Goal: Information Seeking & Learning: Find specific fact

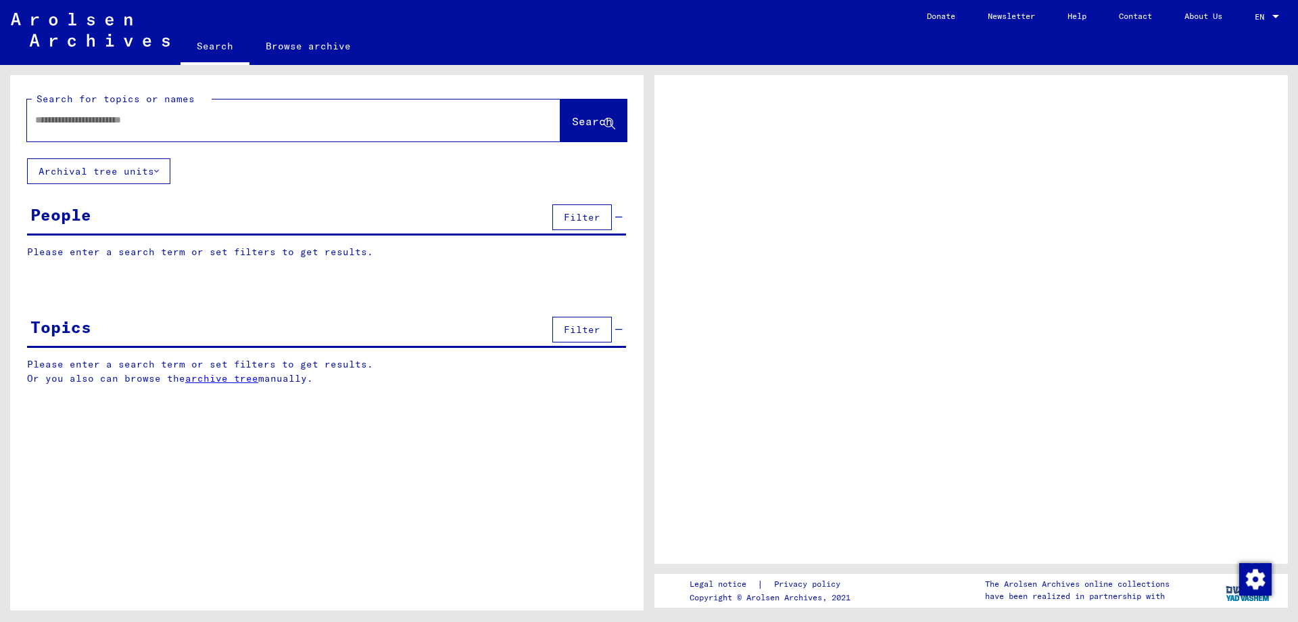
click at [610, 124] on icon at bounding box center [609, 123] width 11 height 11
click at [230, 123] on input "text" at bounding box center [281, 120] width 493 height 14
type input "*********"
click at [607, 121] on icon at bounding box center [609, 123] width 11 height 11
click at [611, 122] on icon at bounding box center [609, 123] width 11 height 11
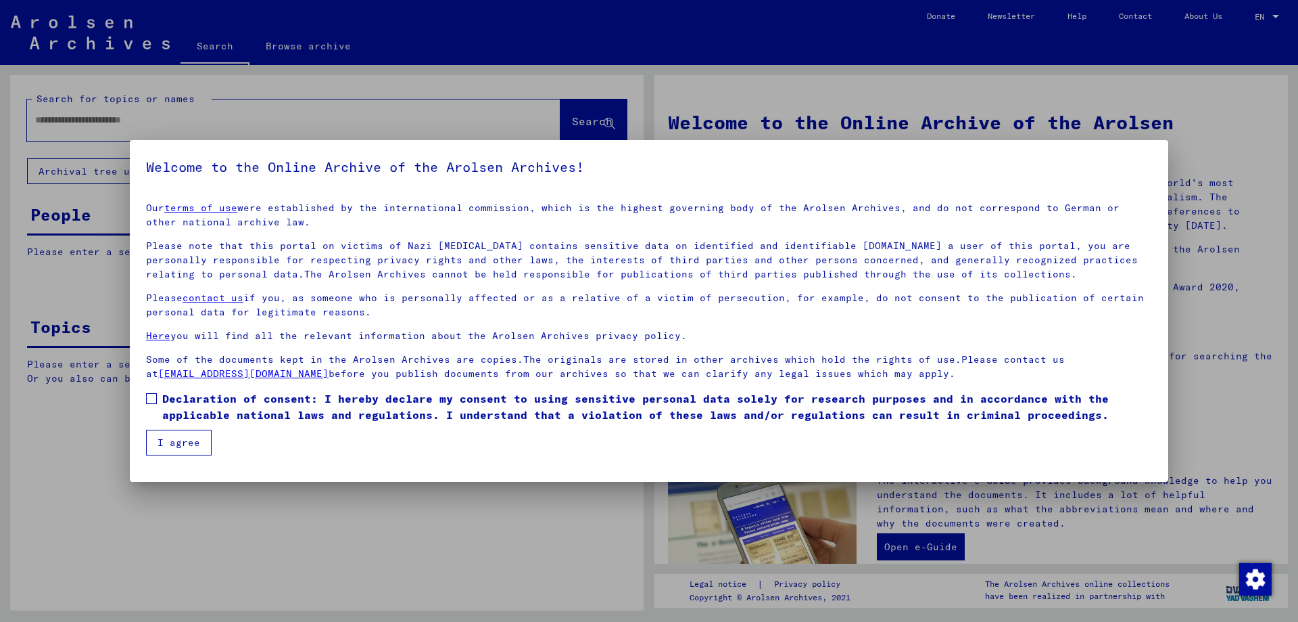
click at [154, 400] on span at bounding box center [151, 398] width 11 height 11
click at [175, 440] on button "I agree" at bounding box center [179, 442] width 66 height 26
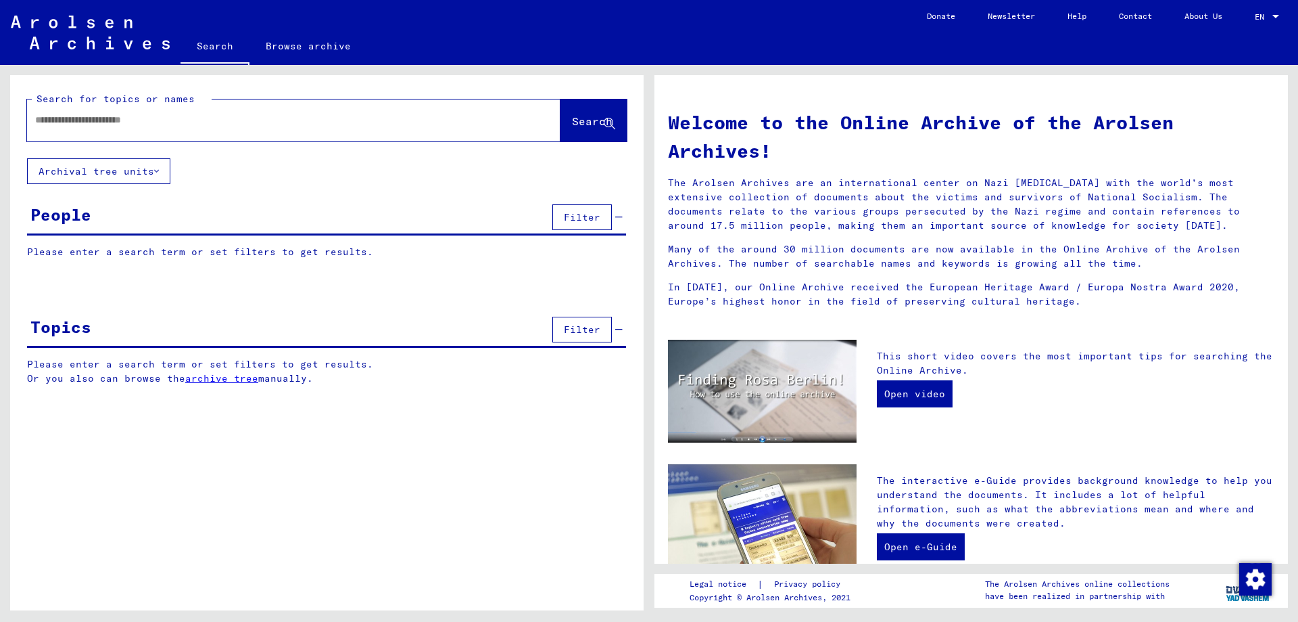
click at [611, 121] on icon at bounding box center [609, 123] width 11 height 11
click at [76, 127] on div at bounding box center [273, 120] width 493 height 30
click at [83, 120] on input "text" at bounding box center [277, 120] width 485 height 14
type input "*********"
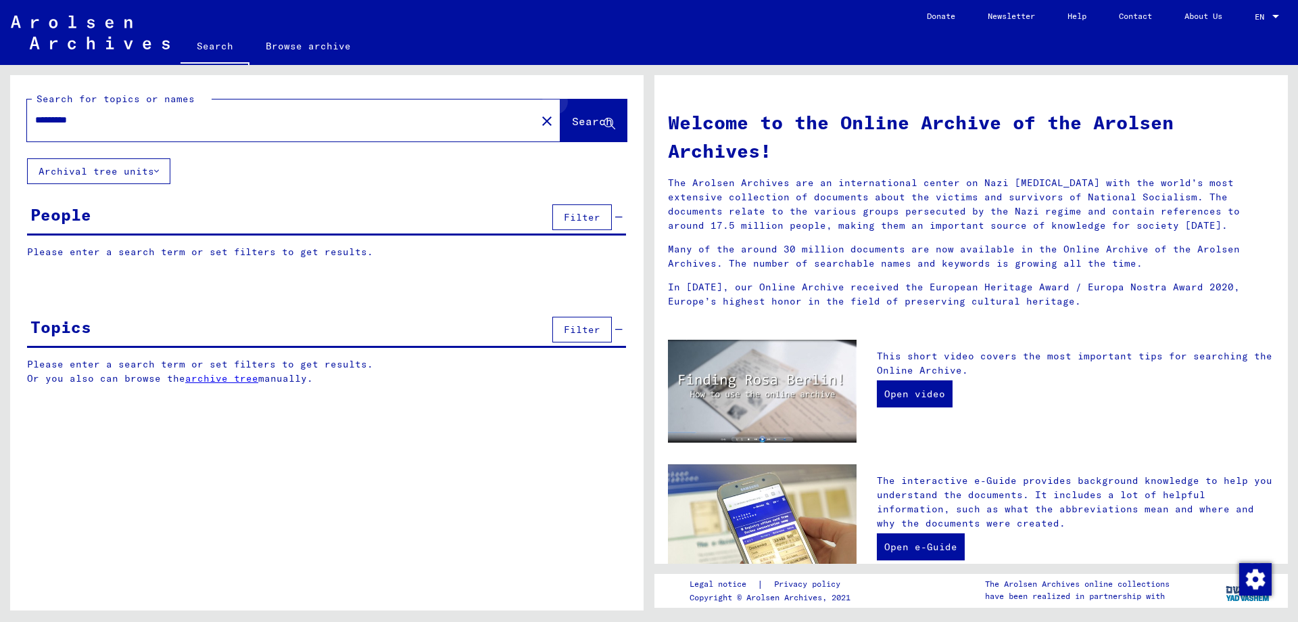
click at [610, 118] on icon at bounding box center [609, 123] width 11 height 11
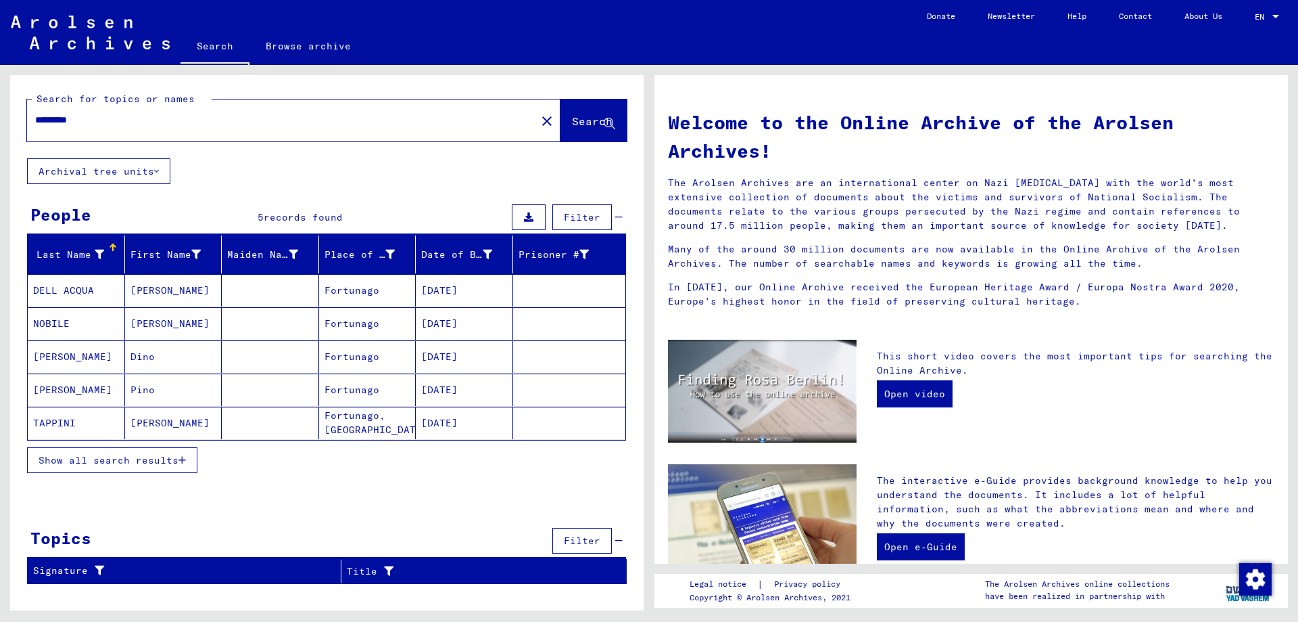
click at [163, 455] on span "Show all search results" at bounding box center [109, 460] width 140 height 12
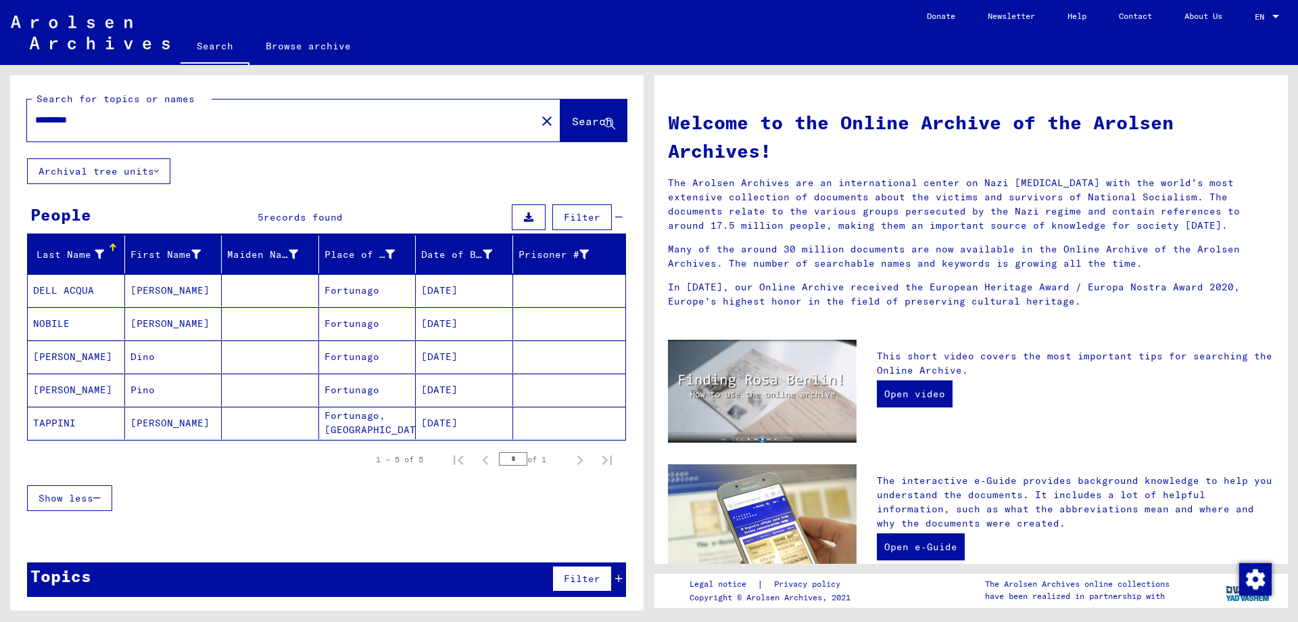
click at [76, 290] on mat-cell "DELL ACQUA" at bounding box center [76, 290] width 97 height 32
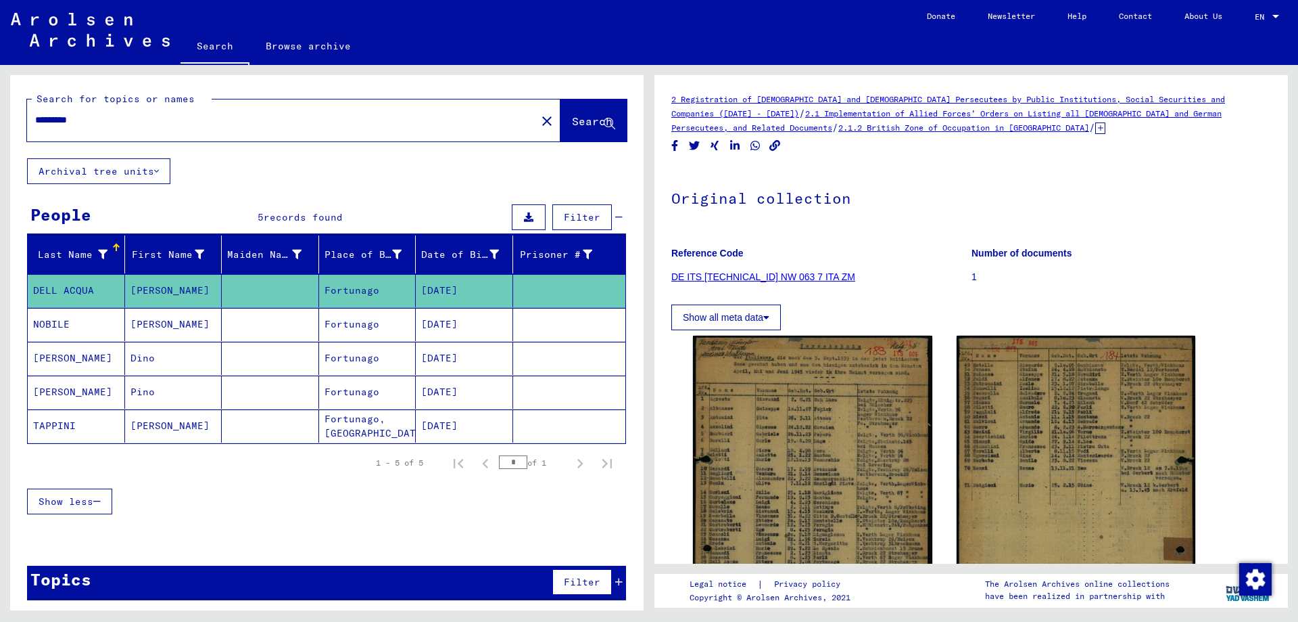
click at [83, 327] on mat-cell "NOBILE" at bounding box center [76, 324] width 97 height 33
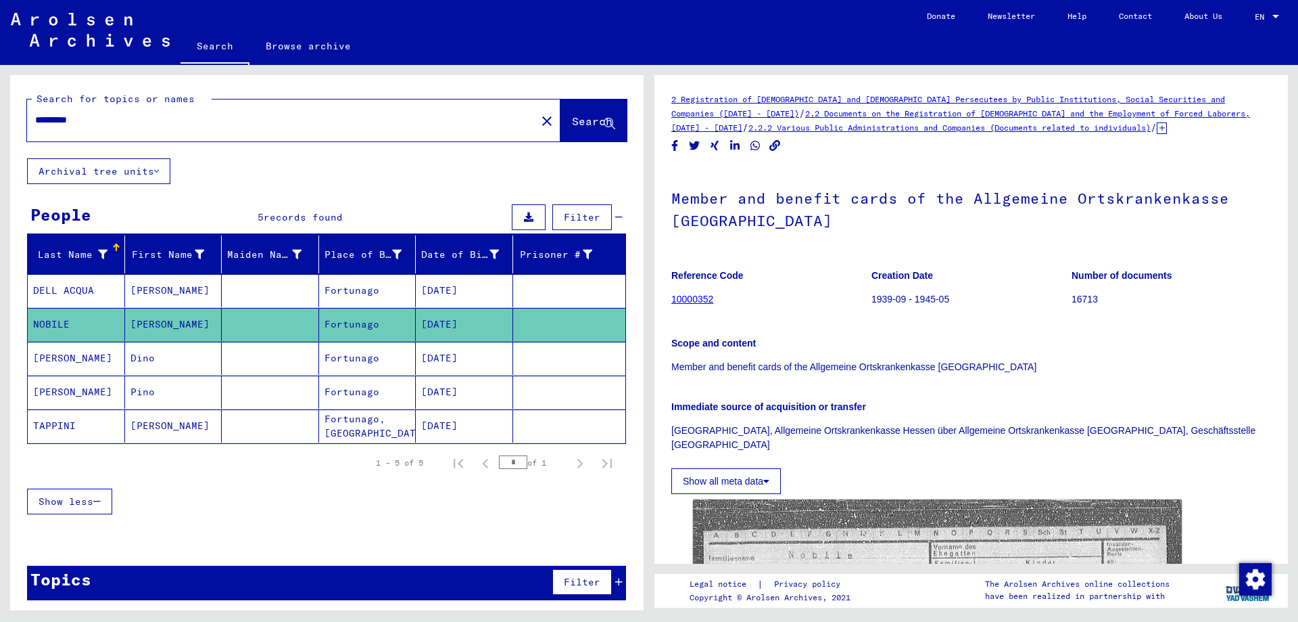
click at [85, 354] on mat-cell "[PERSON_NAME]" at bounding box center [76, 358] width 97 height 33
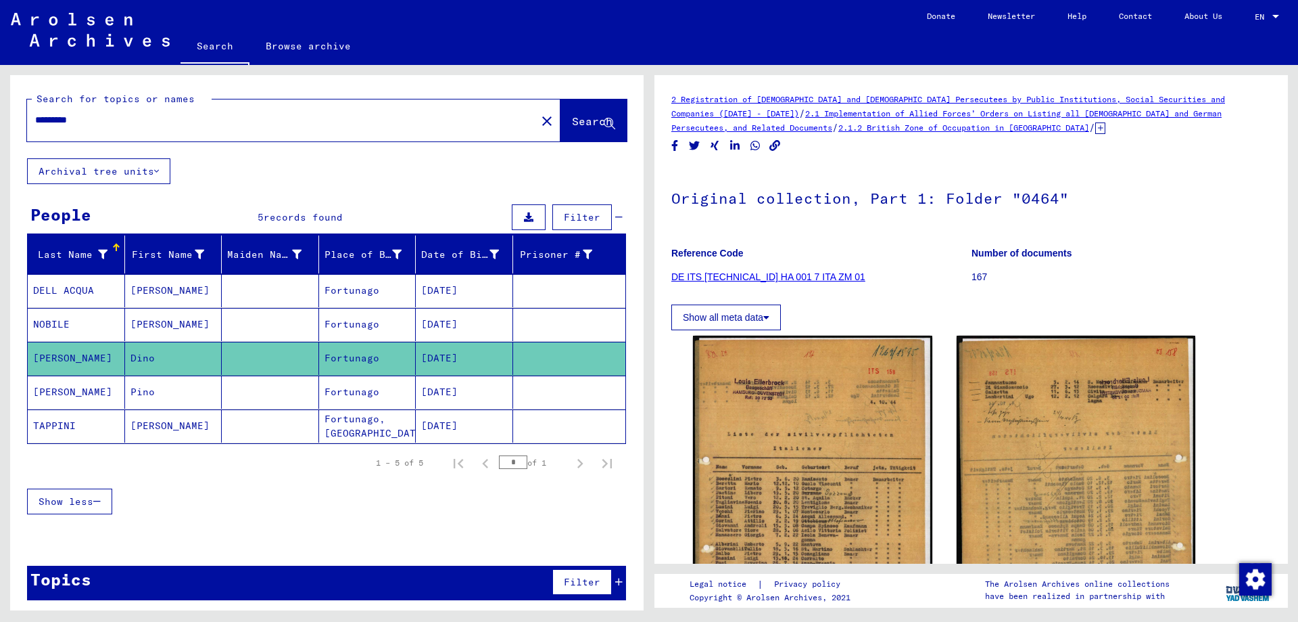
click at [72, 393] on mat-cell "[PERSON_NAME]" at bounding box center [76, 391] width 97 height 33
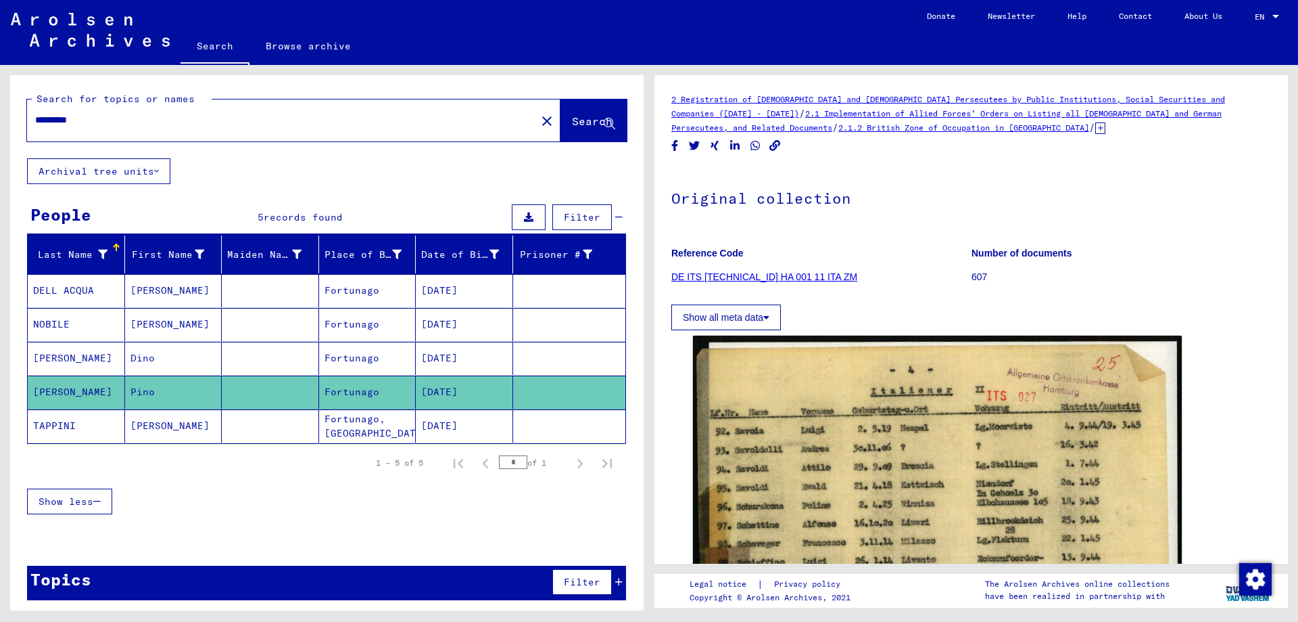
click at [68, 420] on mat-cell "TAPPINI" at bounding box center [76, 425] width 97 height 33
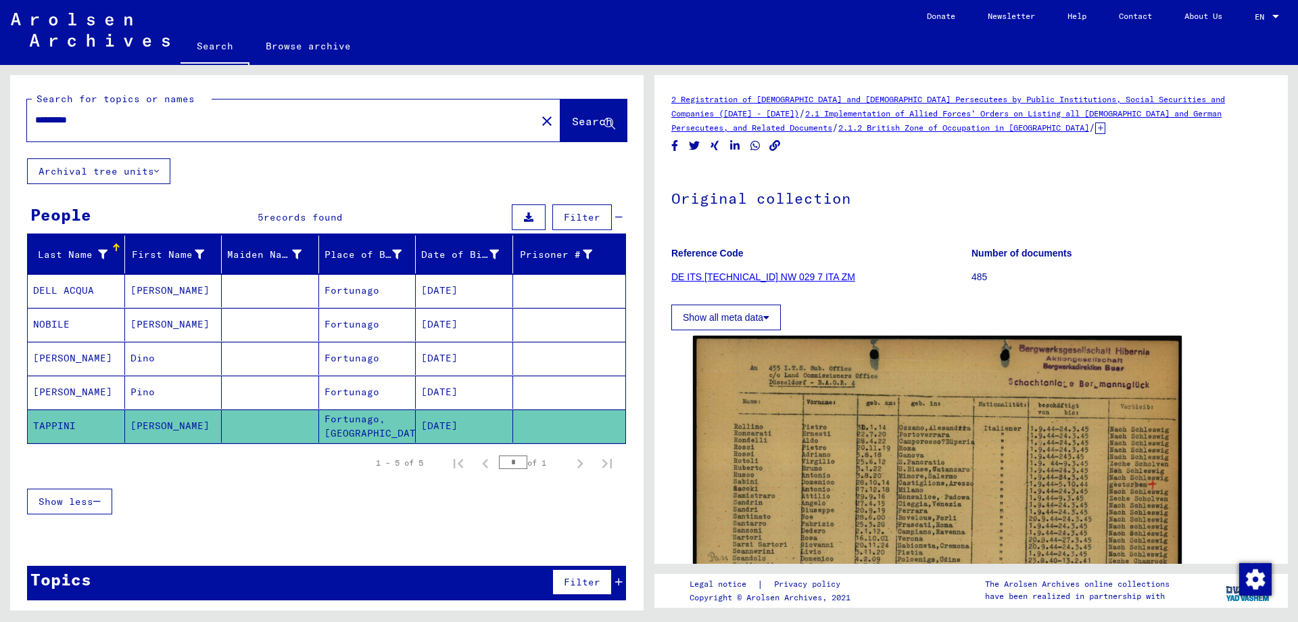
click at [143, 352] on mat-cell "Dino" at bounding box center [173, 358] width 97 height 33
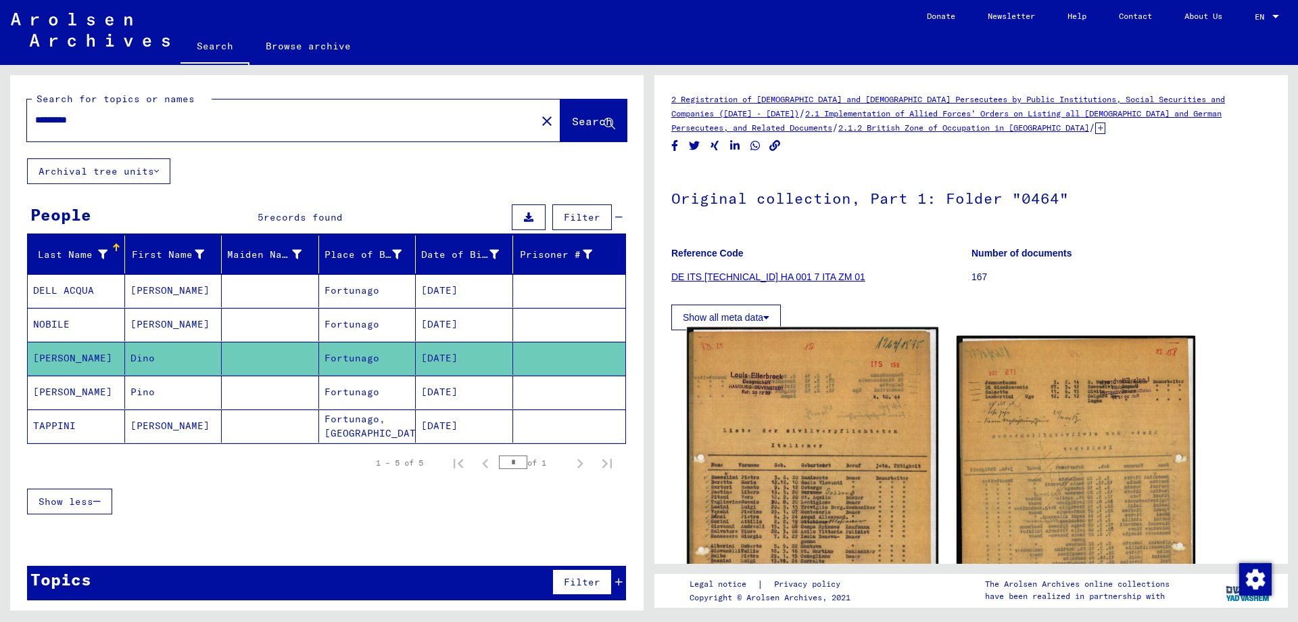
click at [824, 462] on img at bounding box center [812, 501] width 251 height 348
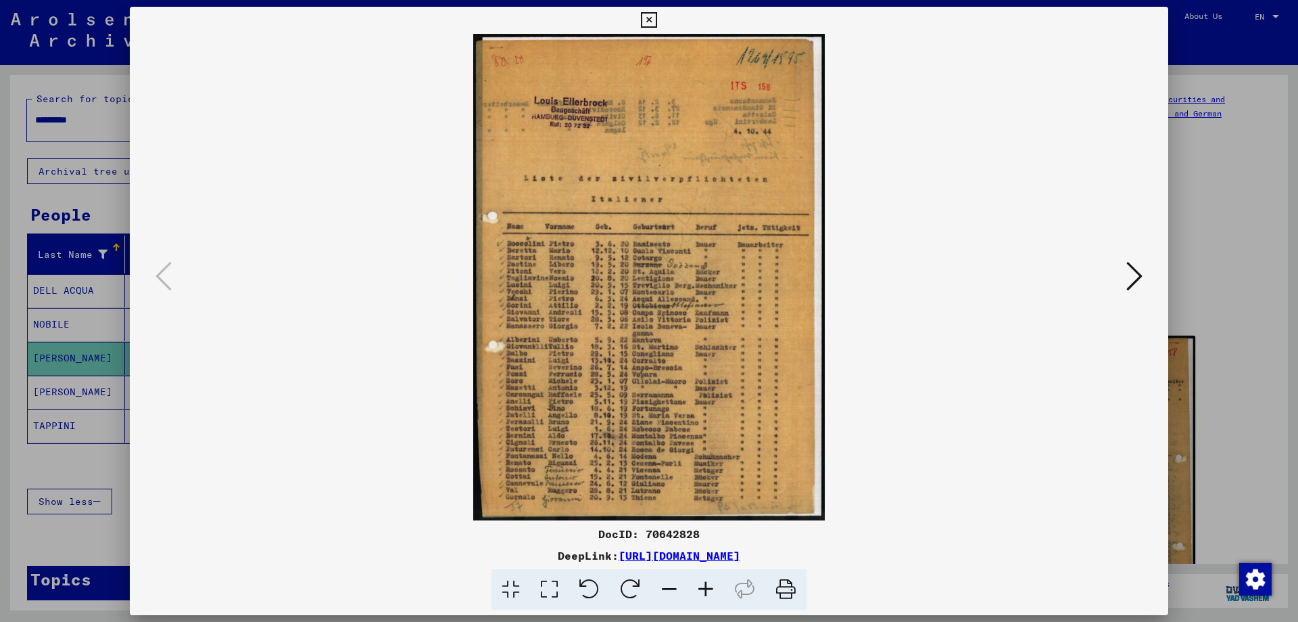
click at [605, 349] on img at bounding box center [649, 277] width 947 height 486
click at [709, 595] on icon at bounding box center [706, 589] width 37 height 41
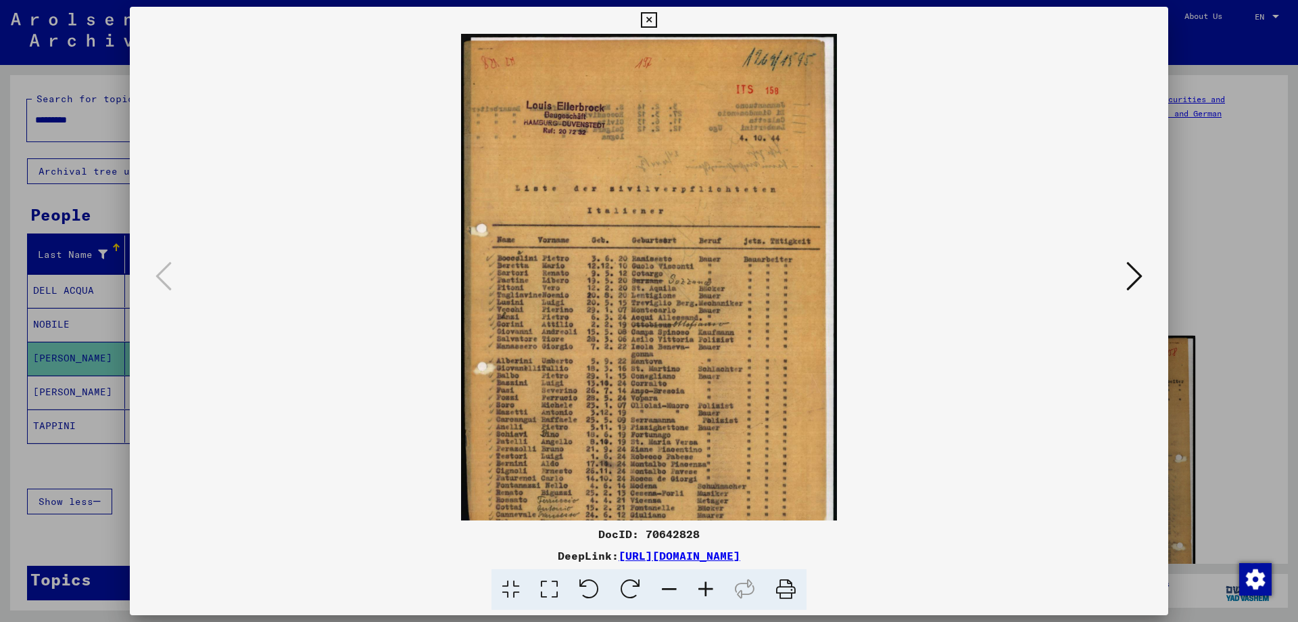
click at [709, 594] on icon at bounding box center [706, 589] width 37 height 41
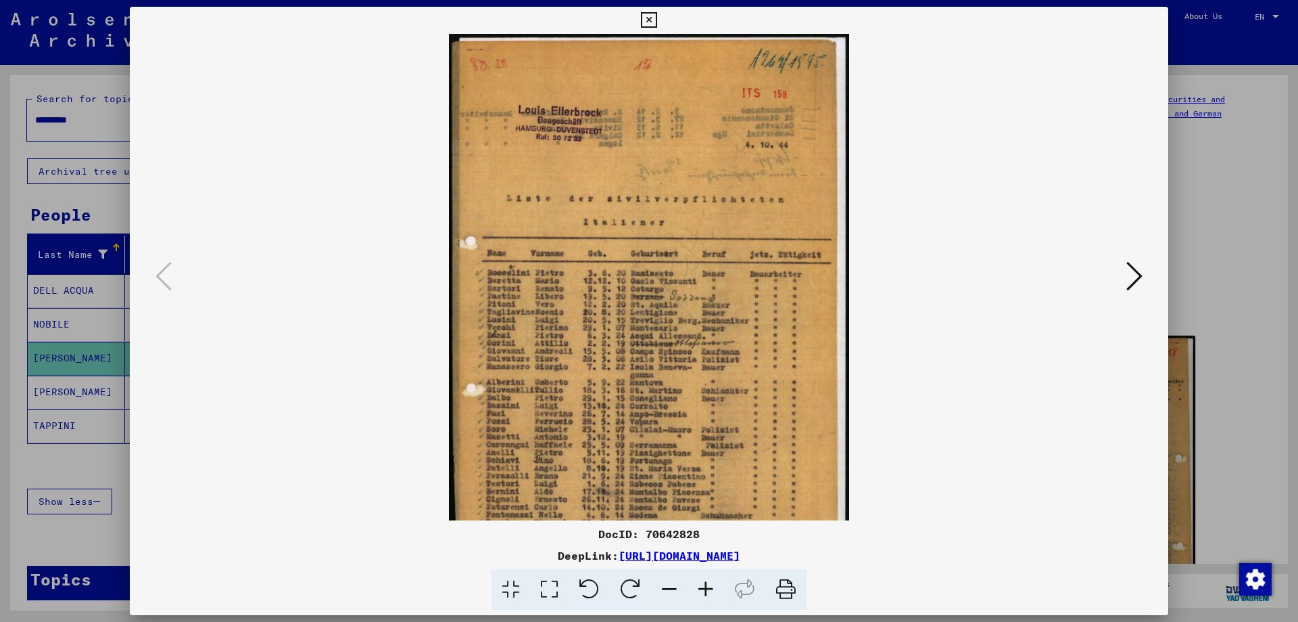
click at [709, 594] on icon at bounding box center [706, 589] width 37 height 41
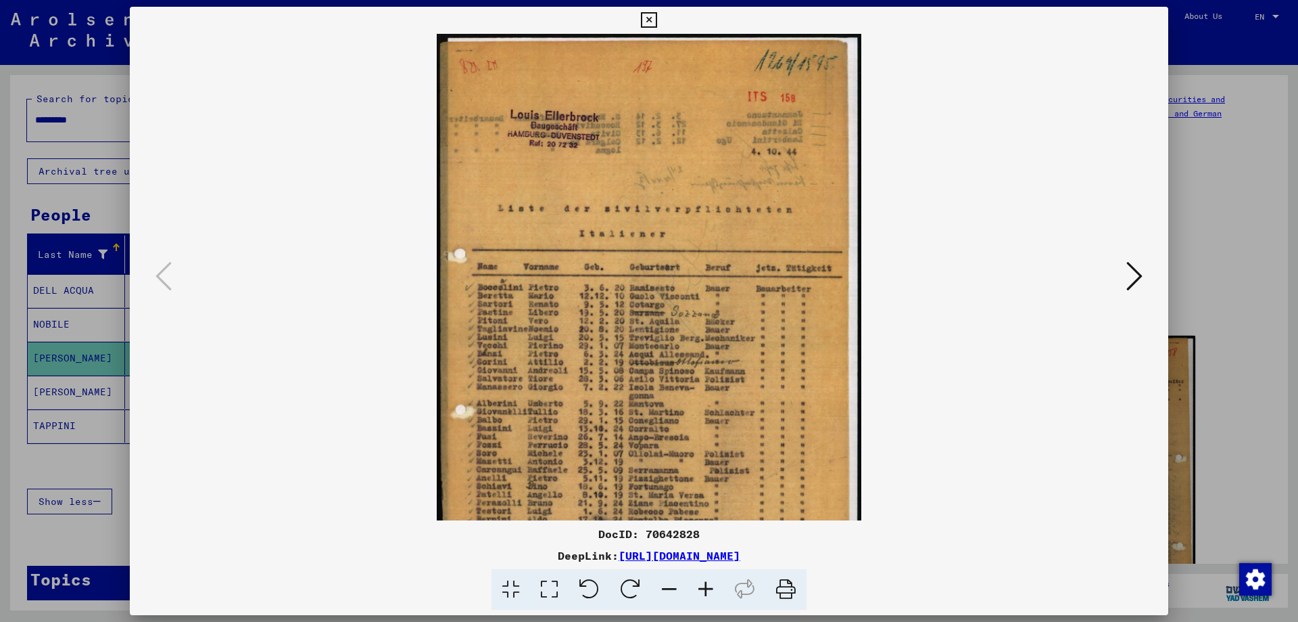
click at [709, 594] on icon at bounding box center [706, 589] width 37 height 41
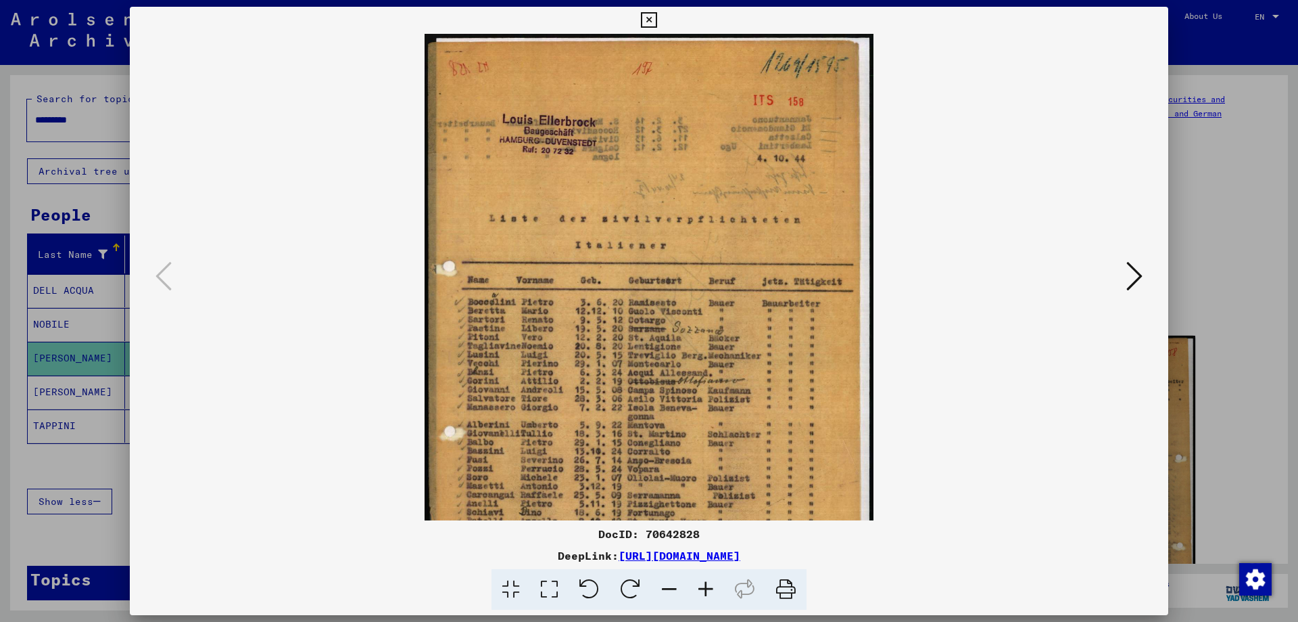
click at [709, 594] on icon at bounding box center [706, 589] width 37 height 41
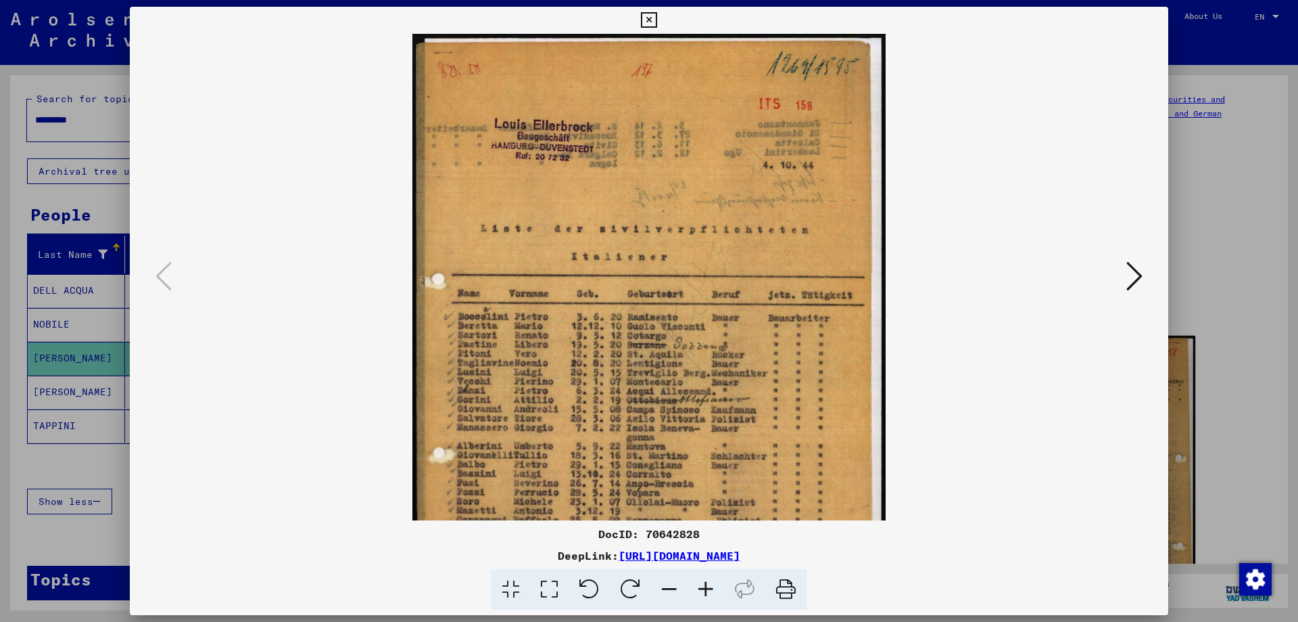
click at [709, 594] on icon at bounding box center [706, 589] width 37 height 41
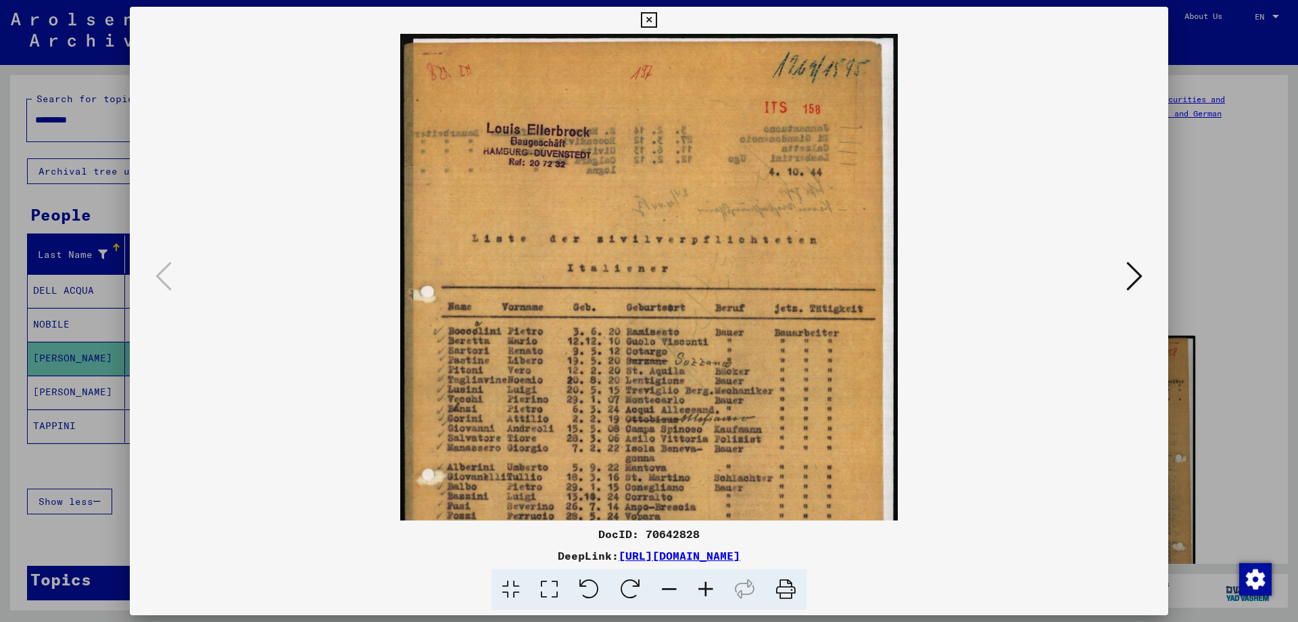
click at [709, 594] on icon at bounding box center [706, 589] width 37 height 41
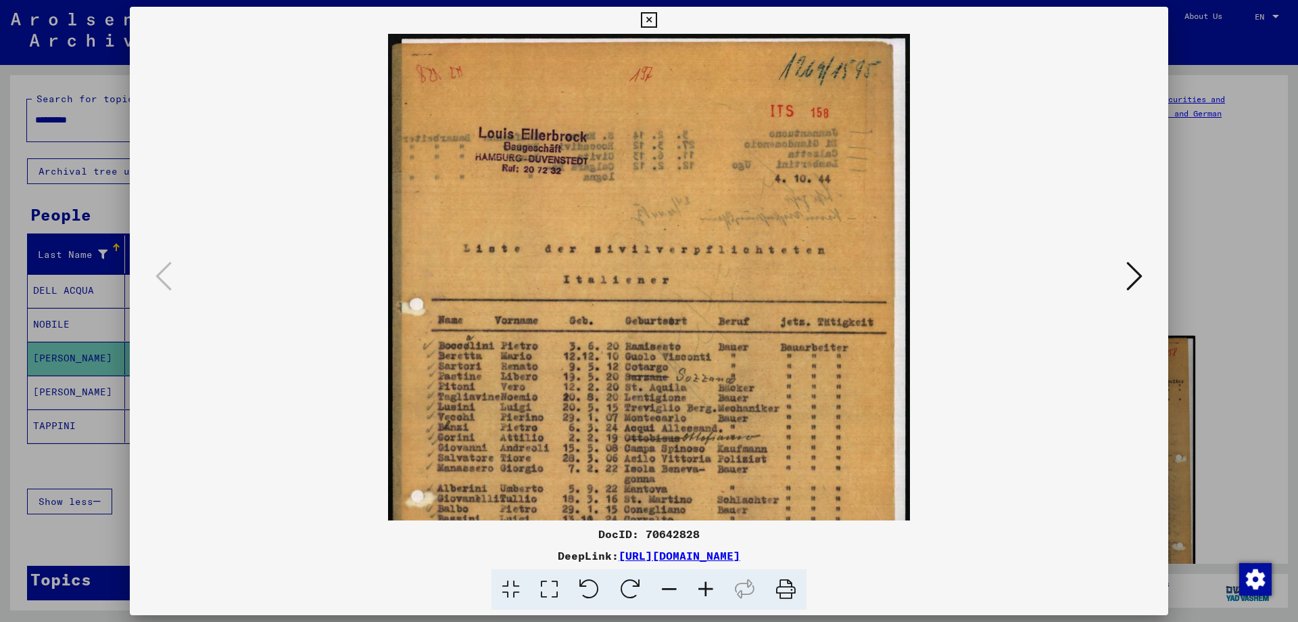
click at [709, 594] on icon at bounding box center [706, 589] width 37 height 41
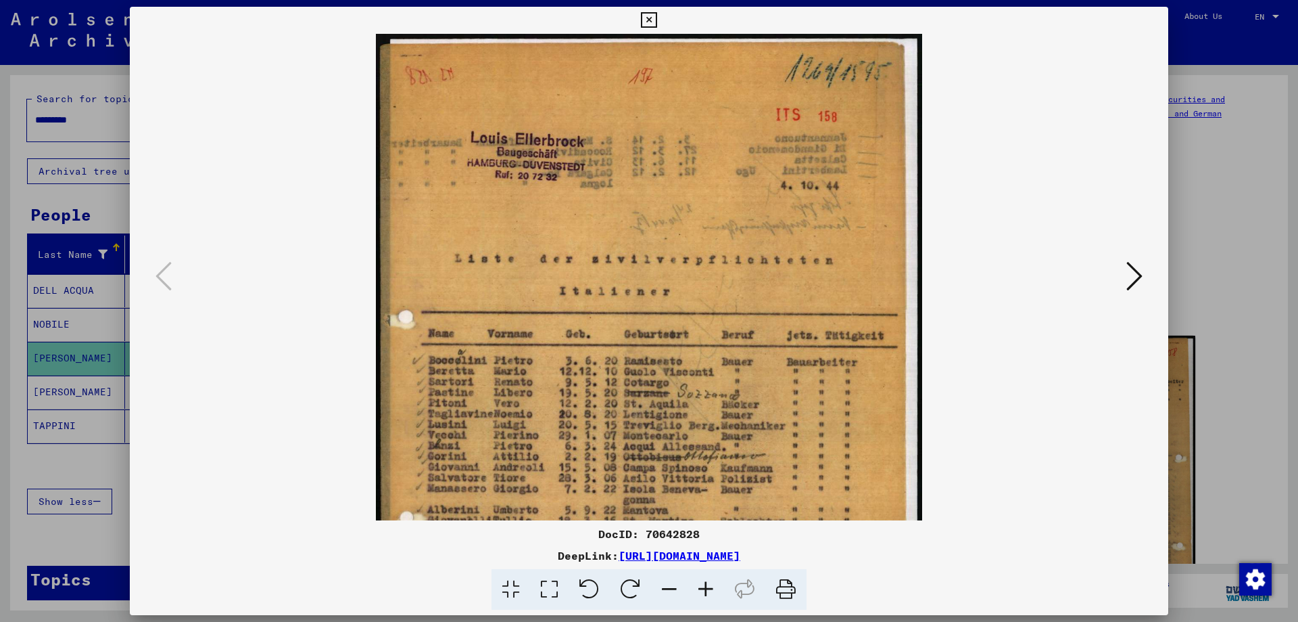
click at [709, 594] on icon at bounding box center [706, 589] width 37 height 41
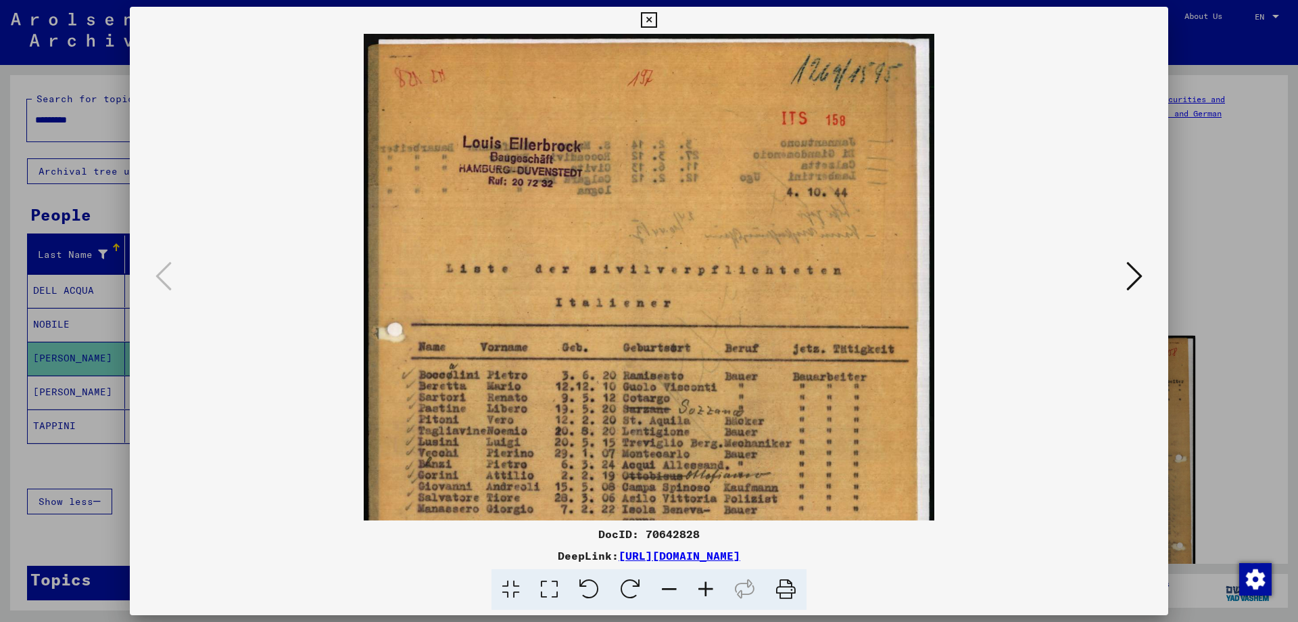
click at [709, 594] on icon at bounding box center [706, 589] width 37 height 41
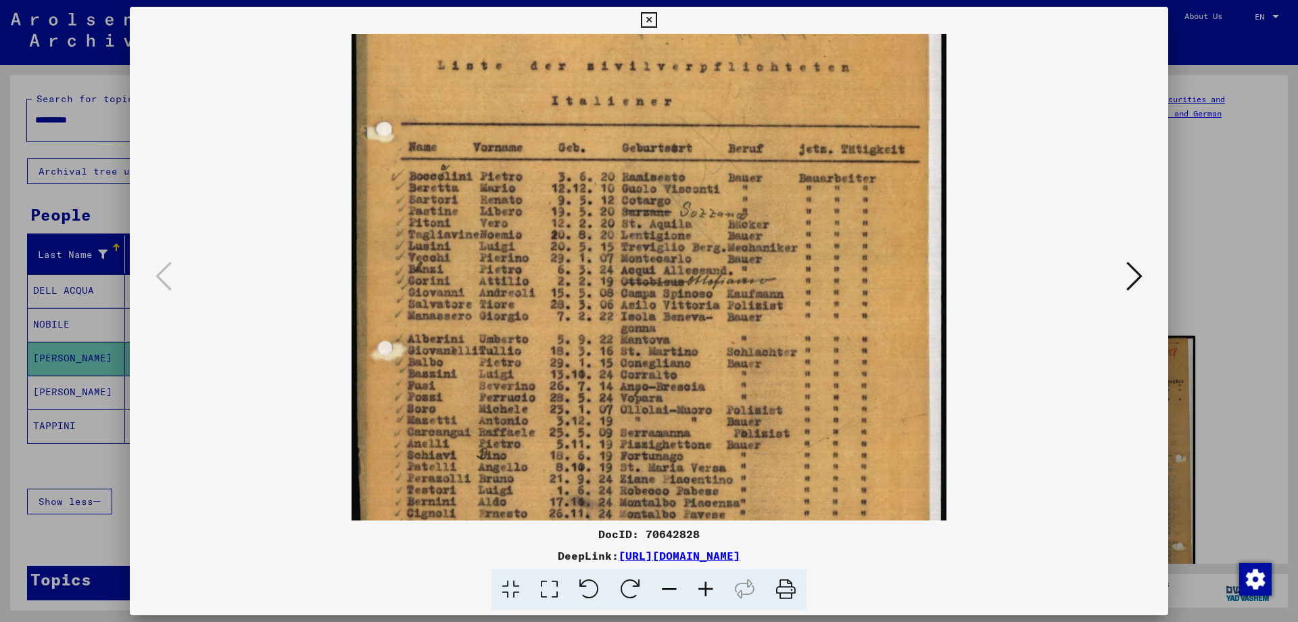
scroll to position [217, 0]
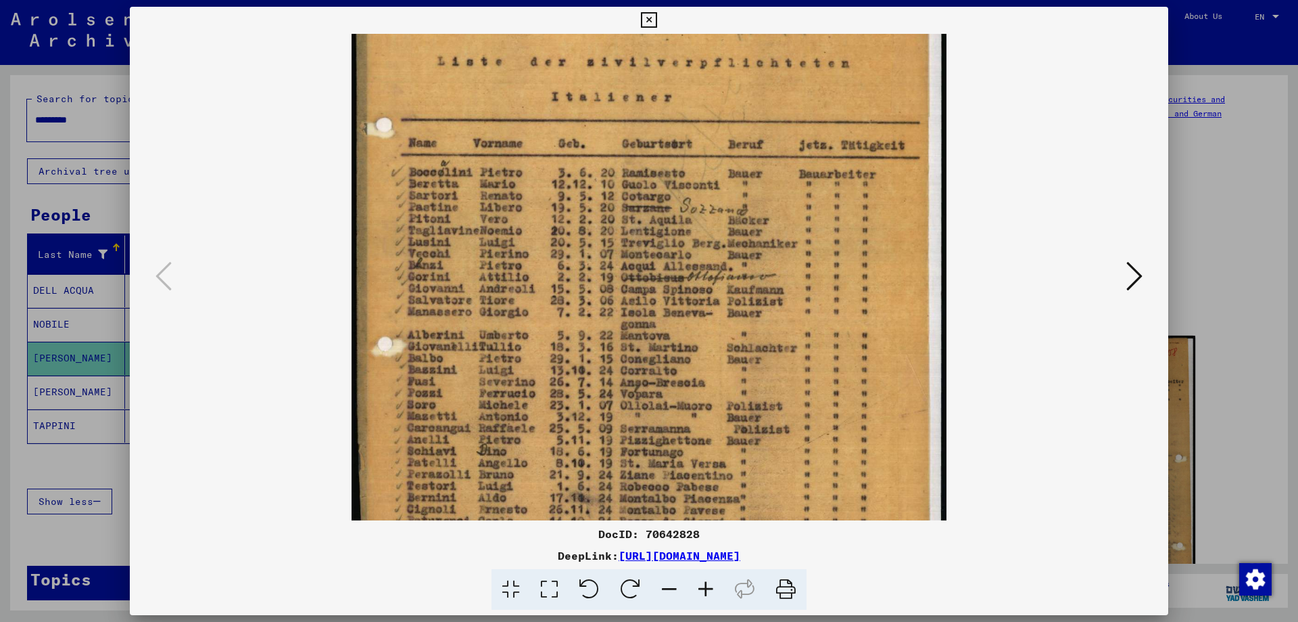
drag, startPoint x: 653, startPoint y: 459, endPoint x: 674, endPoint y: 242, distance: 218.1
click at [674, 242] on img at bounding box center [649, 229] width 595 height 824
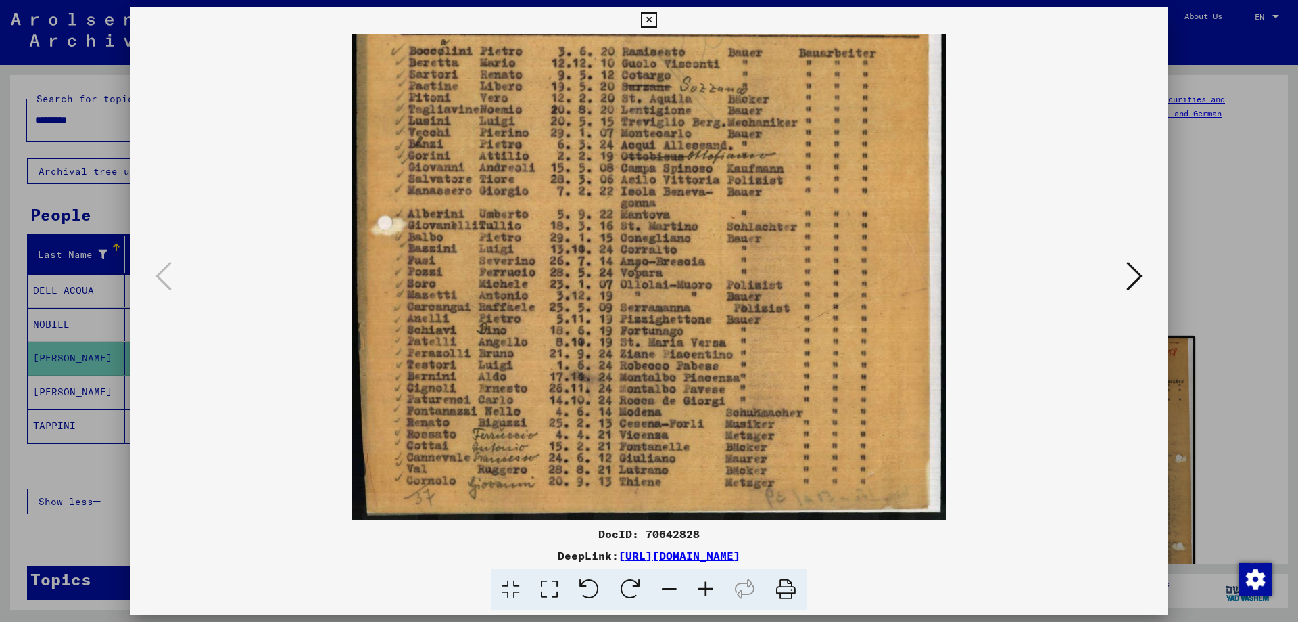
drag, startPoint x: 676, startPoint y: 383, endPoint x: 676, endPoint y: 89, distance: 294.9
click at [676, 89] on img at bounding box center [649, 108] width 595 height 824
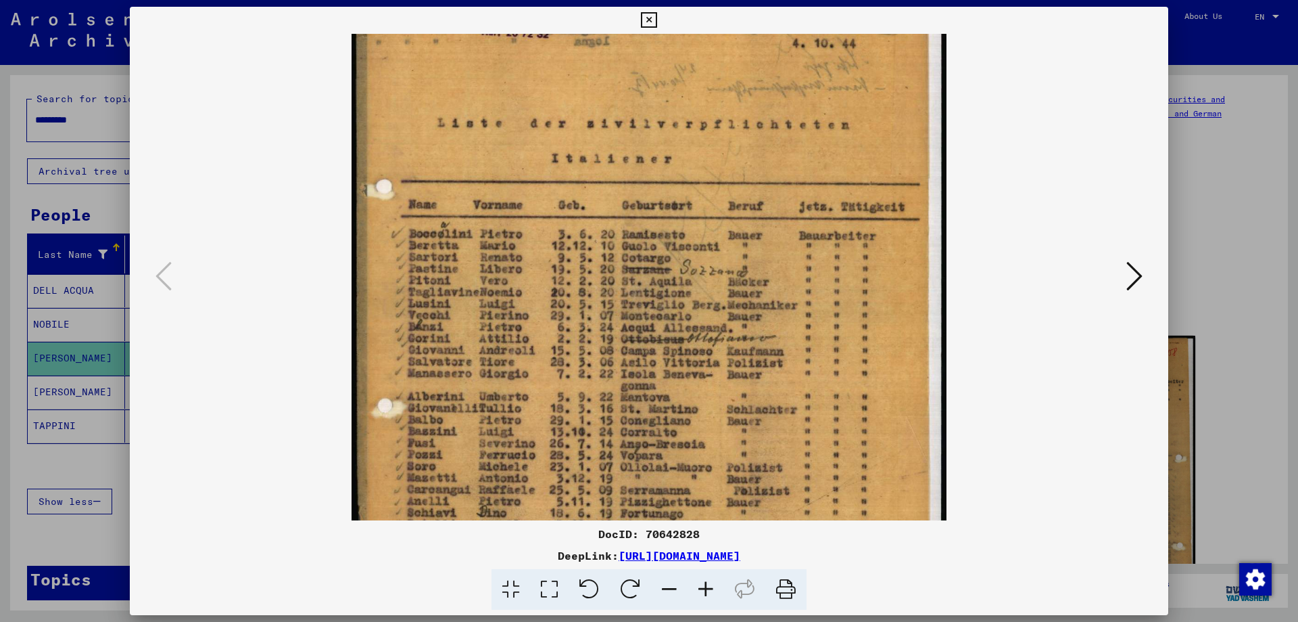
scroll to position [151, 0]
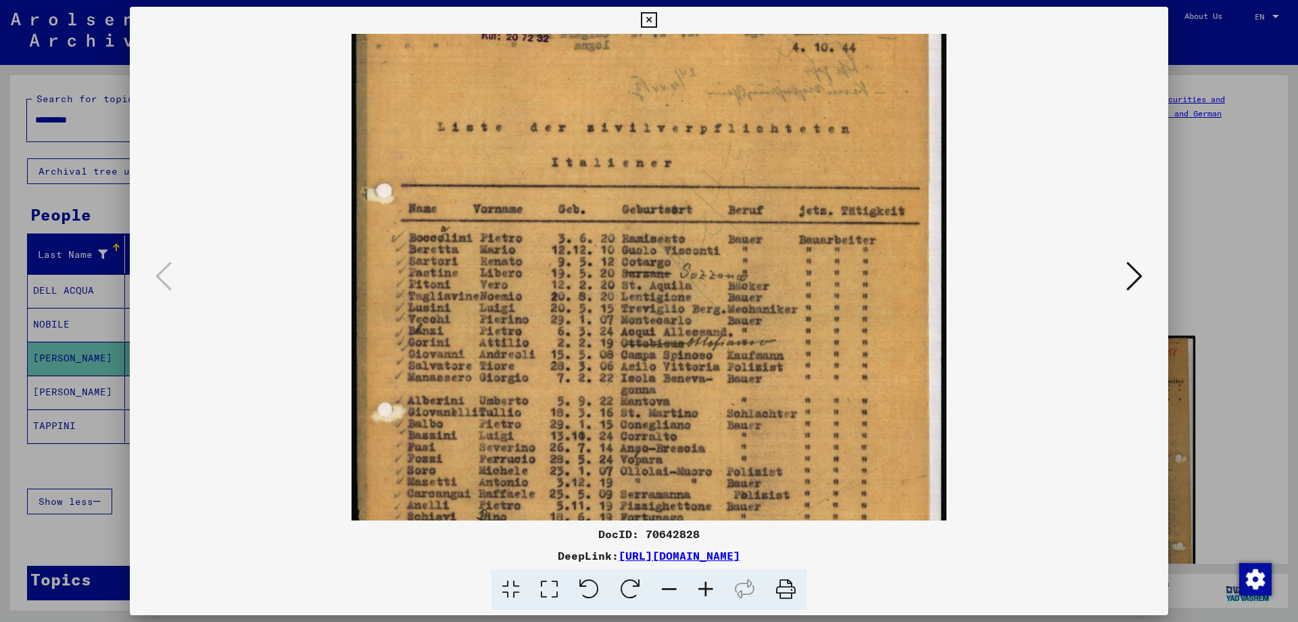
drag, startPoint x: 676, startPoint y: 106, endPoint x: 655, endPoint y: 264, distance: 159.6
click at [655, 264] on img at bounding box center [649, 294] width 595 height 824
click at [650, 18] on icon at bounding box center [649, 20] width 16 height 16
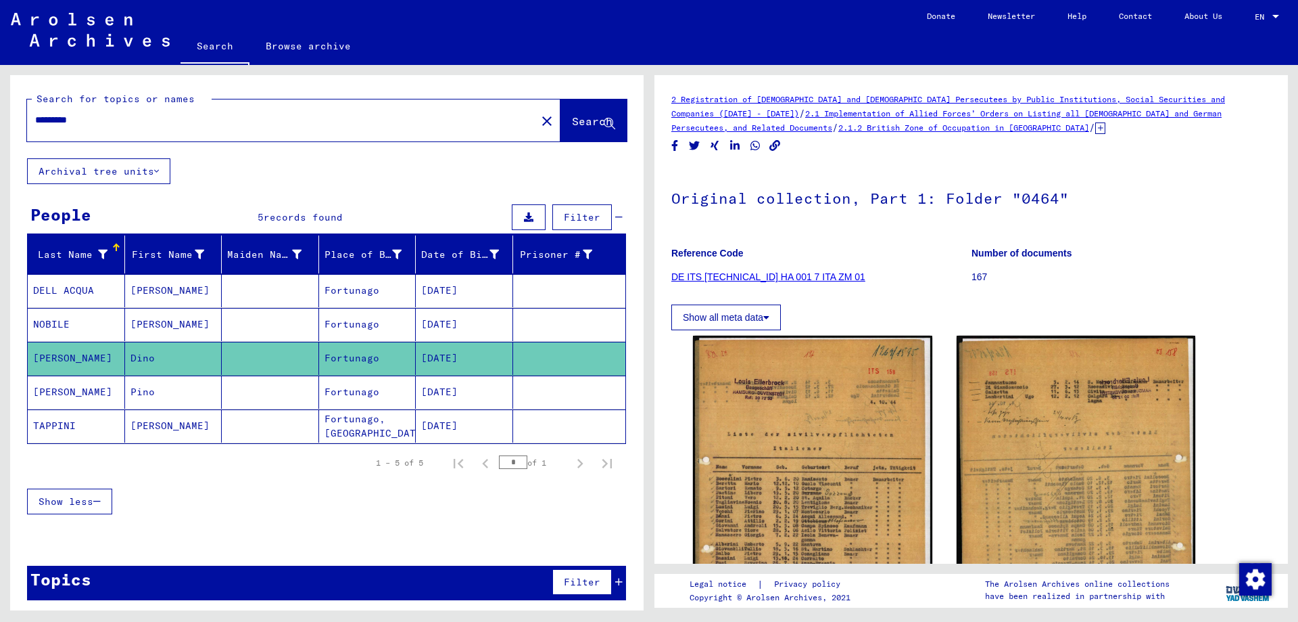
click at [201, 395] on mat-cell "Pino" at bounding box center [173, 391] width 97 height 33
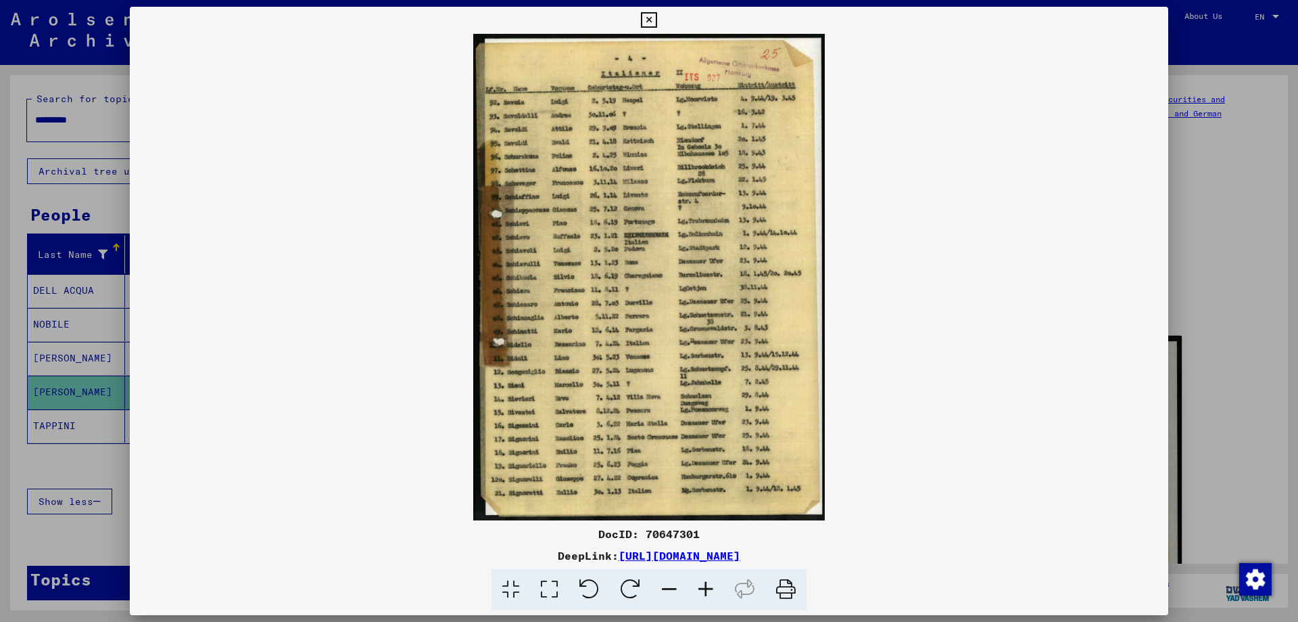
click at [713, 590] on icon at bounding box center [706, 589] width 37 height 41
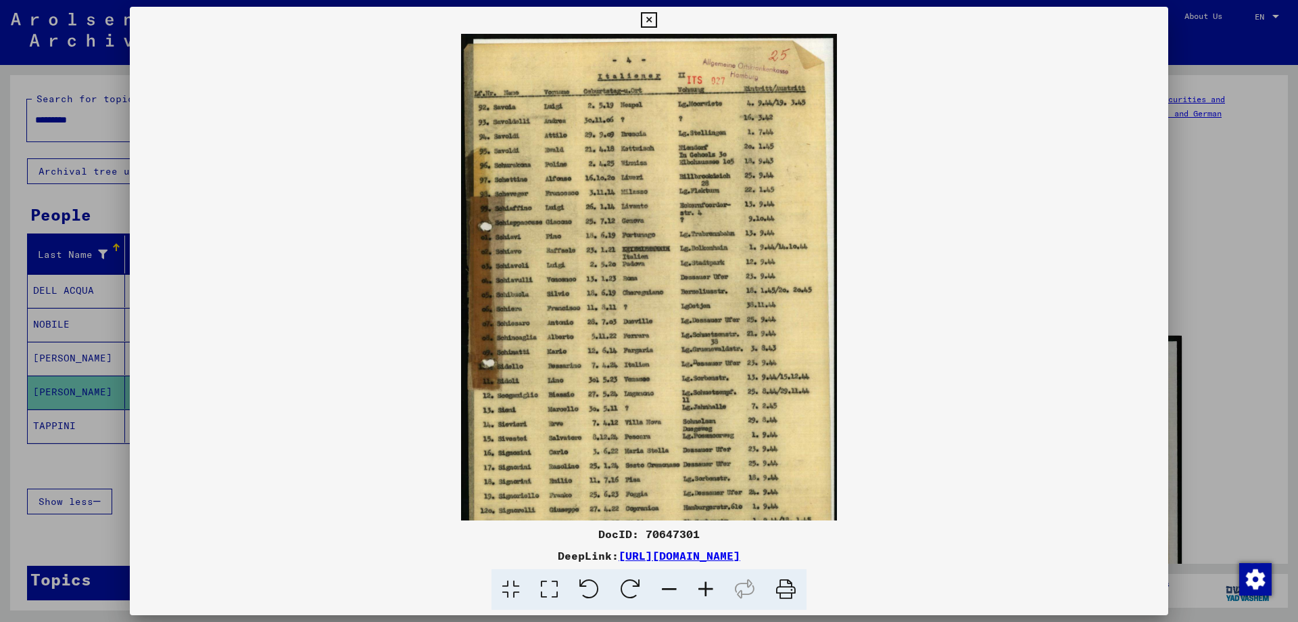
click at [712, 589] on icon at bounding box center [706, 589] width 37 height 41
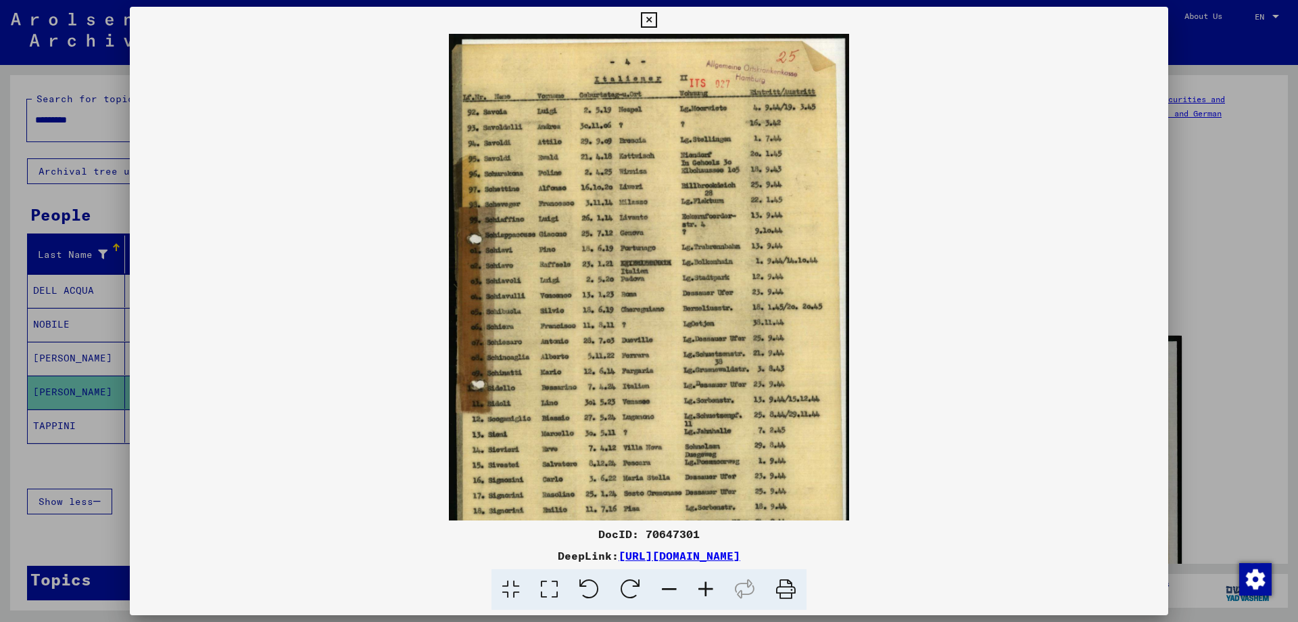
click at [712, 589] on icon at bounding box center [706, 589] width 37 height 41
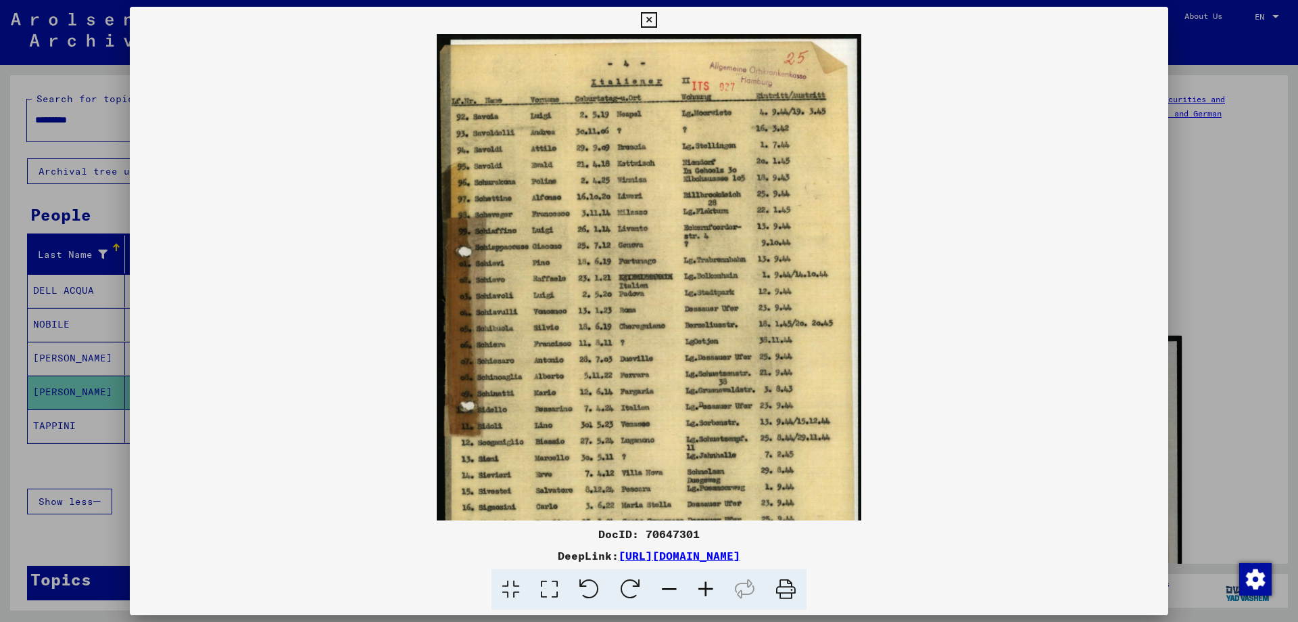
click at [712, 589] on icon at bounding box center [706, 589] width 37 height 41
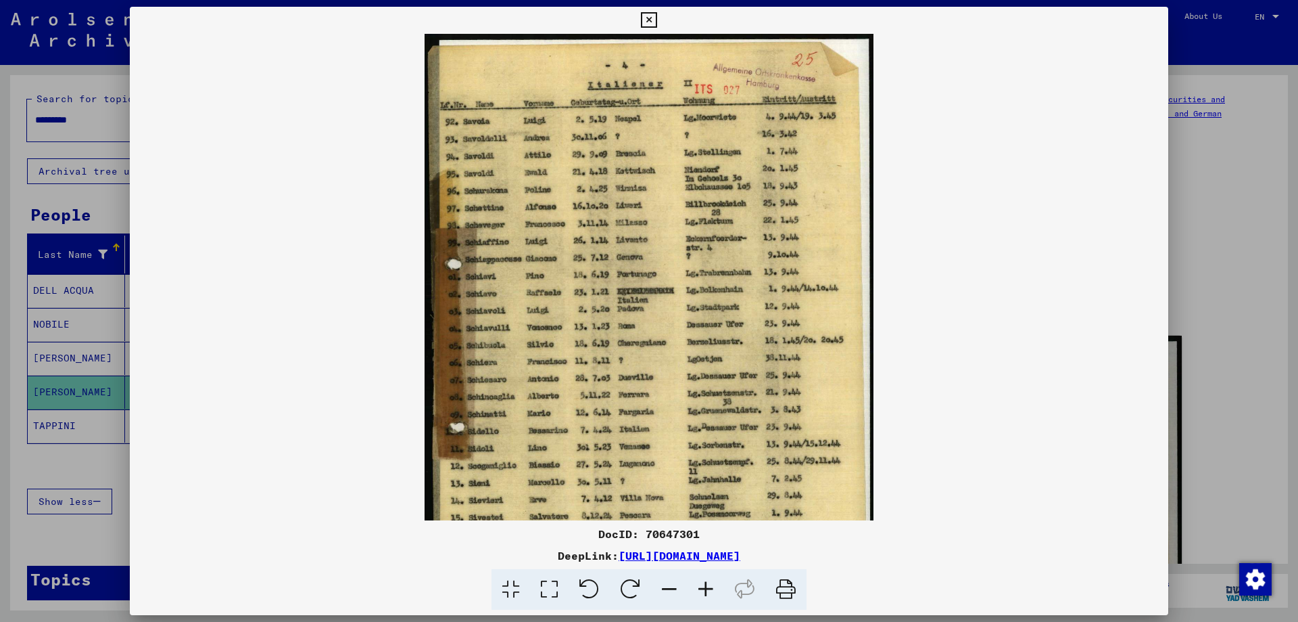
click at [711, 589] on icon at bounding box center [706, 589] width 37 height 41
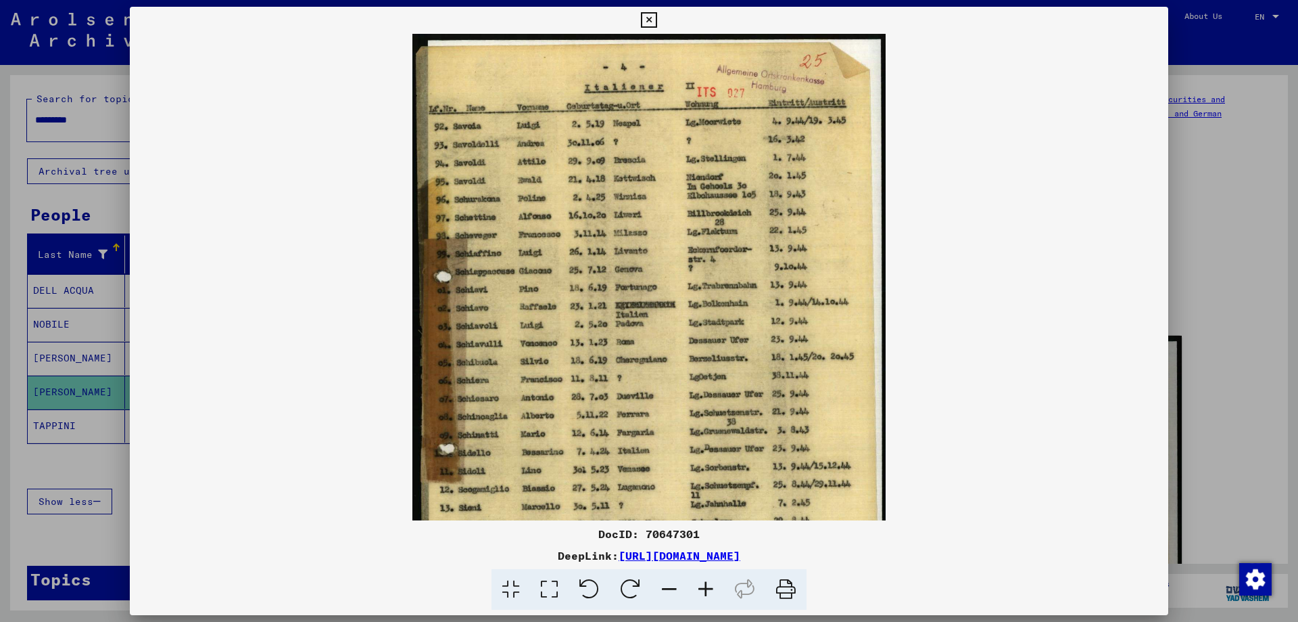
click at [711, 589] on icon at bounding box center [706, 589] width 37 height 41
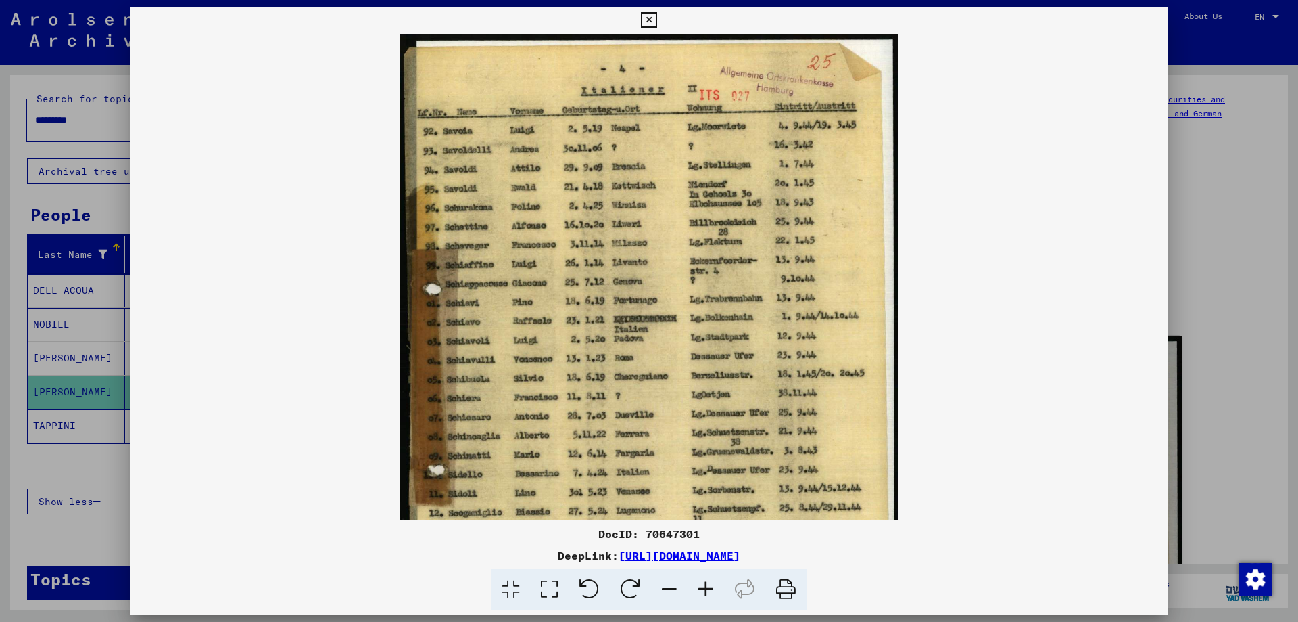
click at [711, 589] on icon at bounding box center [706, 589] width 37 height 41
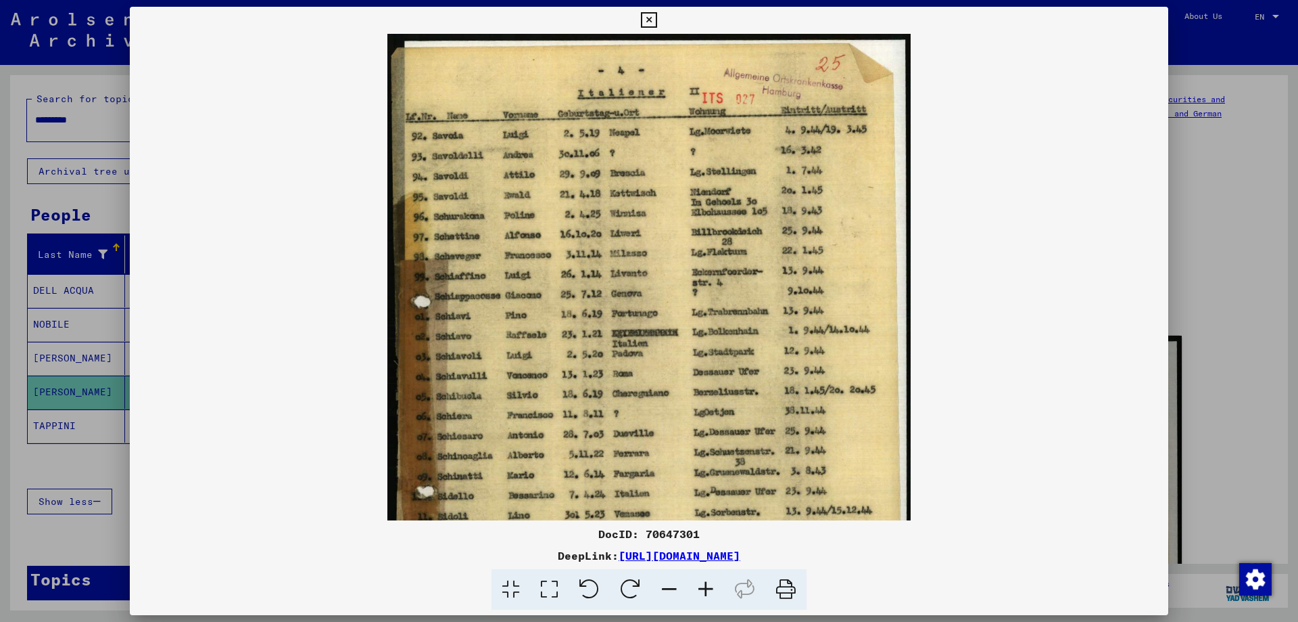
click at [711, 589] on icon at bounding box center [706, 589] width 37 height 41
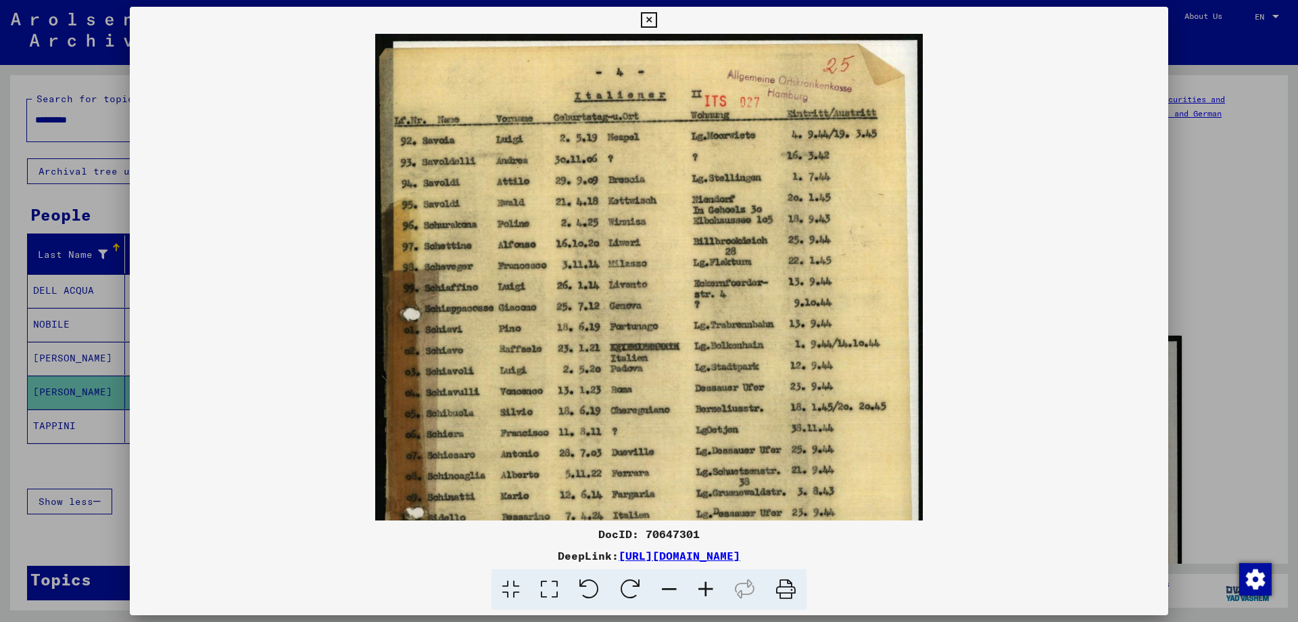
click at [711, 589] on icon at bounding box center [706, 589] width 37 height 41
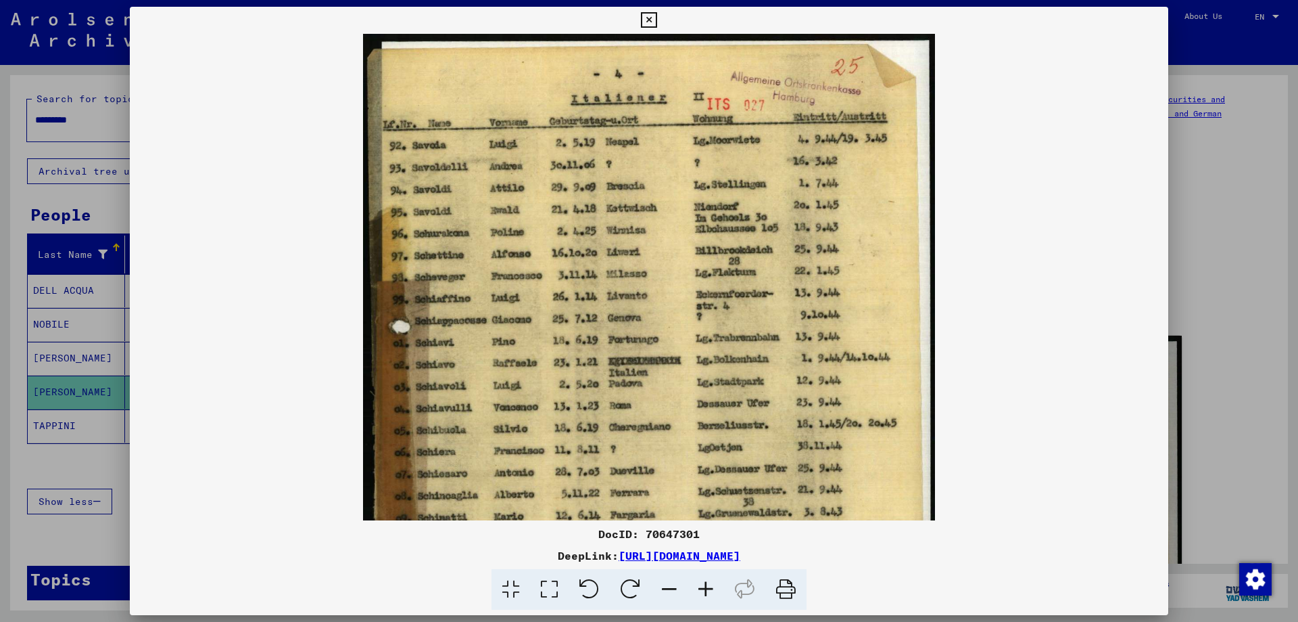
click at [710, 589] on icon at bounding box center [706, 589] width 37 height 41
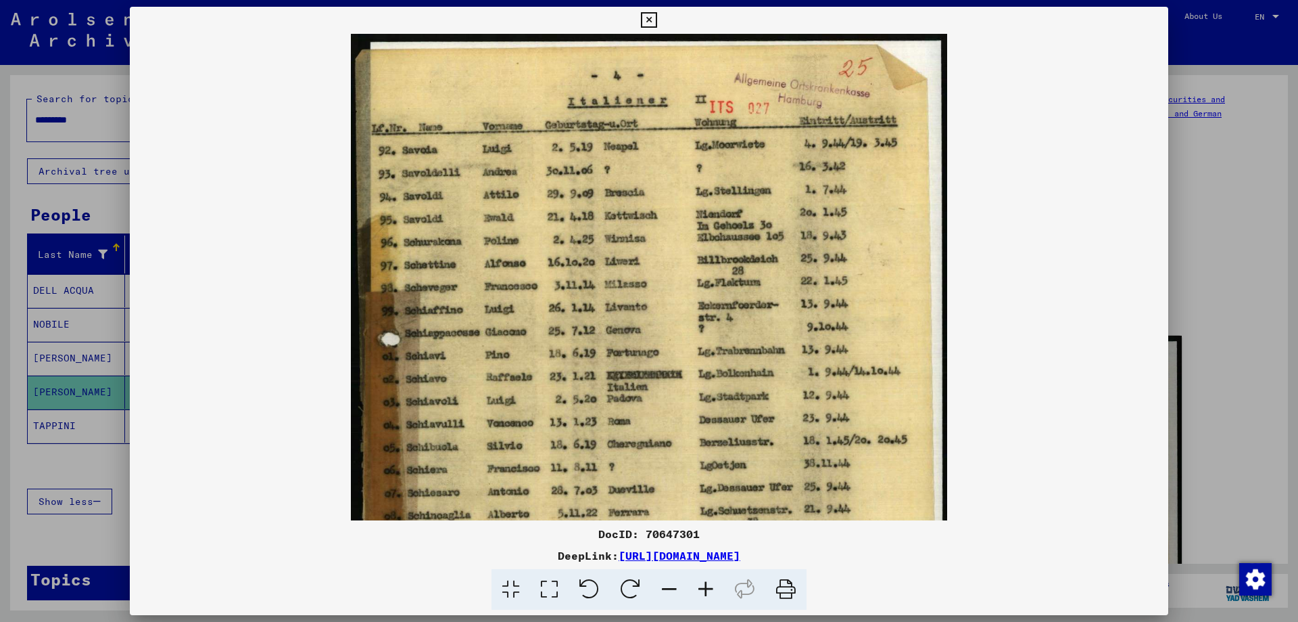
click at [710, 589] on icon at bounding box center [706, 589] width 37 height 41
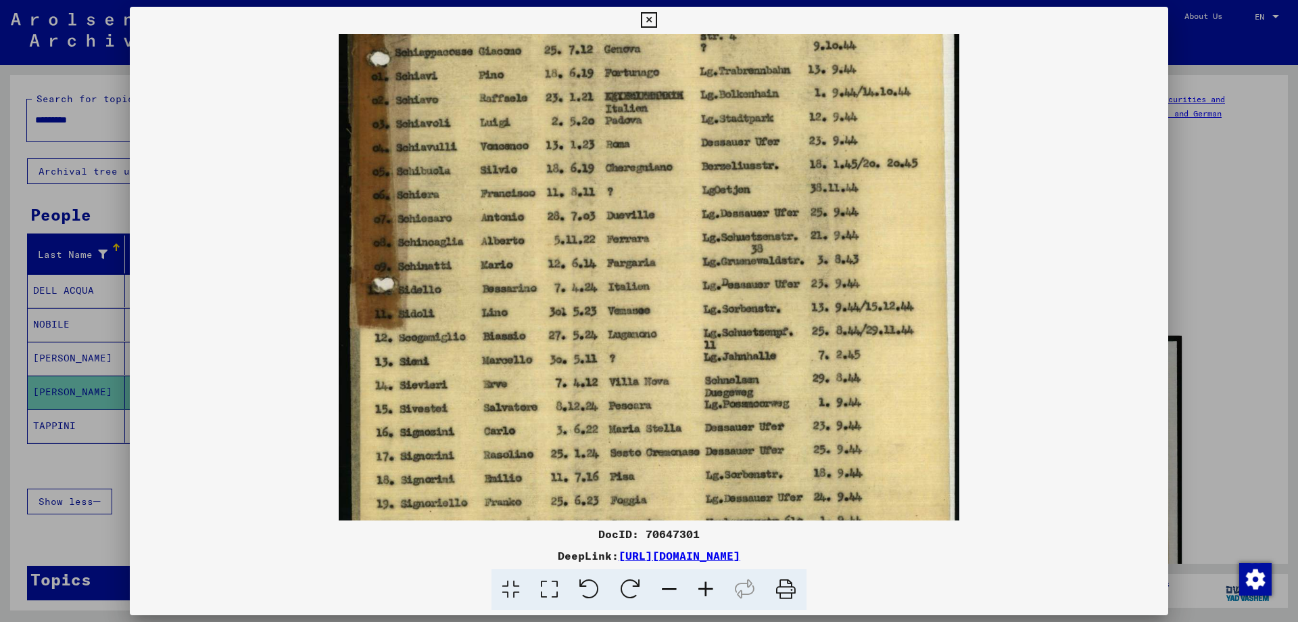
drag, startPoint x: 734, startPoint y: 478, endPoint x: 756, endPoint y: 185, distance: 293.6
click at [756, 185] on img at bounding box center [649, 170] width 621 height 858
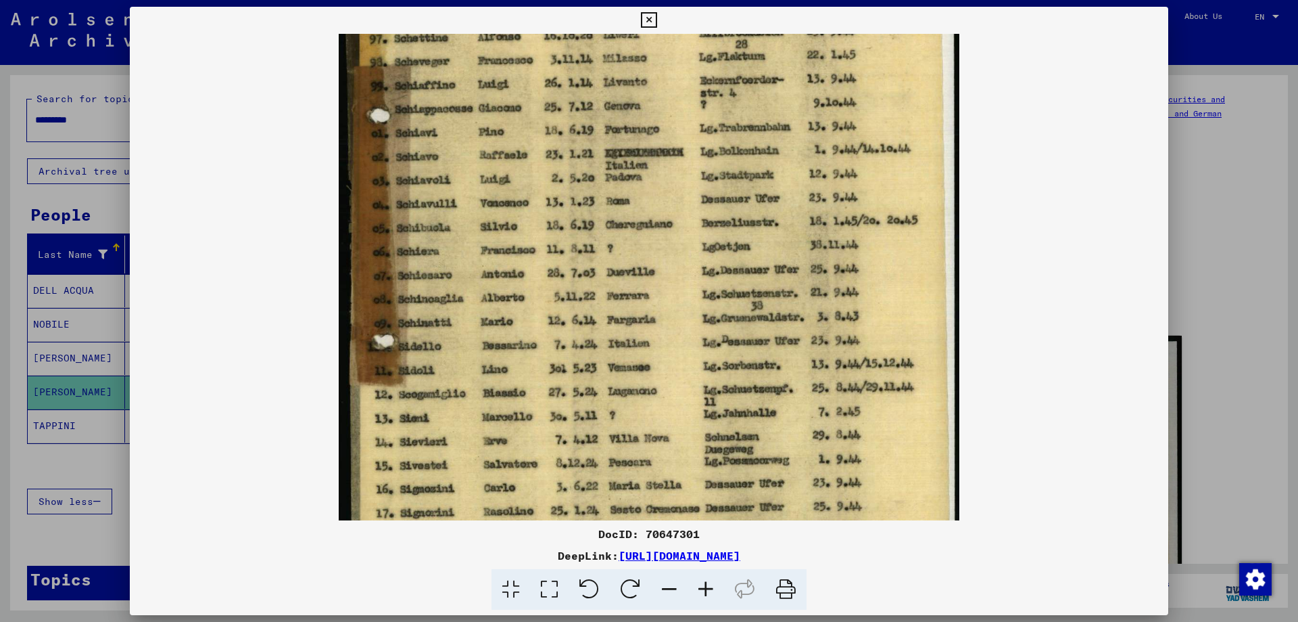
drag, startPoint x: 757, startPoint y: 319, endPoint x: 734, endPoint y: 365, distance: 51.1
click at [734, 365] on img at bounding box center [649, 227] width 621 height 858
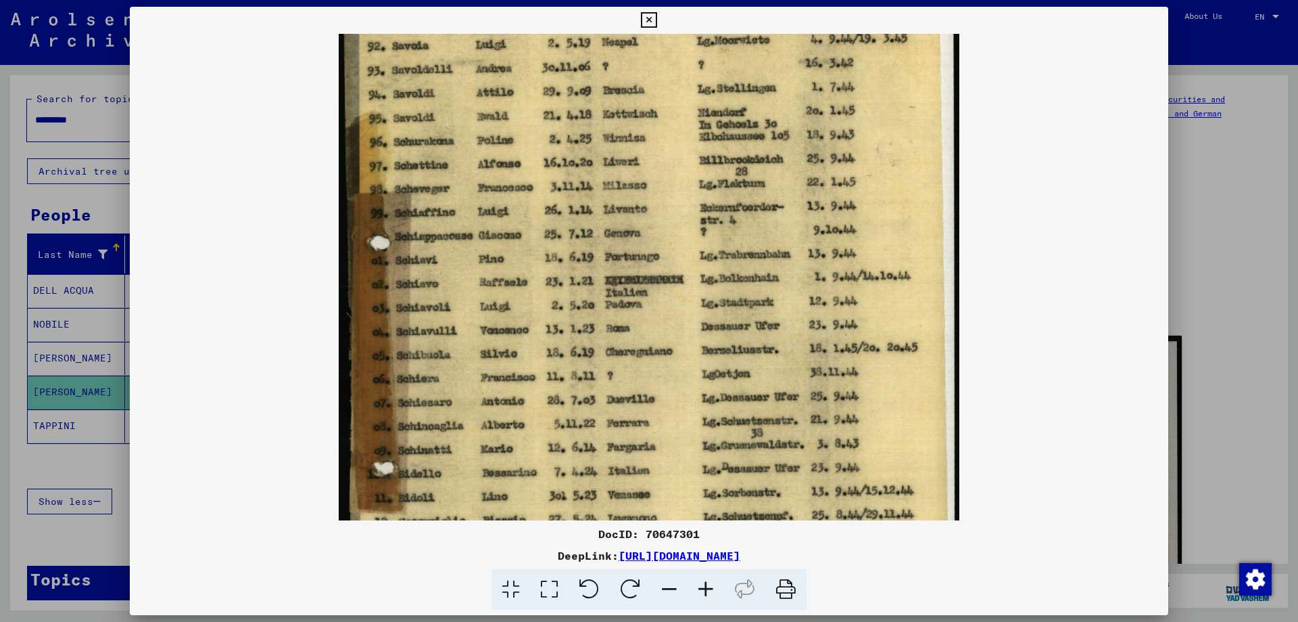
drag, startPoint x: 730, startPoint y: 260, endPoint x: 714, endPoint y: 388, distance: 128.8
click at [714, 388] on img at bounding box center [649, 355] width 621 height 858
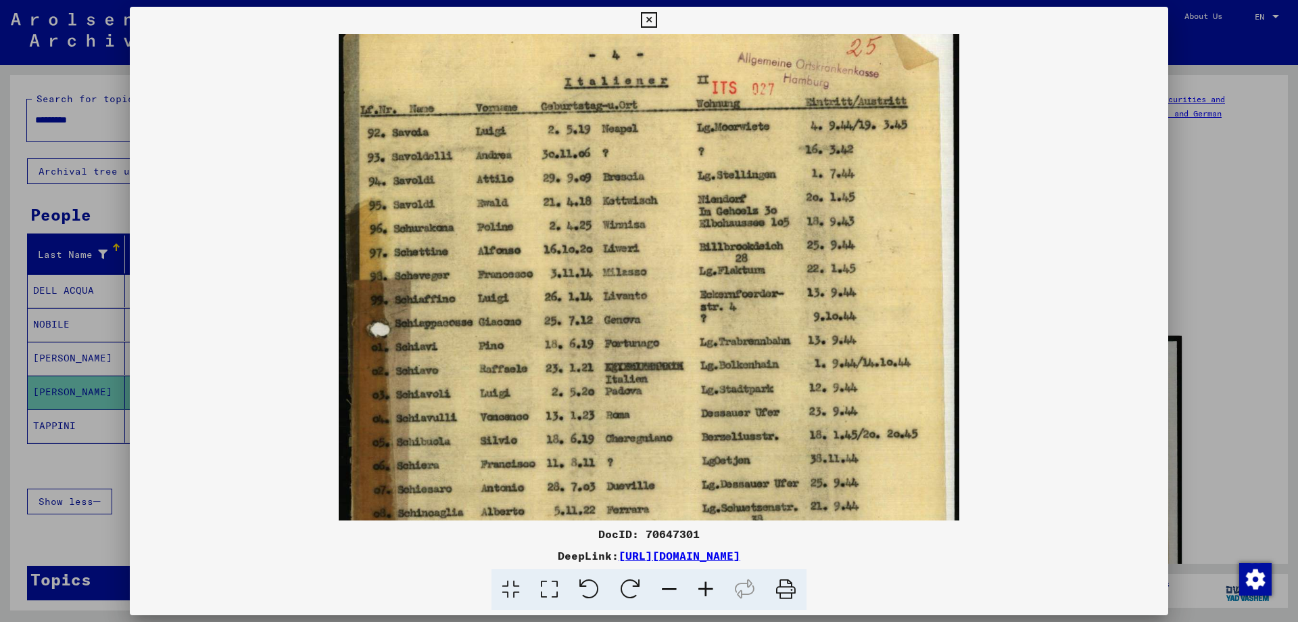
scroll to position [1, 0]
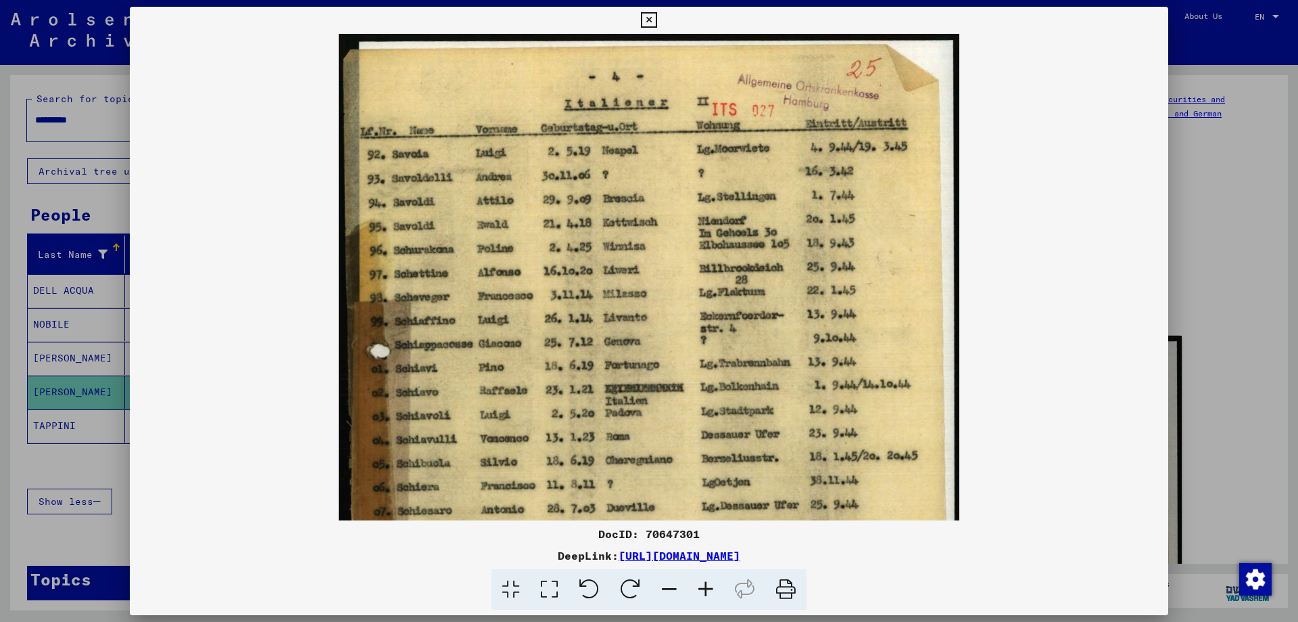
drag, startPoint x: 716, startPoint y: 295, endPoint x: 718, endPoint y: 354, distance: 58.9
click at [718, 354] on img at bounding box center [649, 462] width 621 height 858
click at [649, 20] on icon at bounding box center [649, 20] width 16 height 16
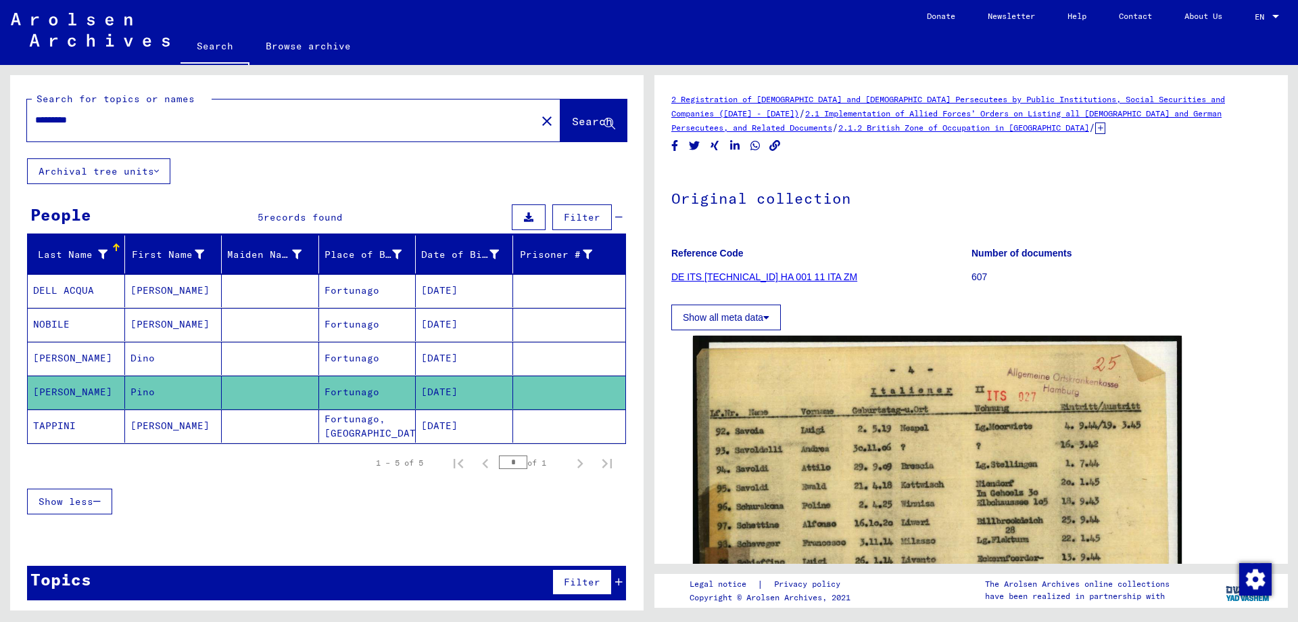
click at [409, 149] on div "Search for topics or names ********* close Search" at bounding box center [327, 116] width 634 height 83
click at [408, 164] on div "Search for topics or names ********* close Search Archival tree units People 5 …" at bounding box center [327, 343] width 634 height 536
click at [383, 470] on div "1 – 5 of 5 * of 1" at bounding box center [490, 462] width 261 height 27
click at [90, 499] on span "Show less" at bounding box center [66, 501] width 55 height 12
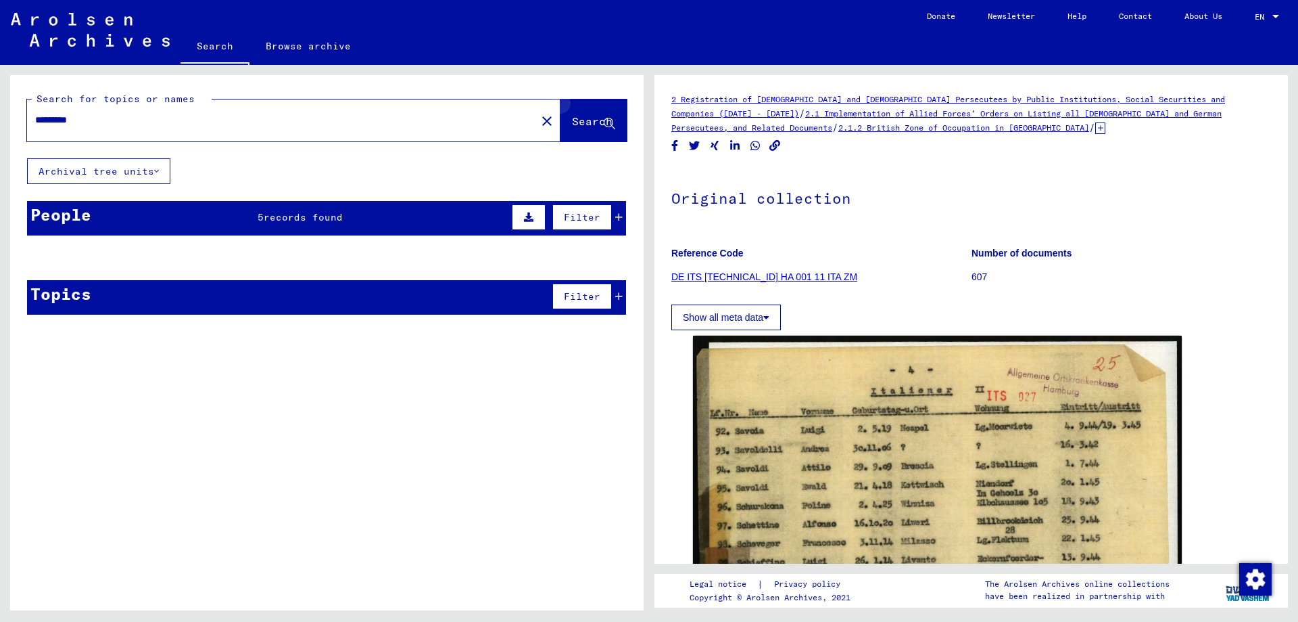
click at [615, 119] on icon at bounding box center [609, 123] width 11 height 11
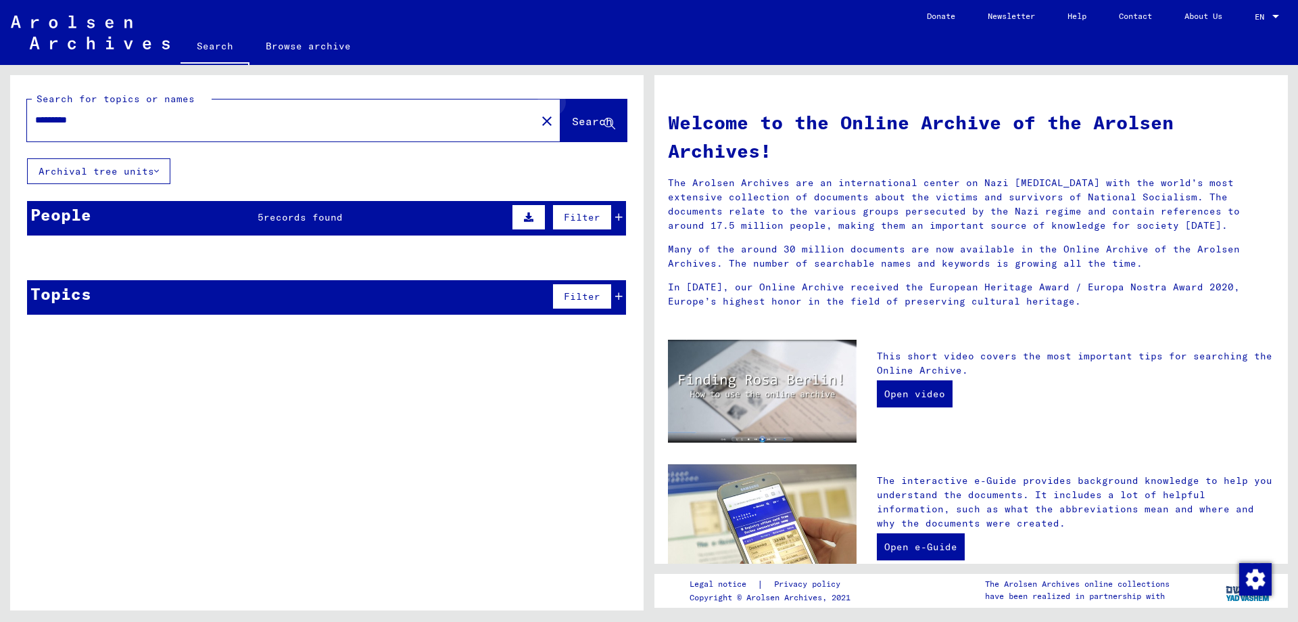
click at [607, 118] on icon at bounding box center [609, 123] width 11 height 11
click at [606, 118] on icon at bounding box center [609, 123] width 11 height 11
click at [62, 121] on input "*********" at bounding box center [277, 120] width 485 height 14
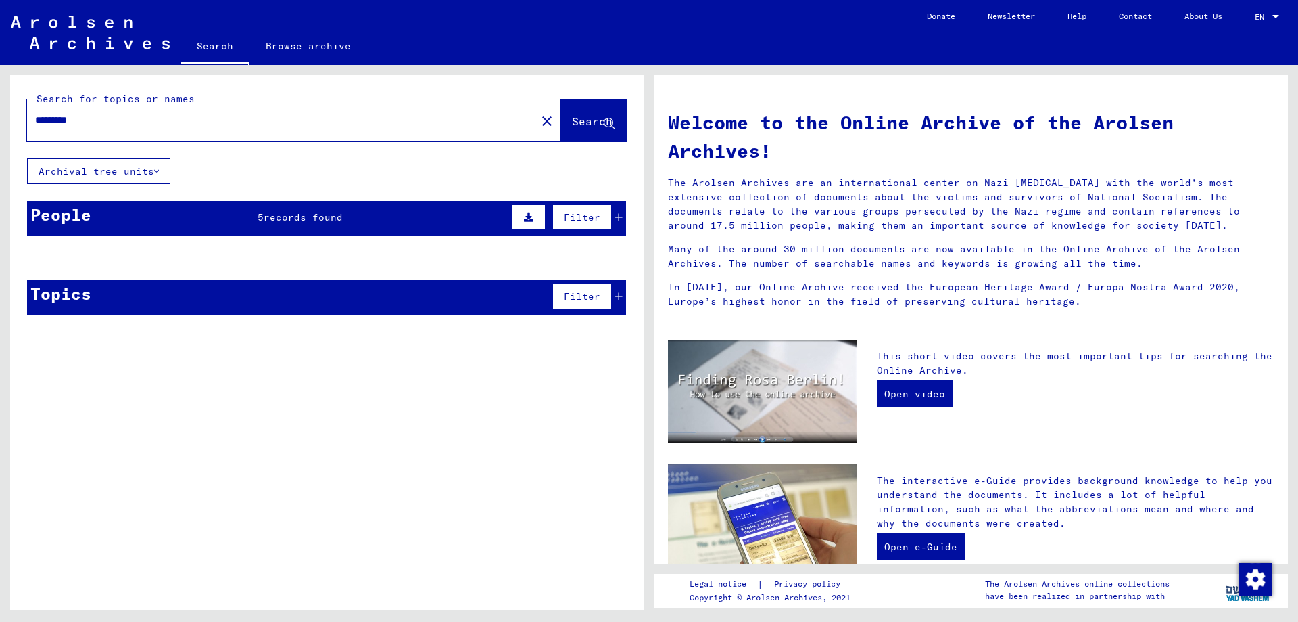
click at [403, 120] on input "*********" at bounding box center [277, 120] width 485 height 14
drag, startPoint x: 613, startPoint y: 120, endPoint x: 605, endPoint y: 120, distance: 7.4
click at [609, 120] on icon at bounding box center [609, 123] width 11 height 11
click at [584, 301] on span "Filter" at bounding box center [582, 296] width 37 height 12
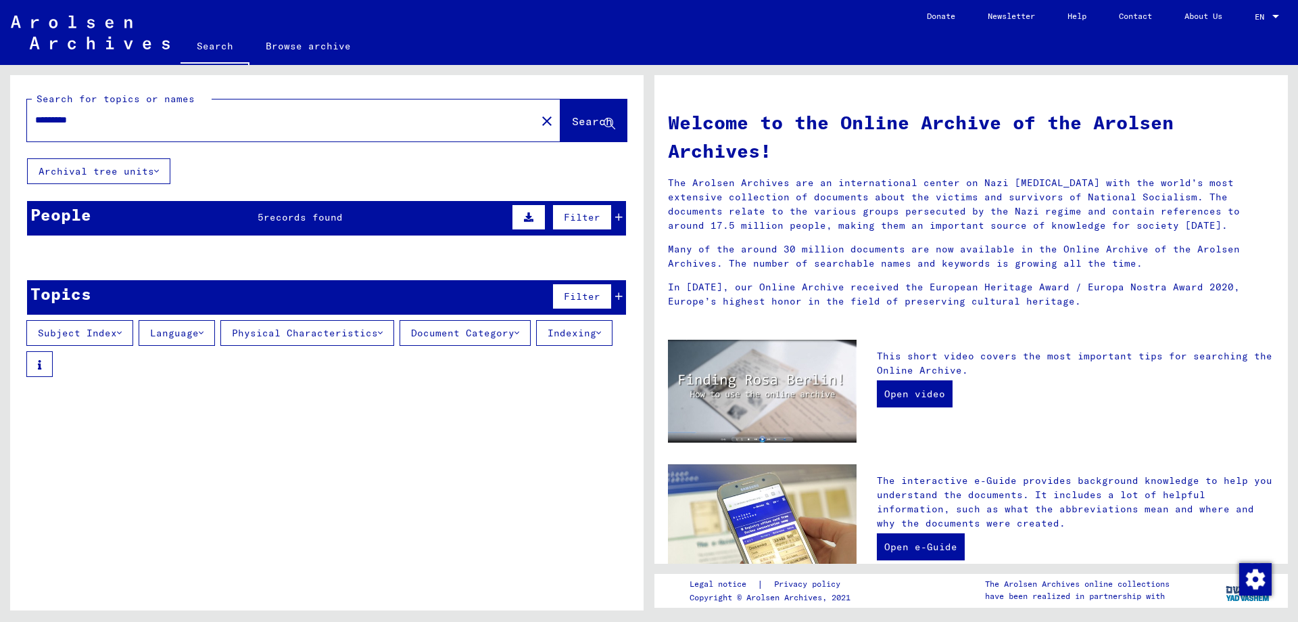
click at [620, 214] on icon at bounding box center [618, 216] width 7 height 9
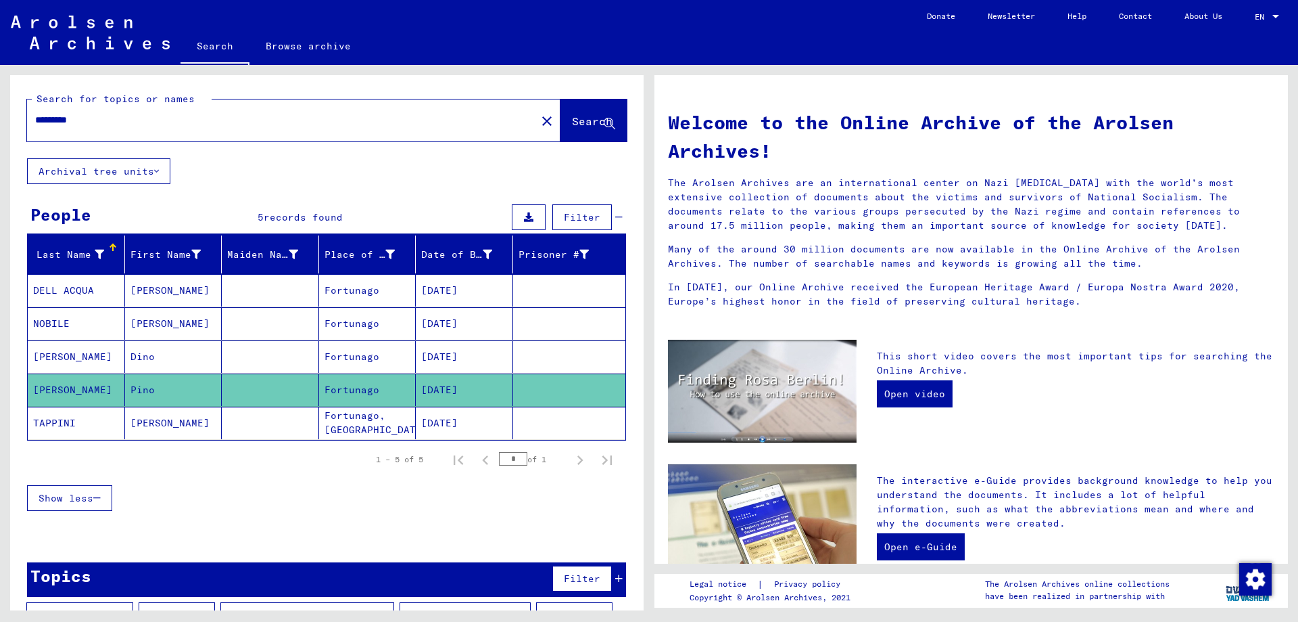
click at [362, 473] on div "1 – 5 of 5 * of 1" at bounding box center [326, 459] width 599 height 38
click at [360, 164] on div "Search for topics or names ********* close Search Archival tree units People 5 …" at bounding box center [327, 372] width 634 height 594
click at [154, 289] on mat-cell "[PERSON_NAME]" at bounding box center [173, 290] width 97 height 32
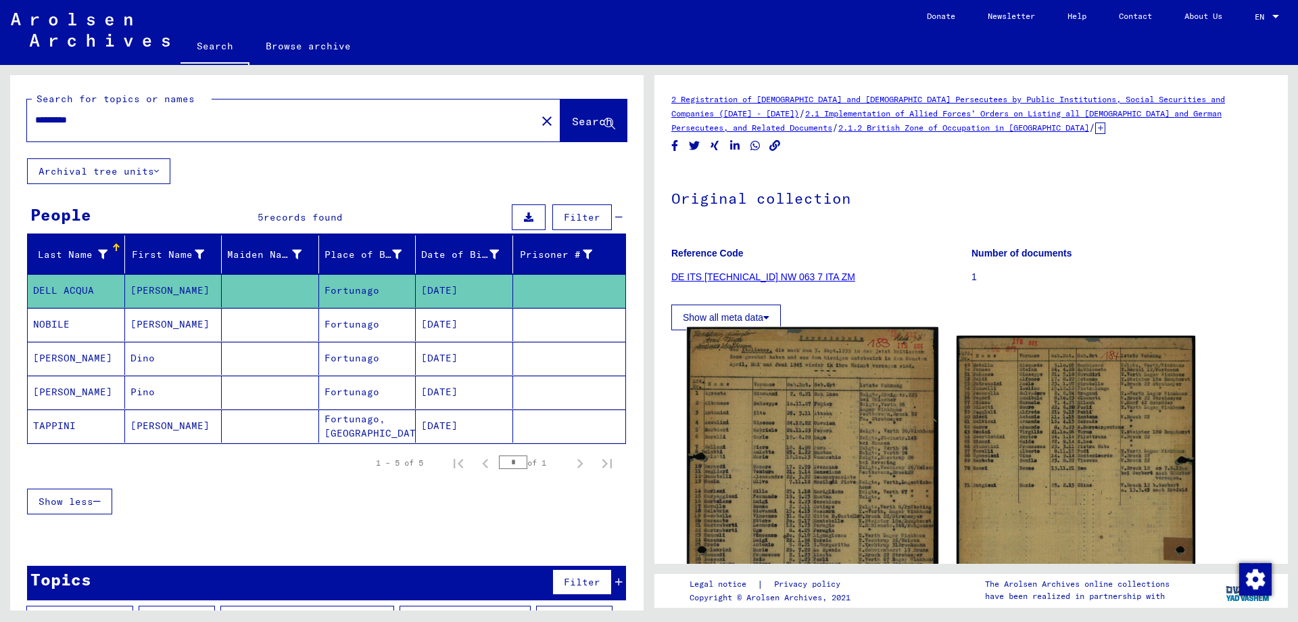
click at [848, 443] on img at bounding box center [812, 501] width 251 height 349
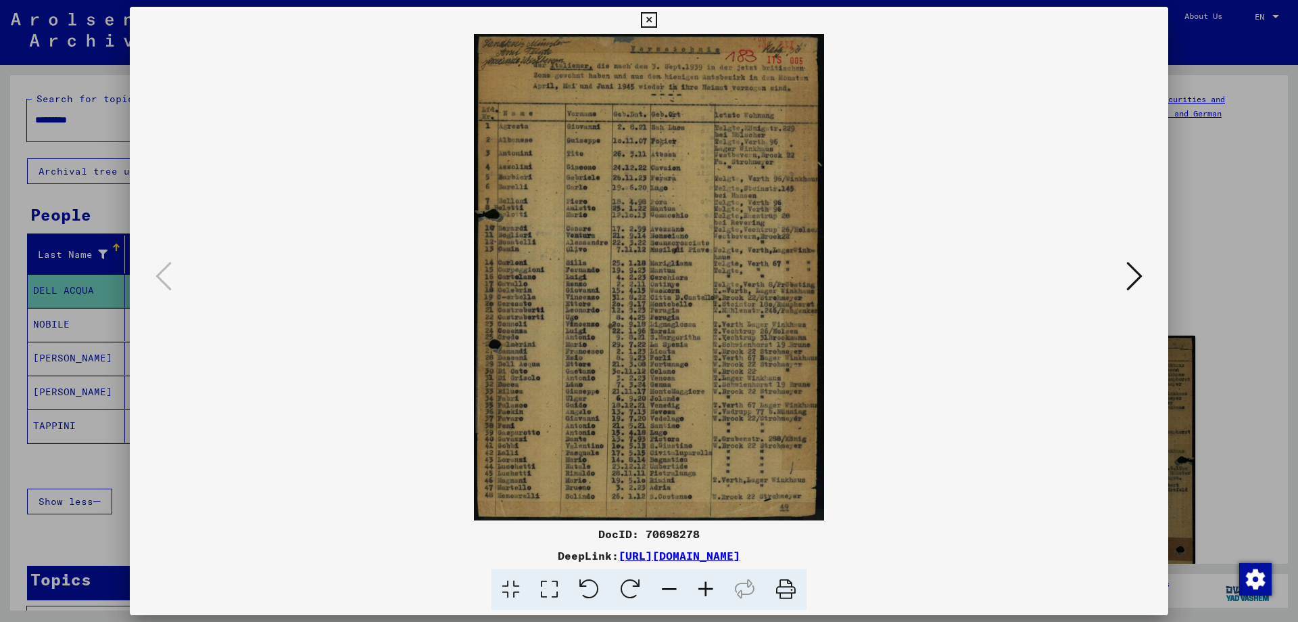
click at [630, 296] on img at bounding box center [649, 277] width 947 height 486
click at [699, 587] on icon at bounding box center [706, 589] width 37 height 41
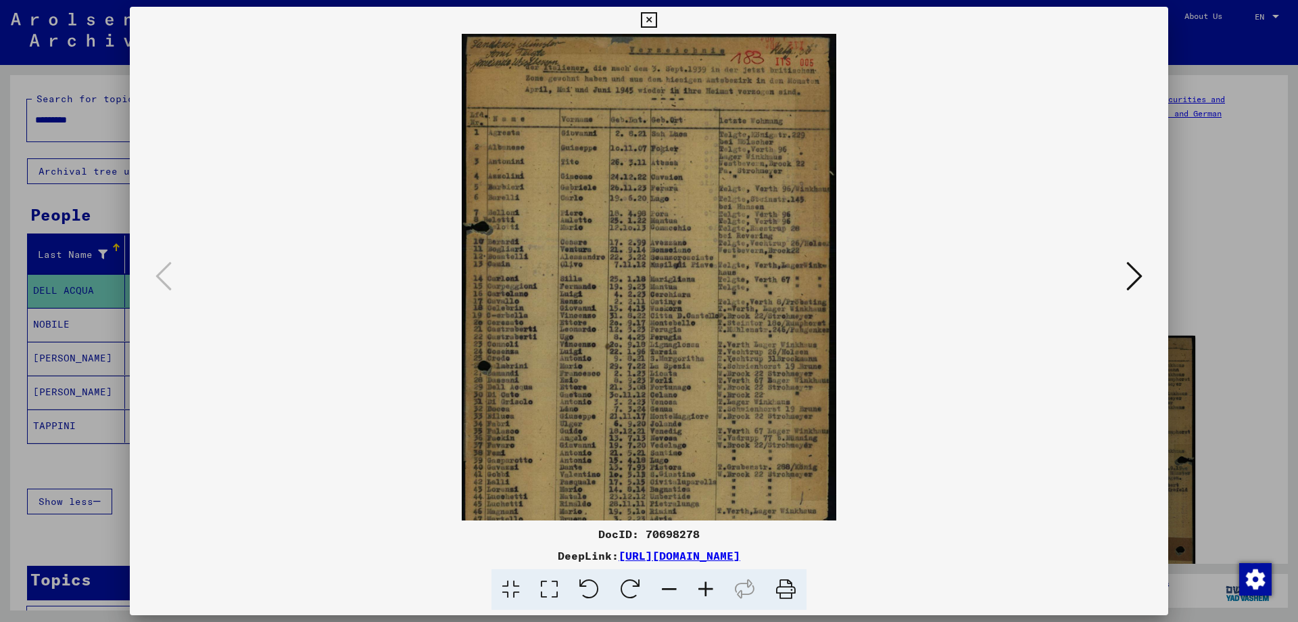
click at [707, 590] on icon at bounding box center [706, 589] width 37 height 41
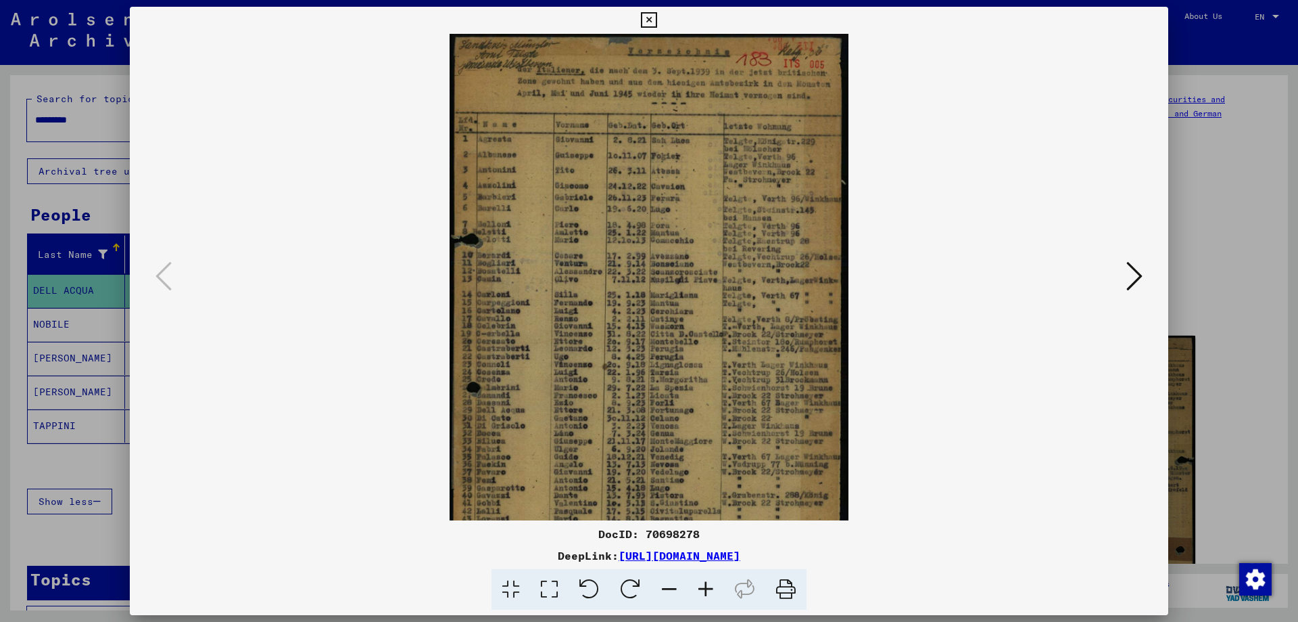
click at [707, 590] on icon at bounding box center [706, 589] width 37 height 41
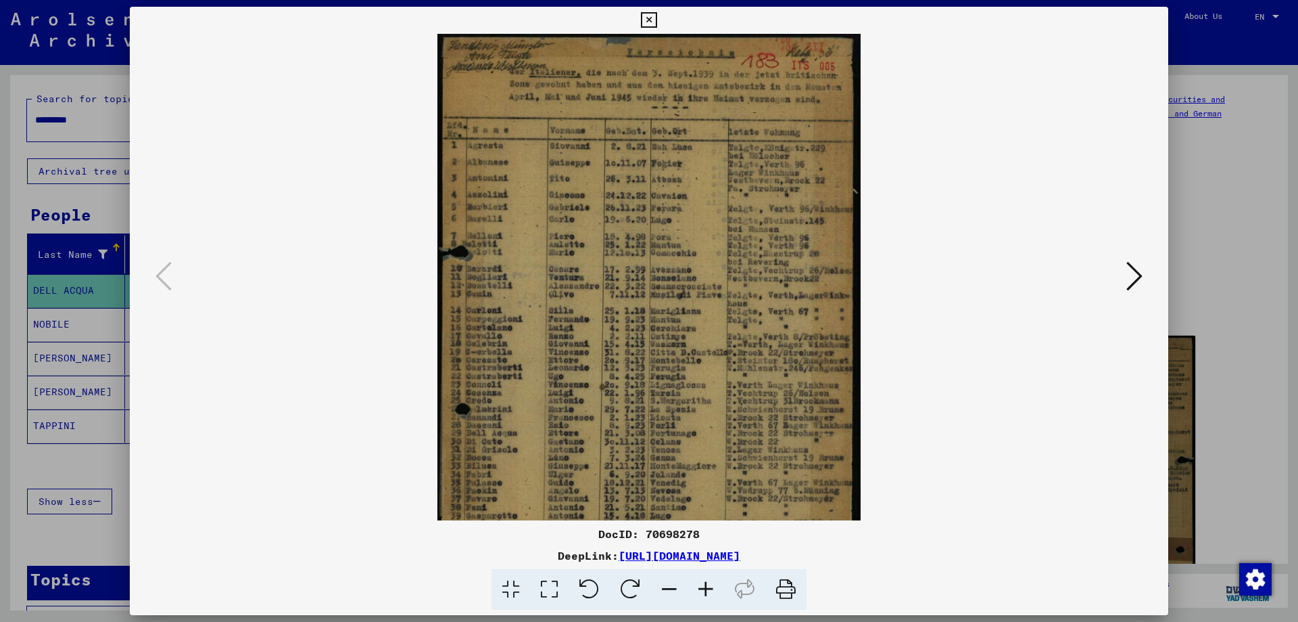
click at [707, 590] on icon at bounding box center [706, 589] width 37 height 41
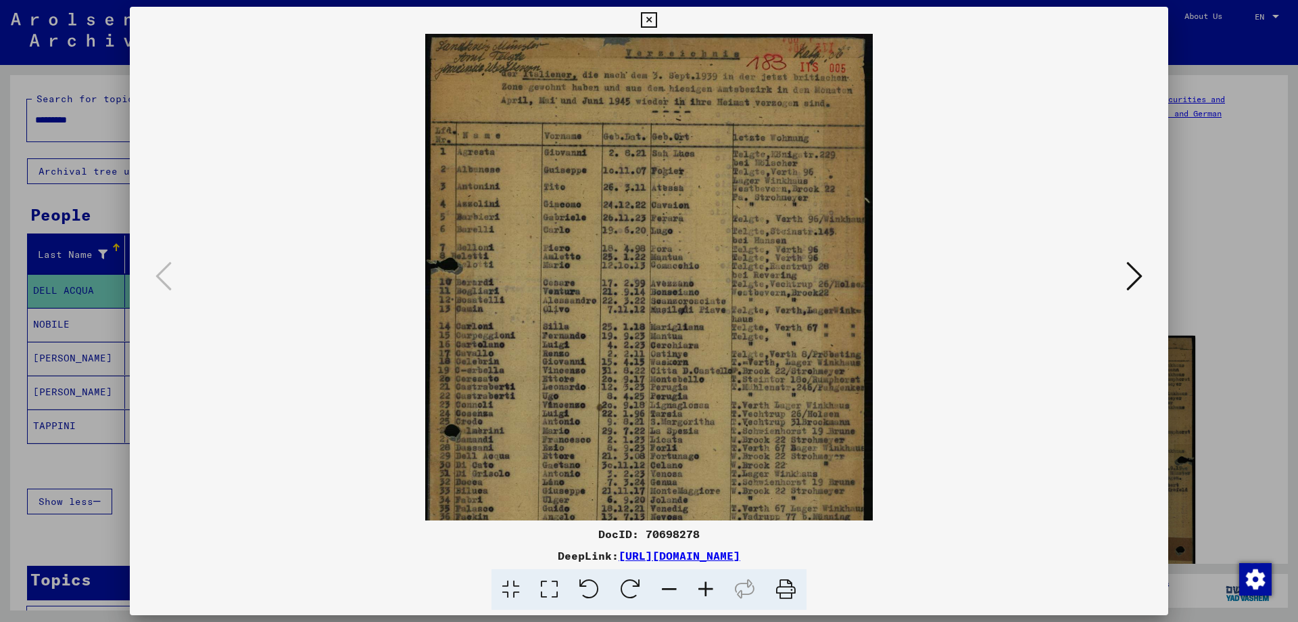
click at [707, 590] on icon at bounding box center [706, 589] width 37 height 41
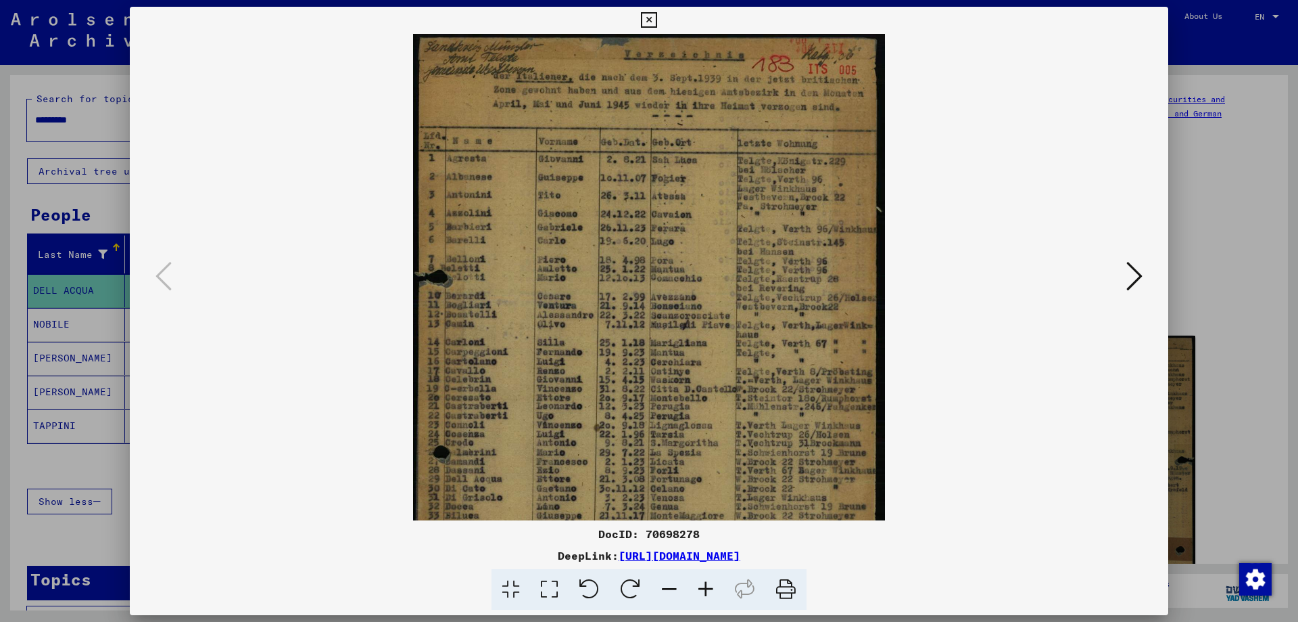
click at [707, 590] on icon at bounding box center [706, 589] width 37 height 41
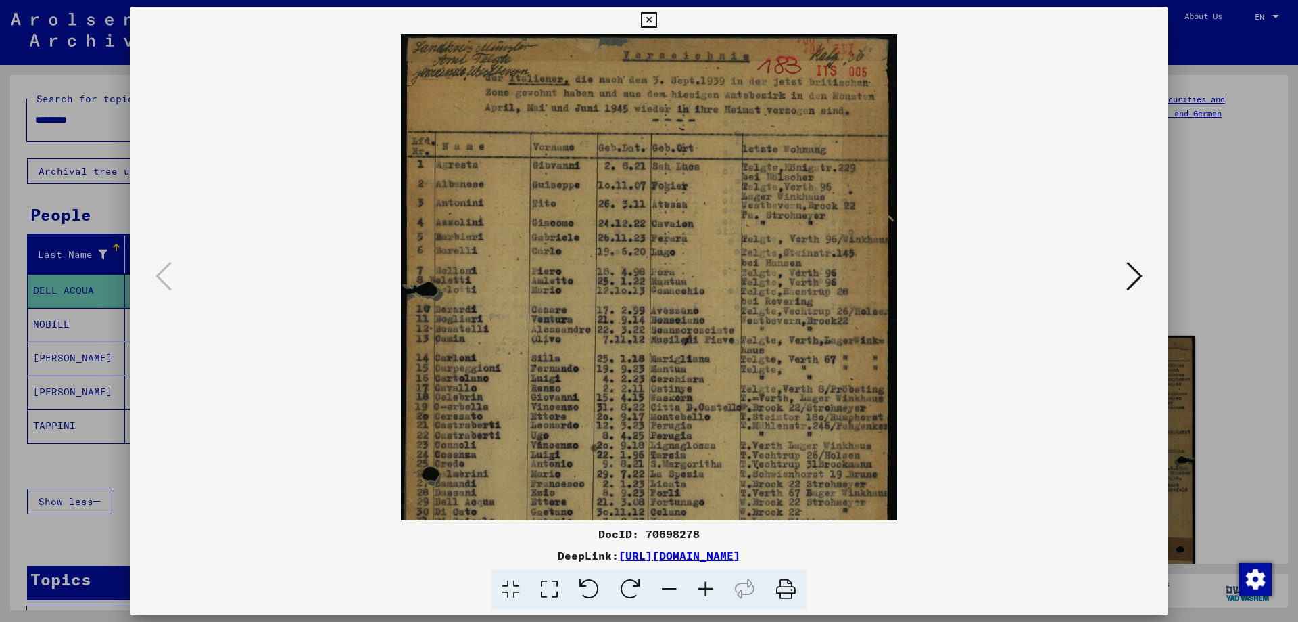
click at [707, 590] on icon at bounding box center [706, 589] width 37 height 41
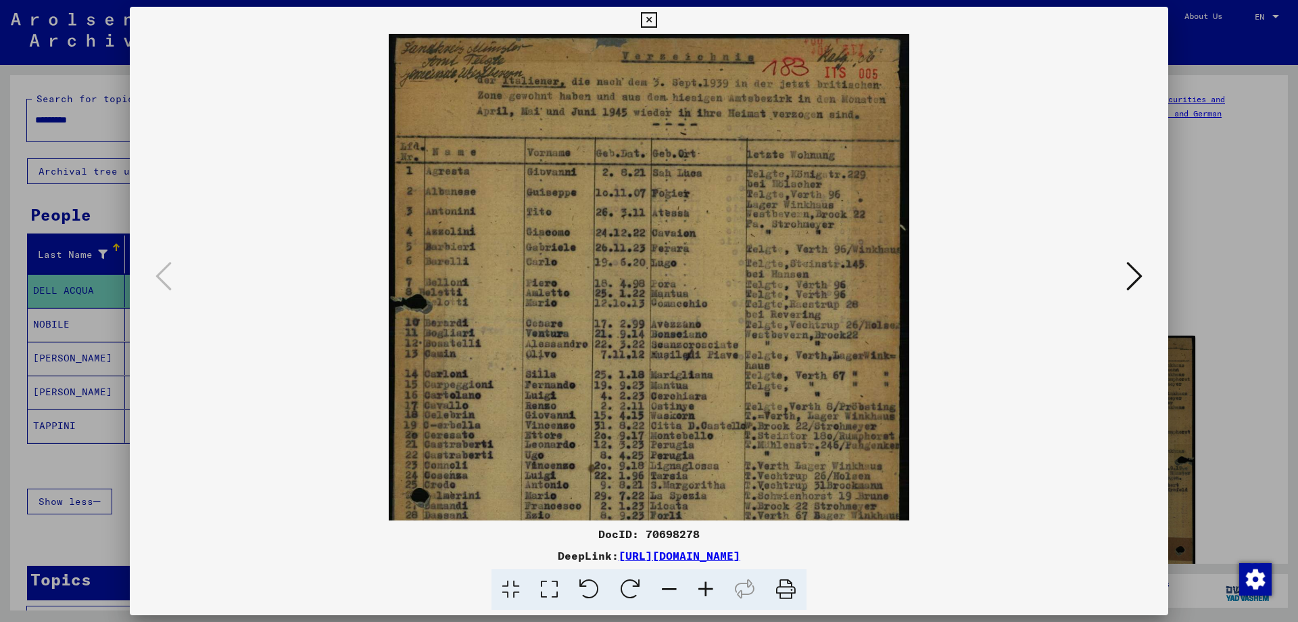
click at [707, 590] on icon at bounding box center [706, 589] width 37 height 41
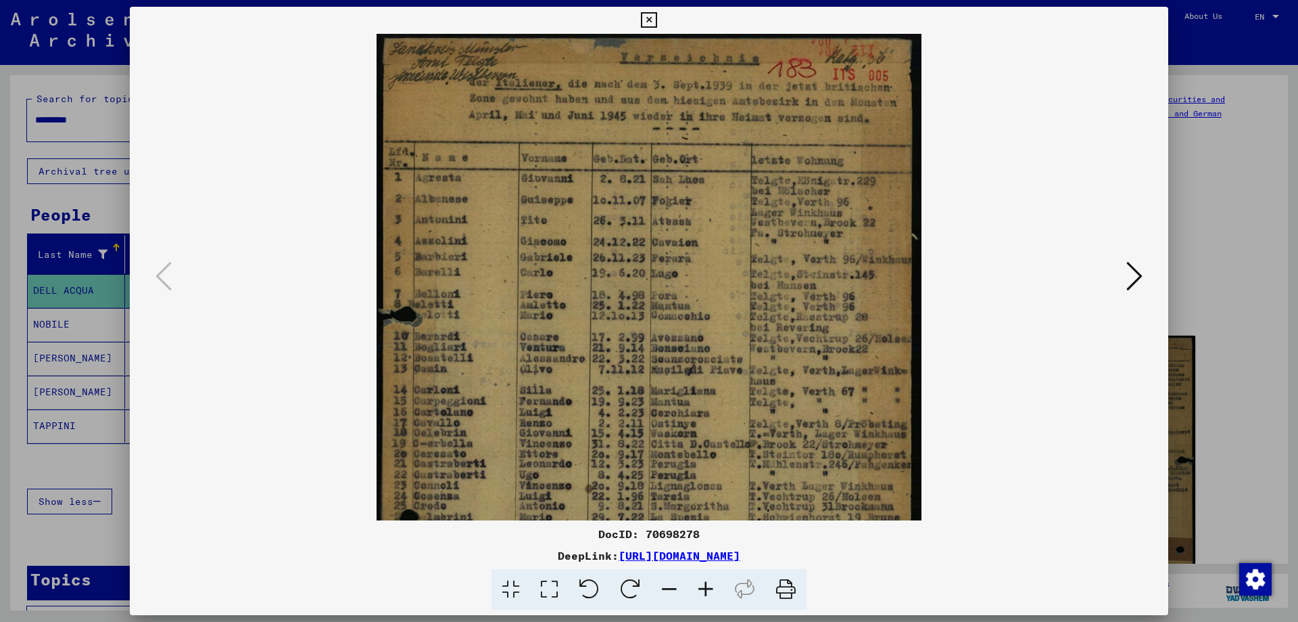
click at [707, 590] on icon at bounding box center [706, 589] width 37 height 41
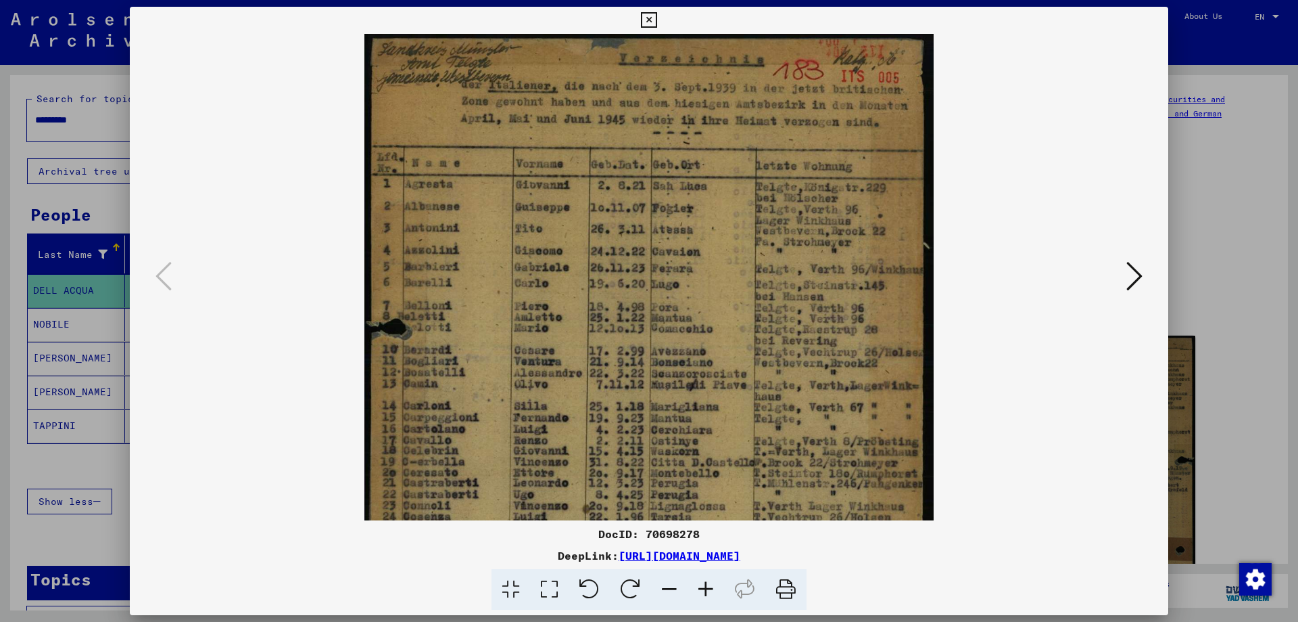
click at [707, 590] on icon at bounding box center [706, 589] width 37 height 41
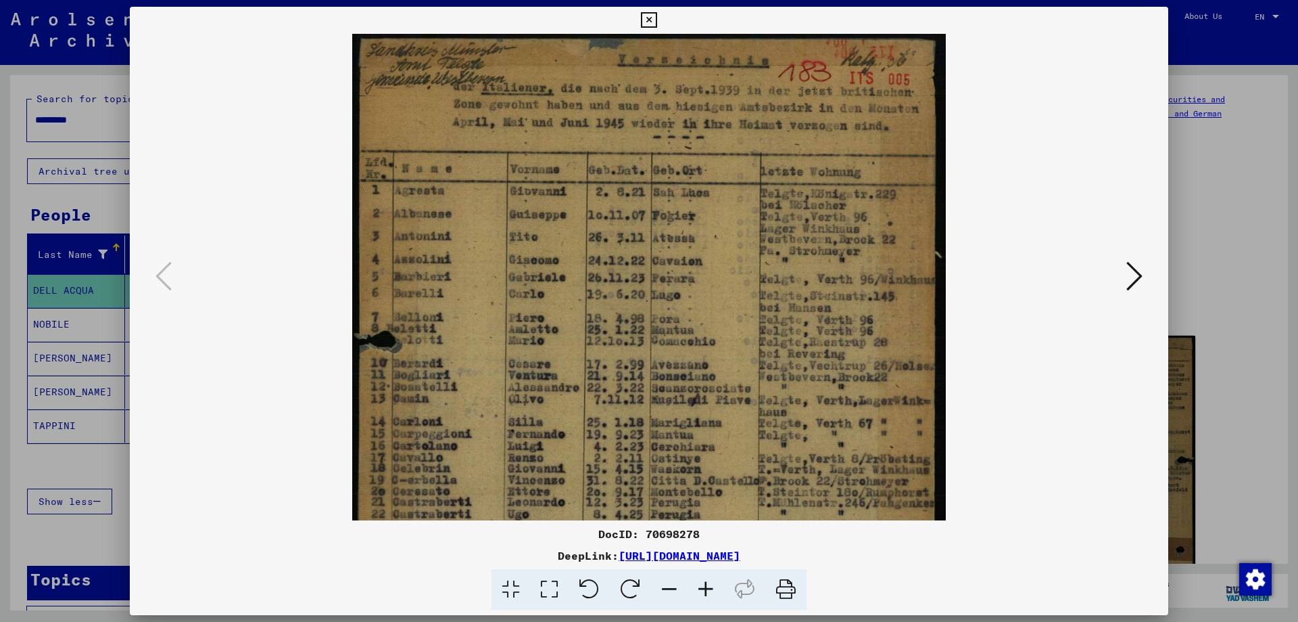
click at [707, 590] on icon at bounding box center [706, 589] width 37 height 41
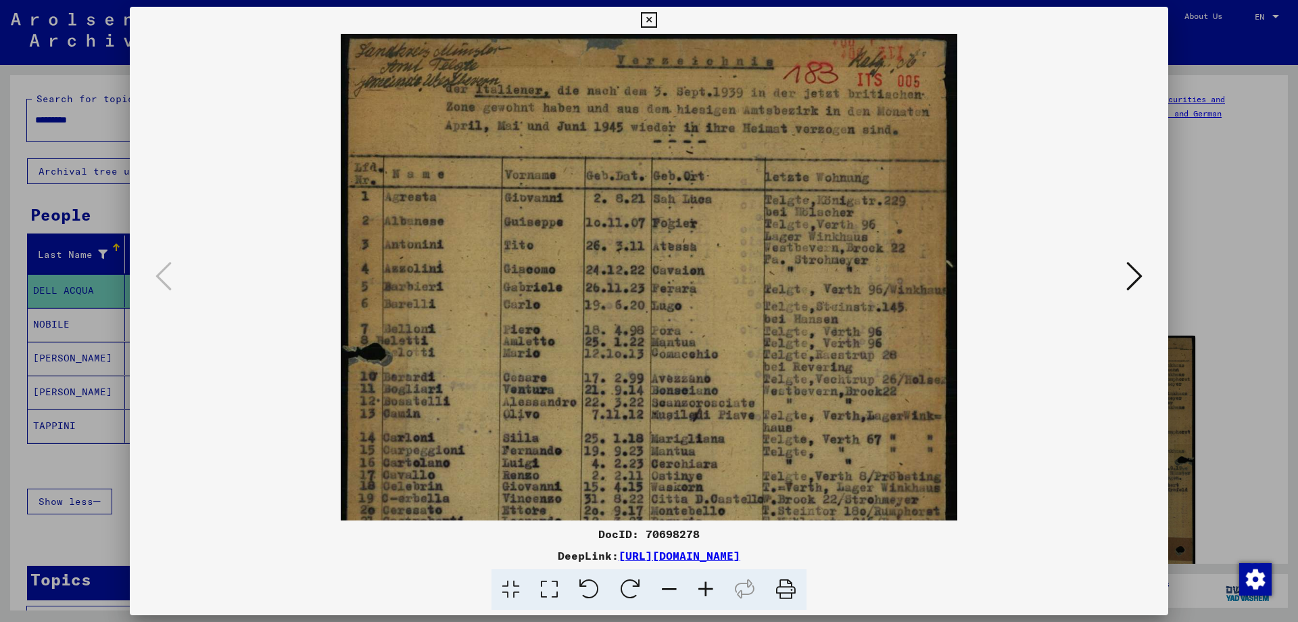
click at [707, 590] on icon at bounding box center [706, 589] width 37 height 41
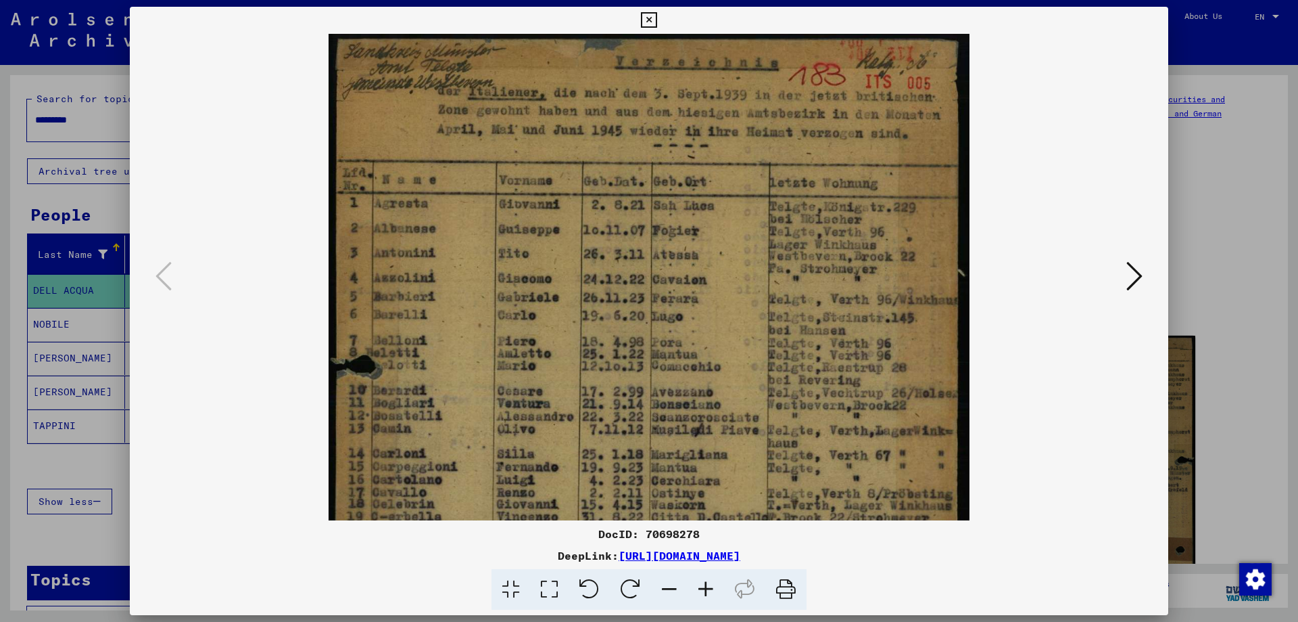
click at [707, 590] on icon at bounding box center [706, 589] width 37 height 41
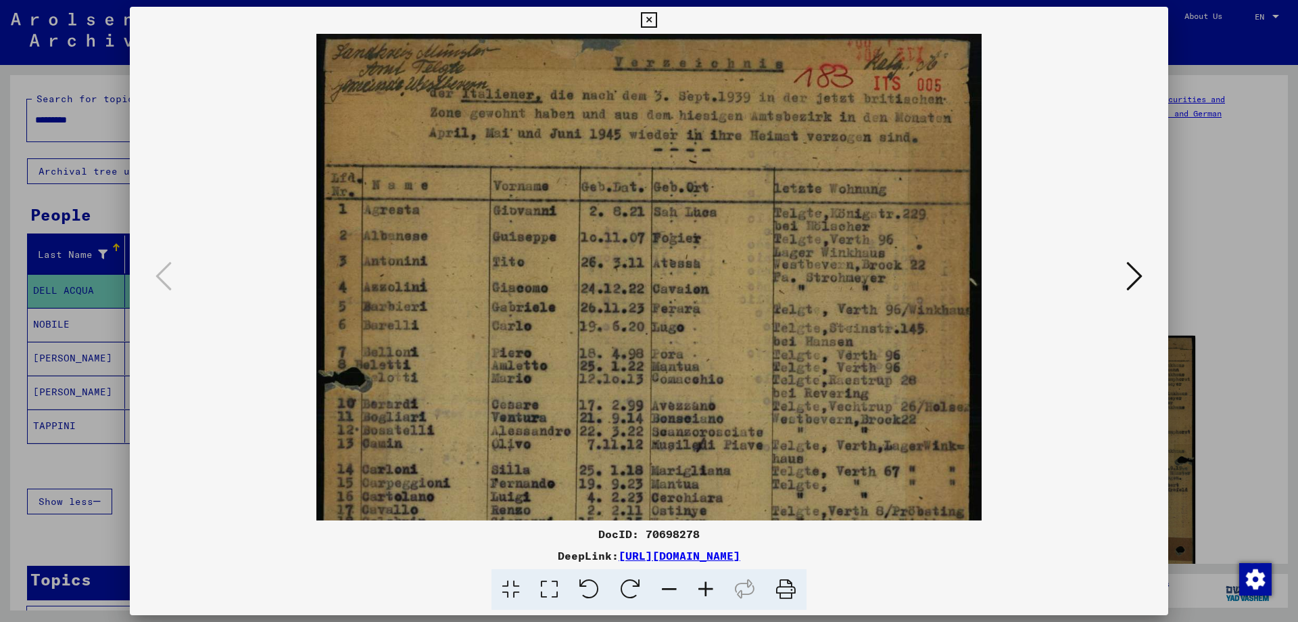
click at [707, 590] on icon at bounding box center [706, 589] width 37 height 41
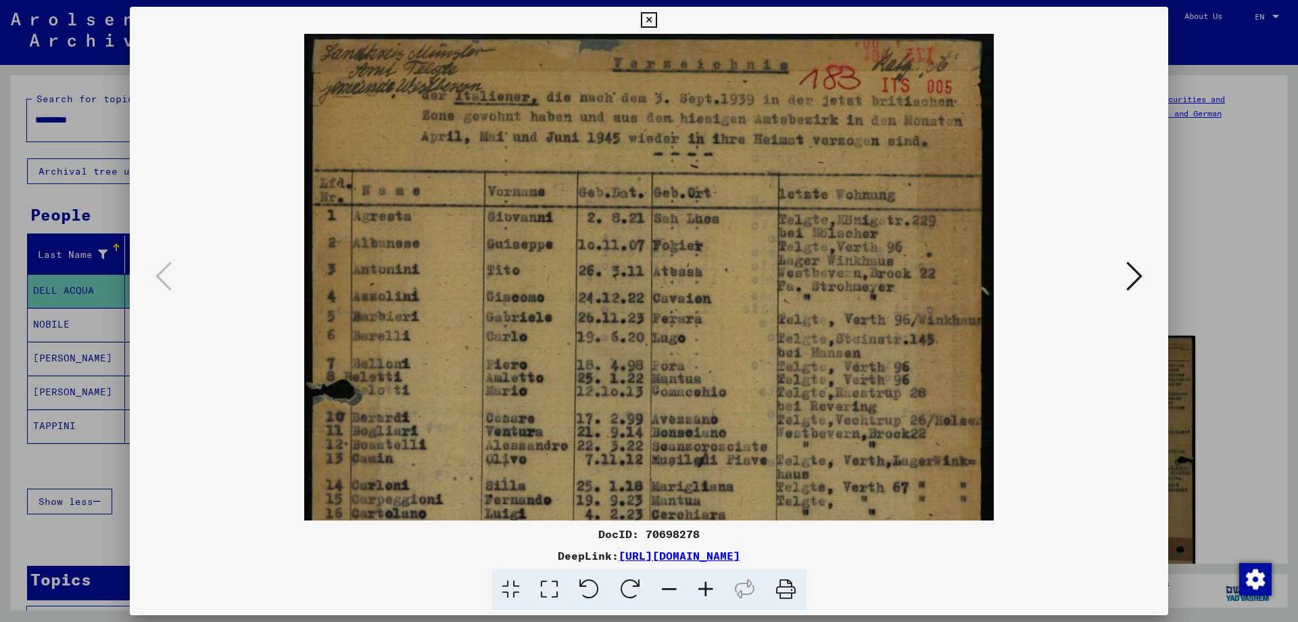
click at [707, 590] on icon at bounding box center [706, 589] width 37 height 41
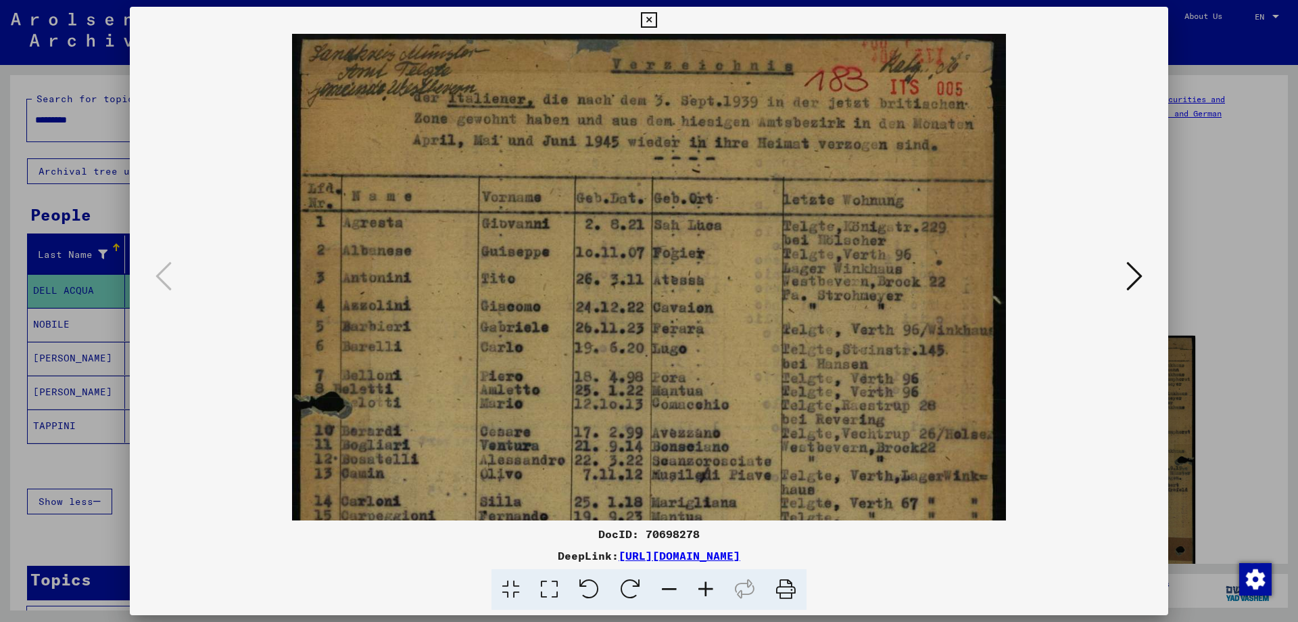
click at [707, 590] on icon at bounding box center [706, 589] width 37 height 41
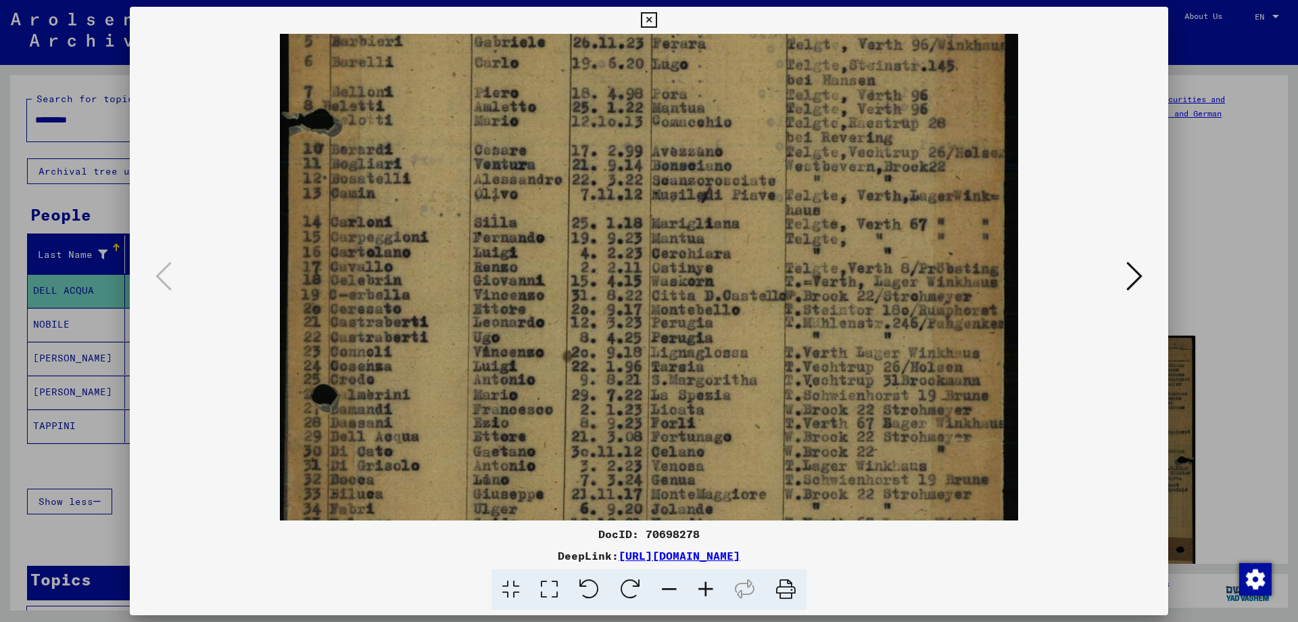
drag, startPoint x: 597, startPoint y: 354, endPoint x: 588, endPoint y: 183, distance: 172.0
click at [588, 183] on img at bounding box center [649, 252] width 739 height 1027
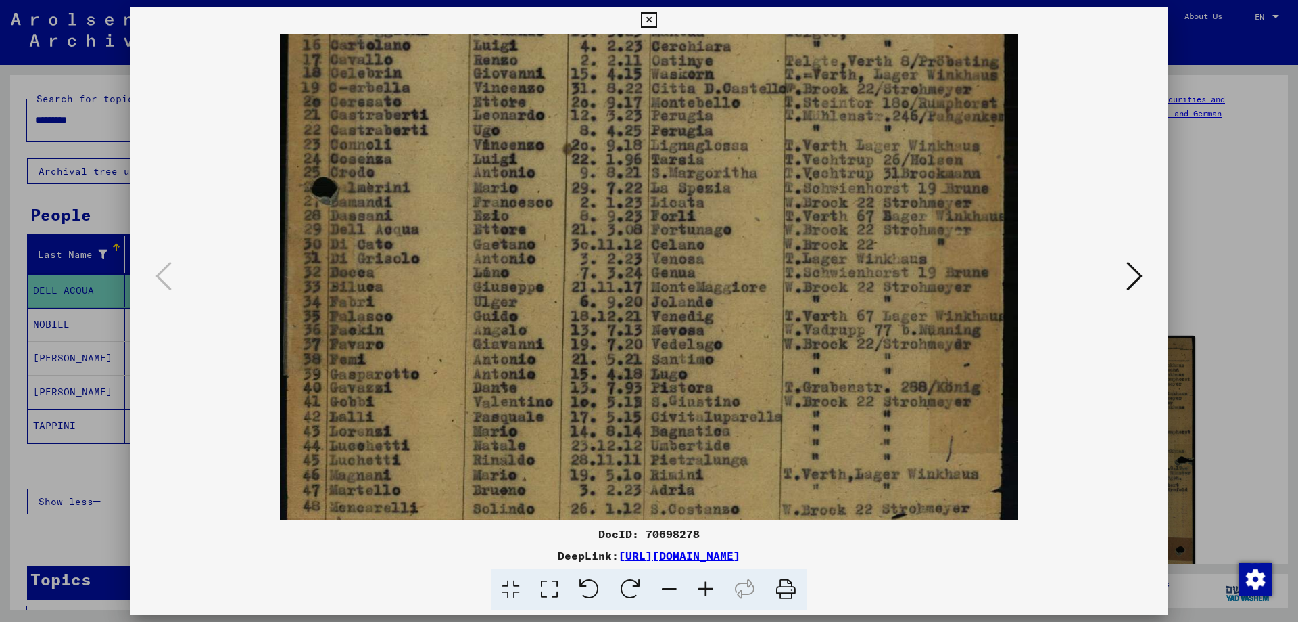
scroll to position [498, 0]
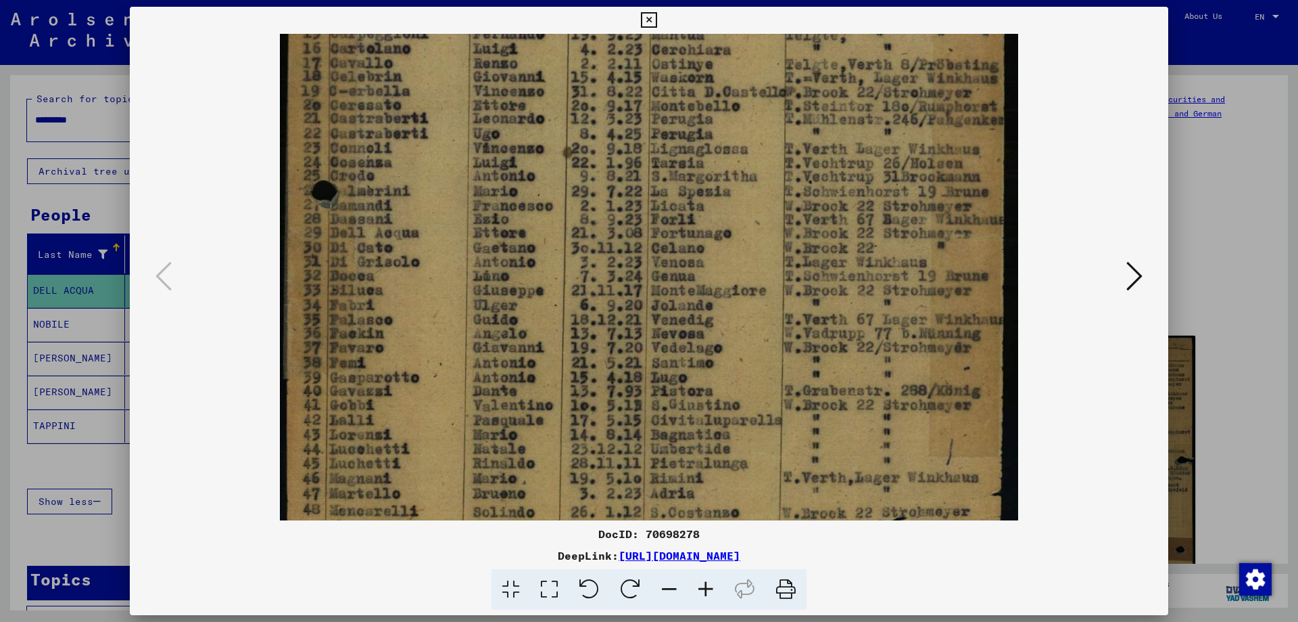
drag, startPoint x: 611, startPoint y: 417, endPoint x: 394, endPoint y: 161, distance: 335.9
click at [394, 161] on img at bounding box center [649, 48] width 739 height 1027
click at [652, 17] on icon at bounding box center [649, 20] width 16 height 16
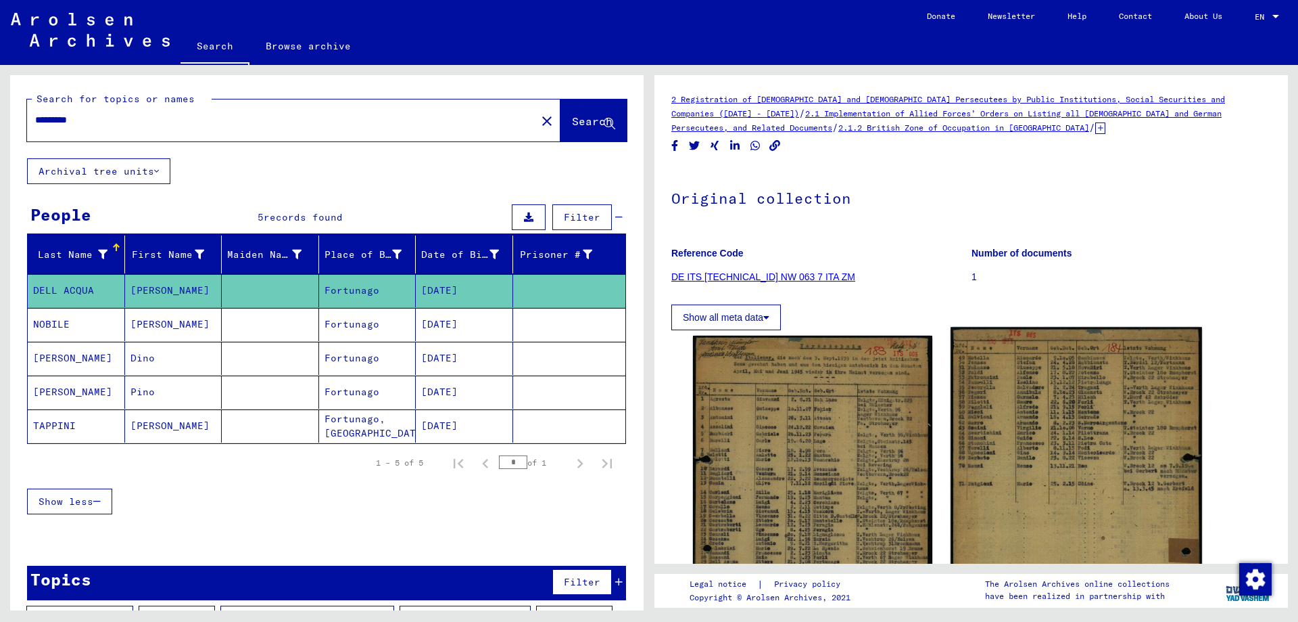
click at [1014, 438] on img at bounding box center [1076, 502] width 251 height 351
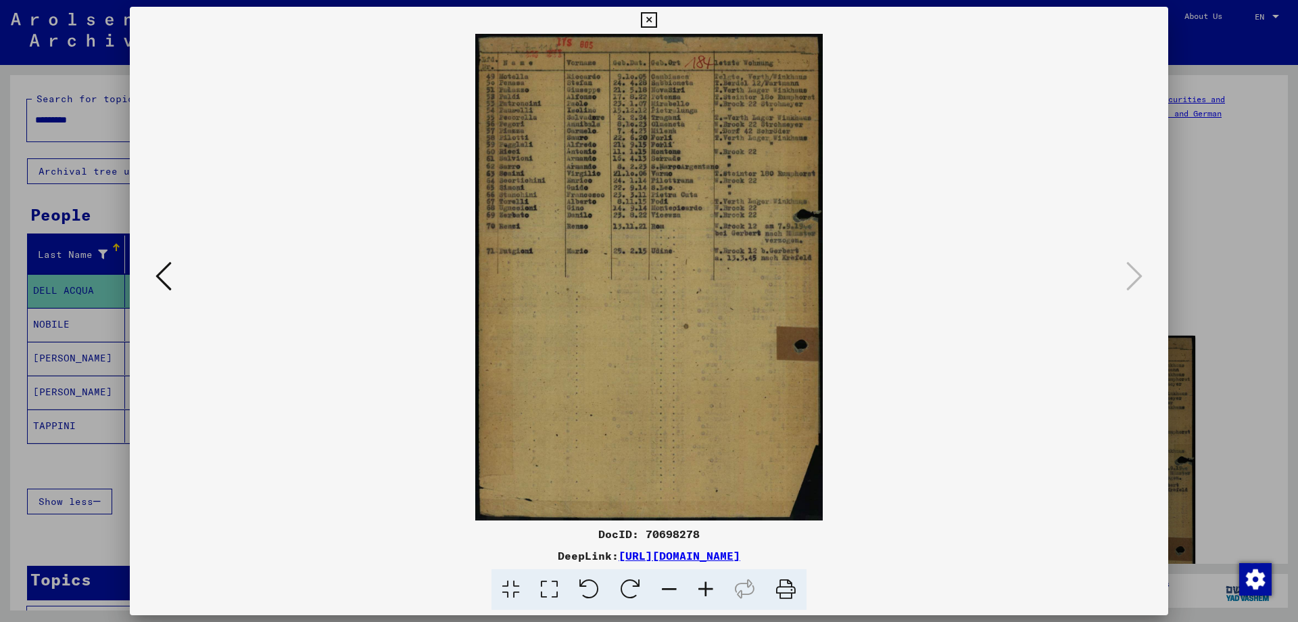
click at [709, 588] on icon at bounding box center [706, 589] width 37 height 41
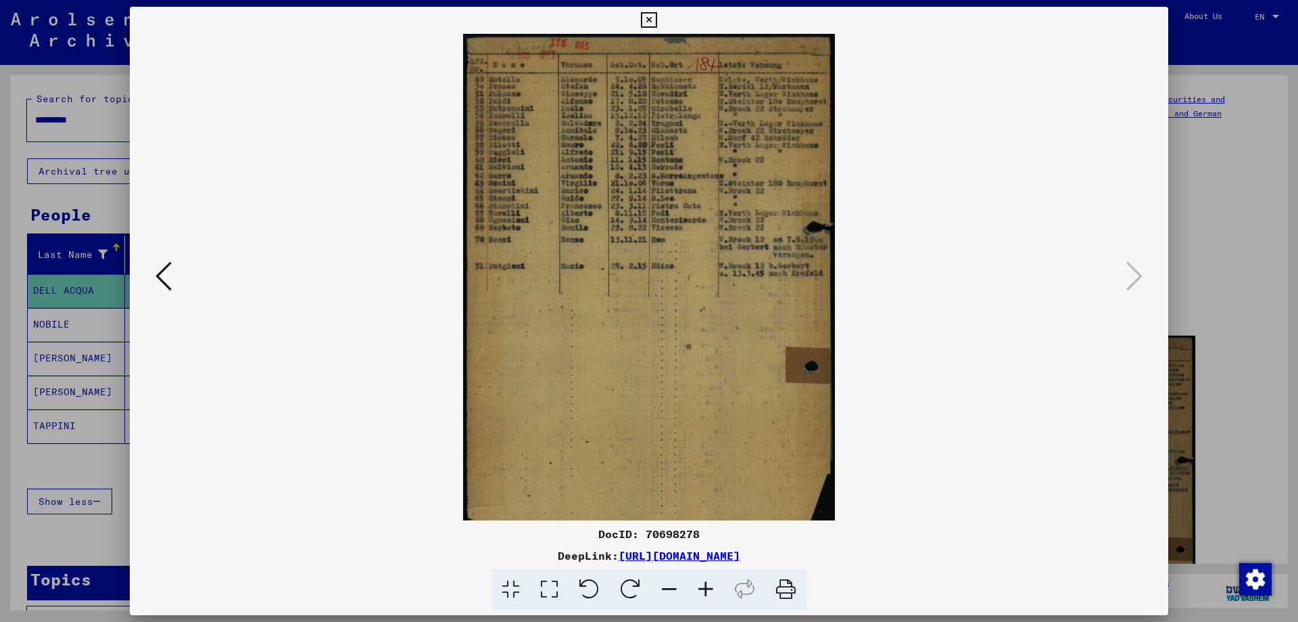
click at [709, 588] on icon at bounding box center [706, 589] width 37 height 41
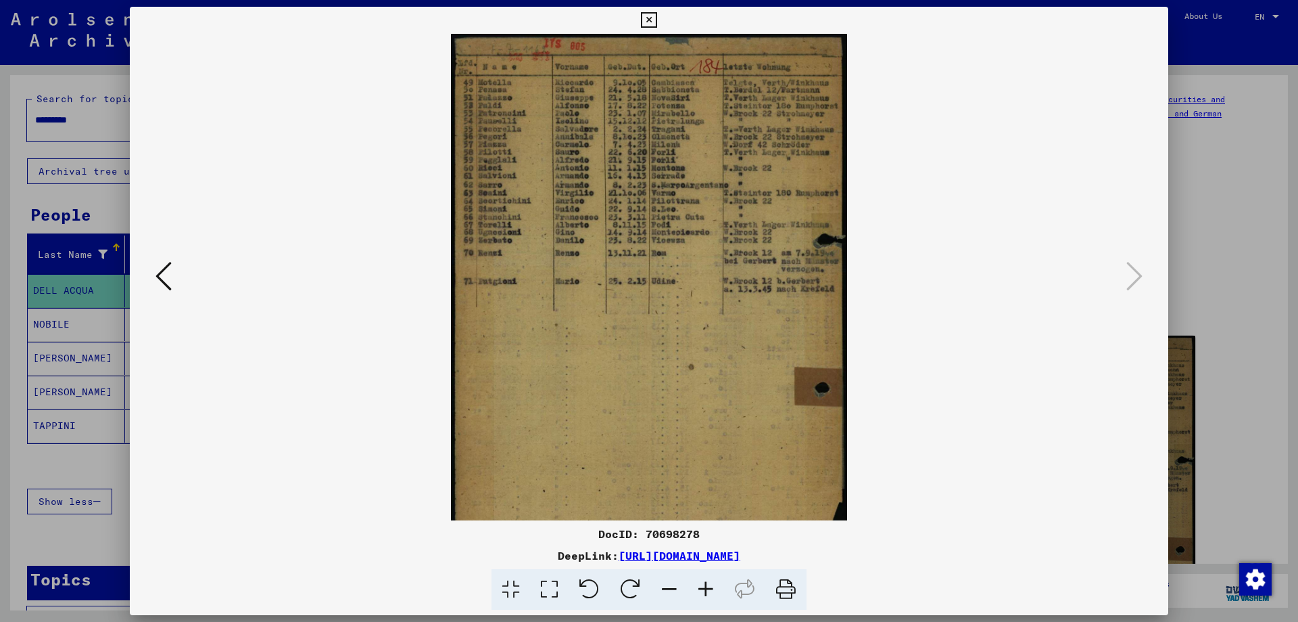
click at [709, 588] on icon at bounding box center [706, 589] width 37 height 41
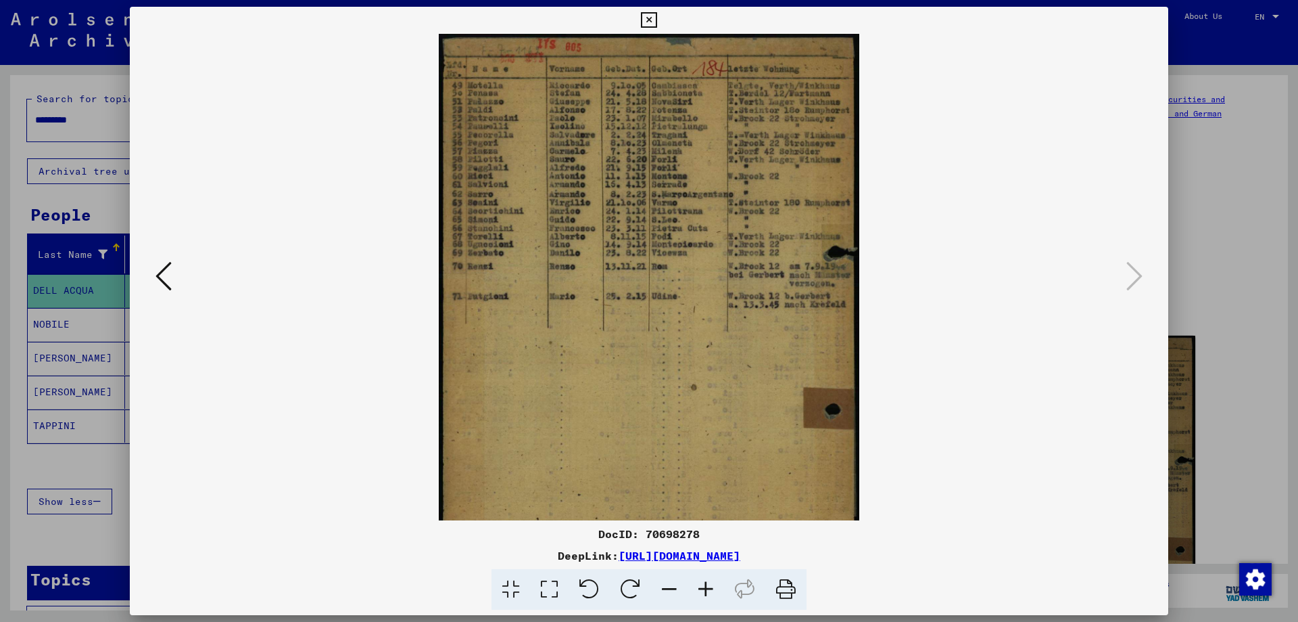
click at [709, 588] on icon at bounding box center [706, 589] width 37 height 41
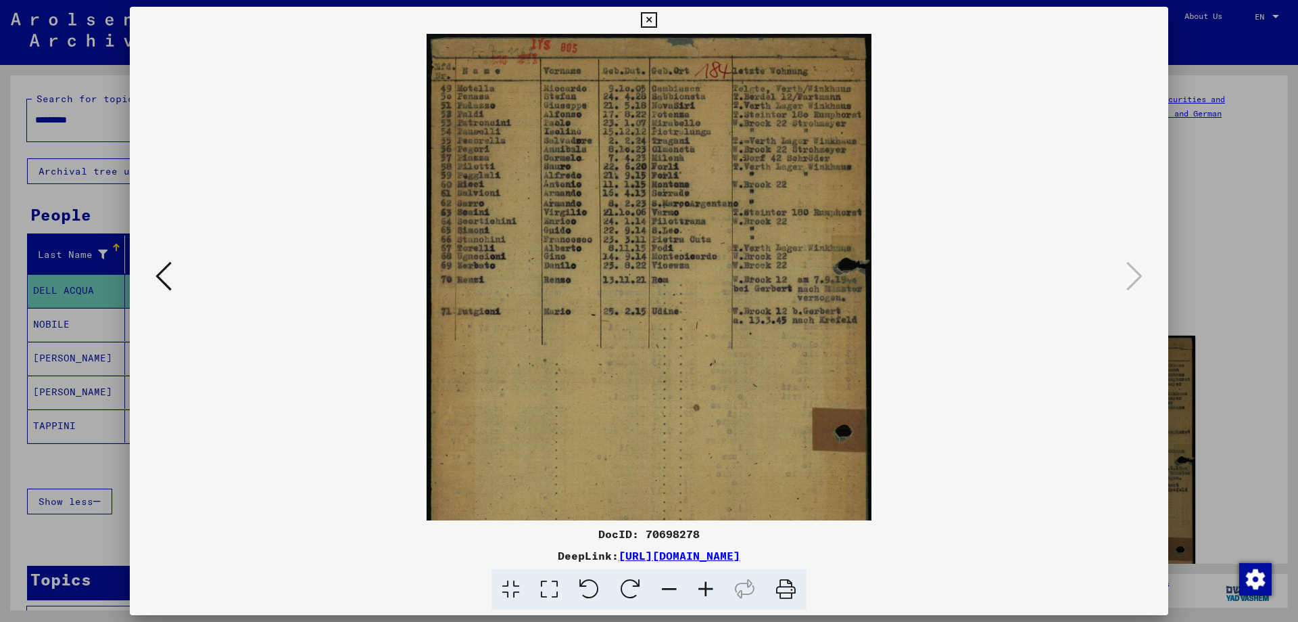
click at [709, 588] on icon at bounding box center [706, 589] width 37 height 41
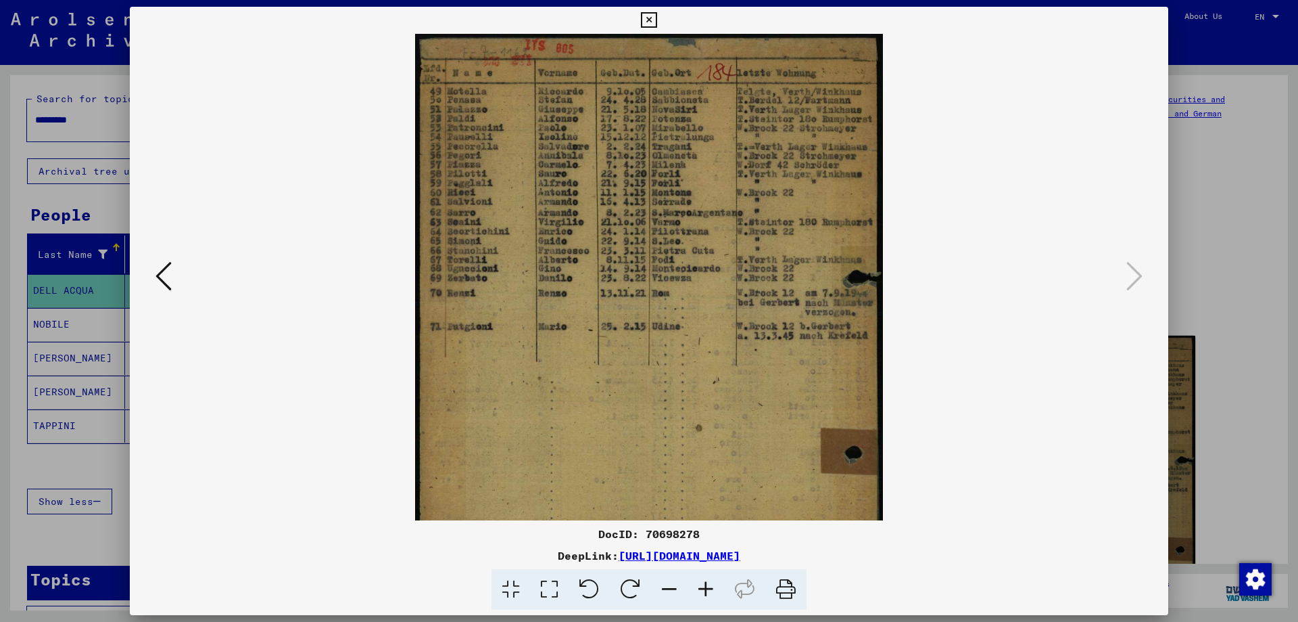
click at [709, 588] on icon at bounding box center [706, 589] width 37 height 41
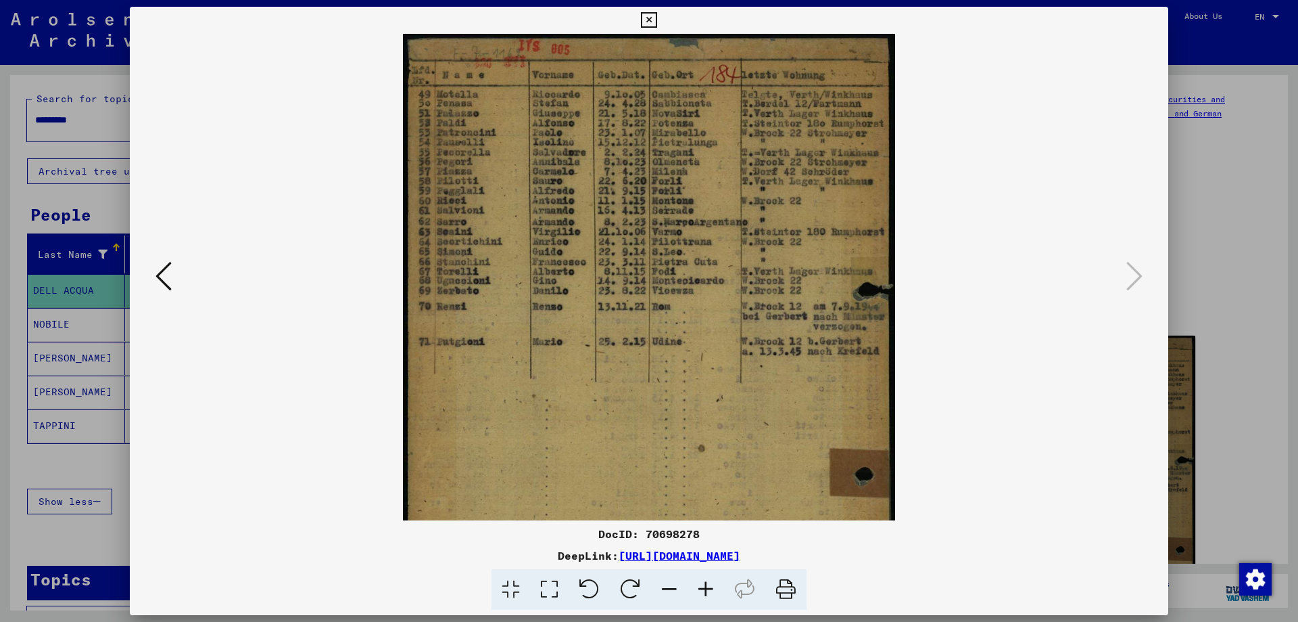
click at [709, 588] on icon at bounding box center [706, 589] width 37 height 41
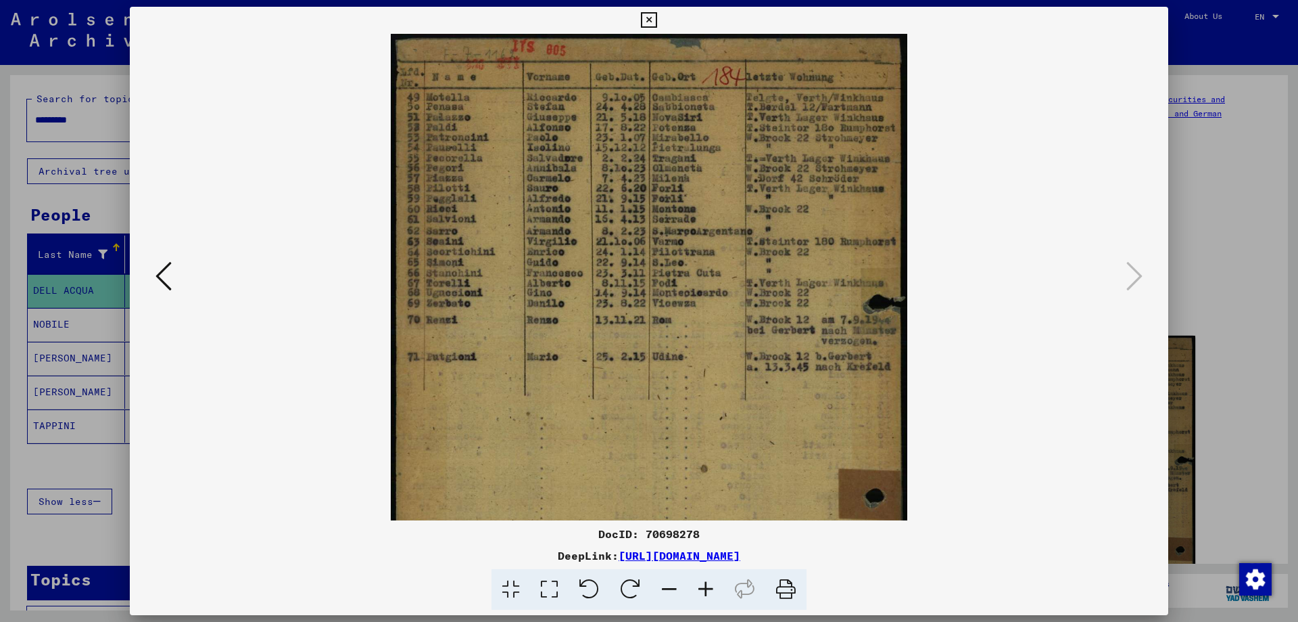
click at [709, 588] on icon at bounding box center [706, 589] width 37 height 41
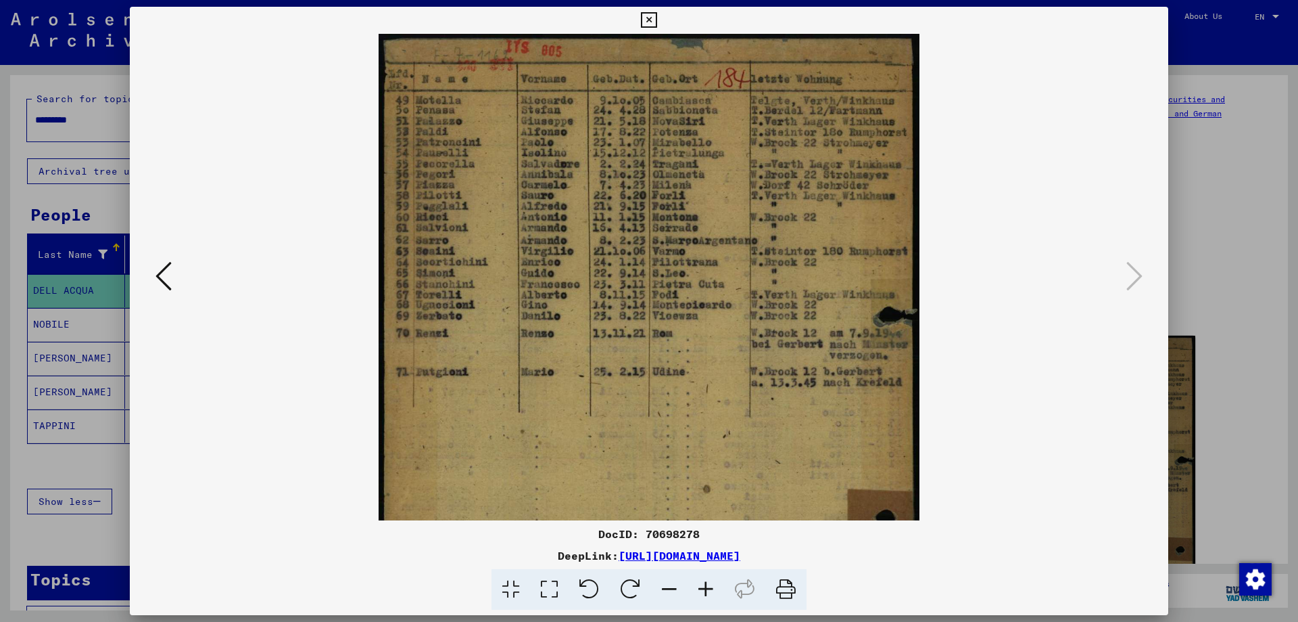
click at [709, 588] on icon at bounding box center [706, 589] width 37 height 41
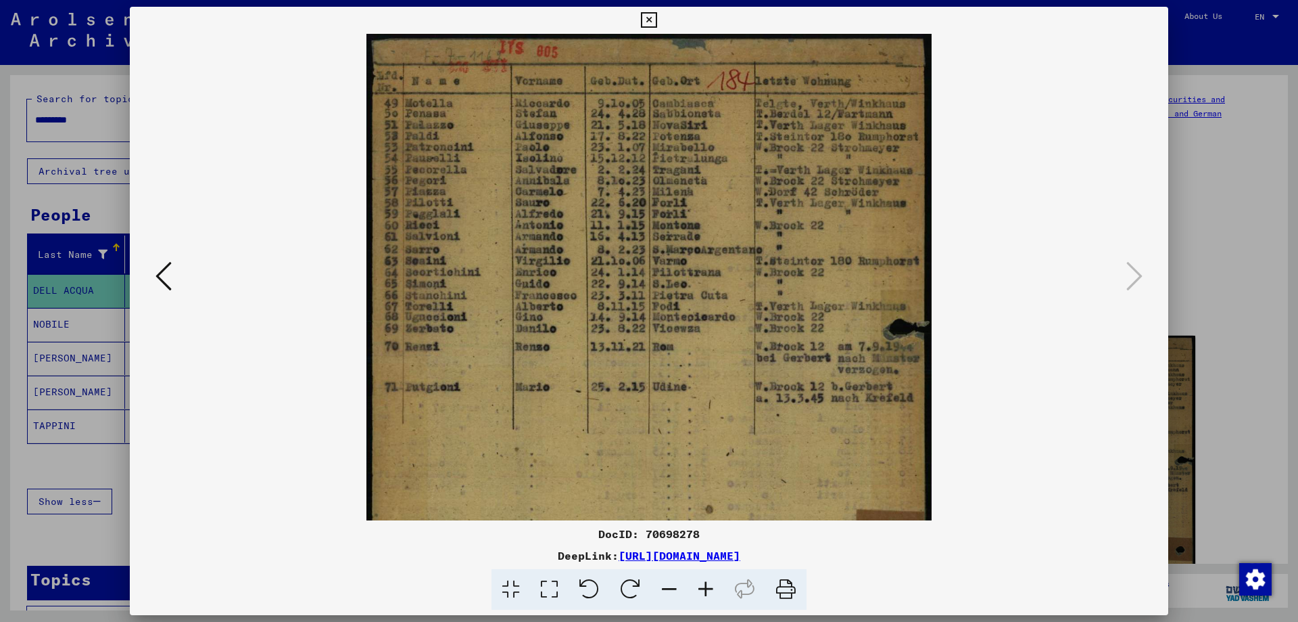
click at [709, 588] on icon at bounding box center [706, 589] width 37 height 41
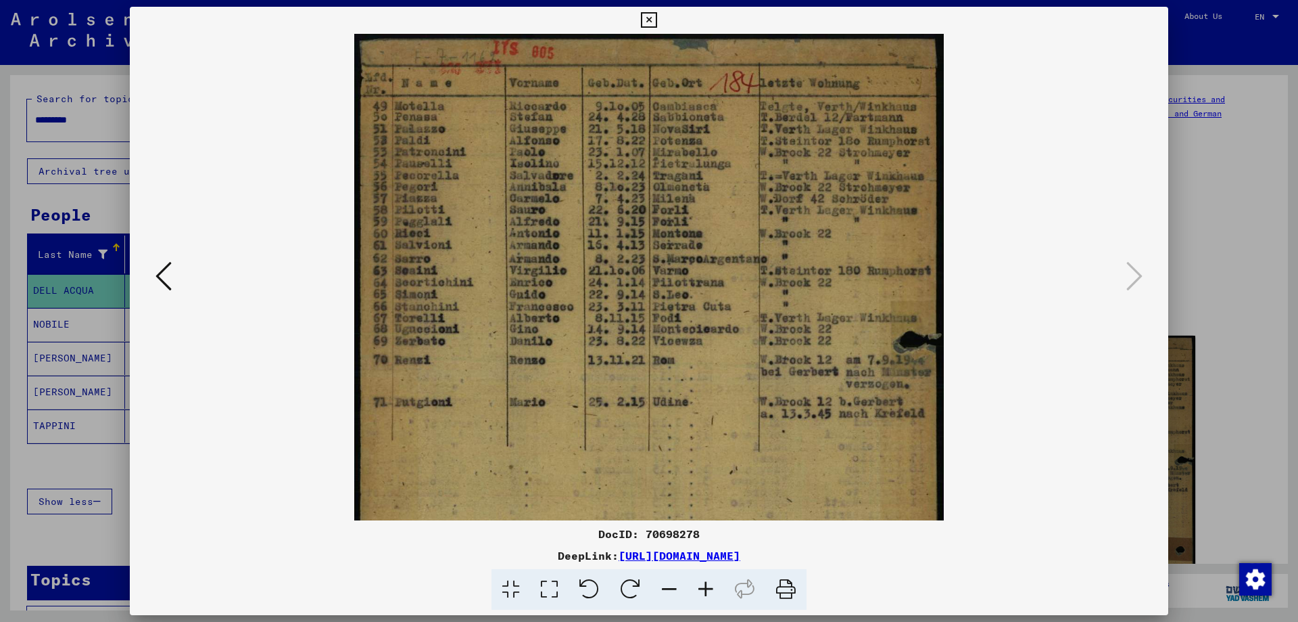
click at [709, 588] on icon at bounding box center [706, 589] width 37 height 41
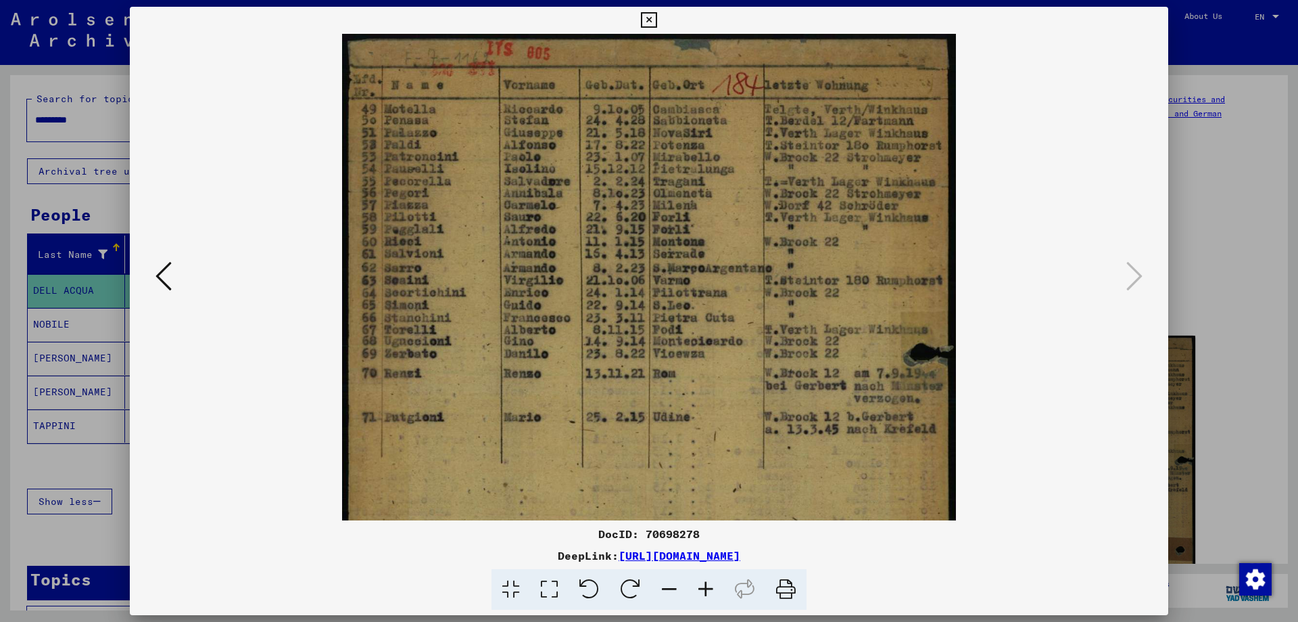
click at [709, 588] on icon at bounding box center [706, 589] width 37 height 41
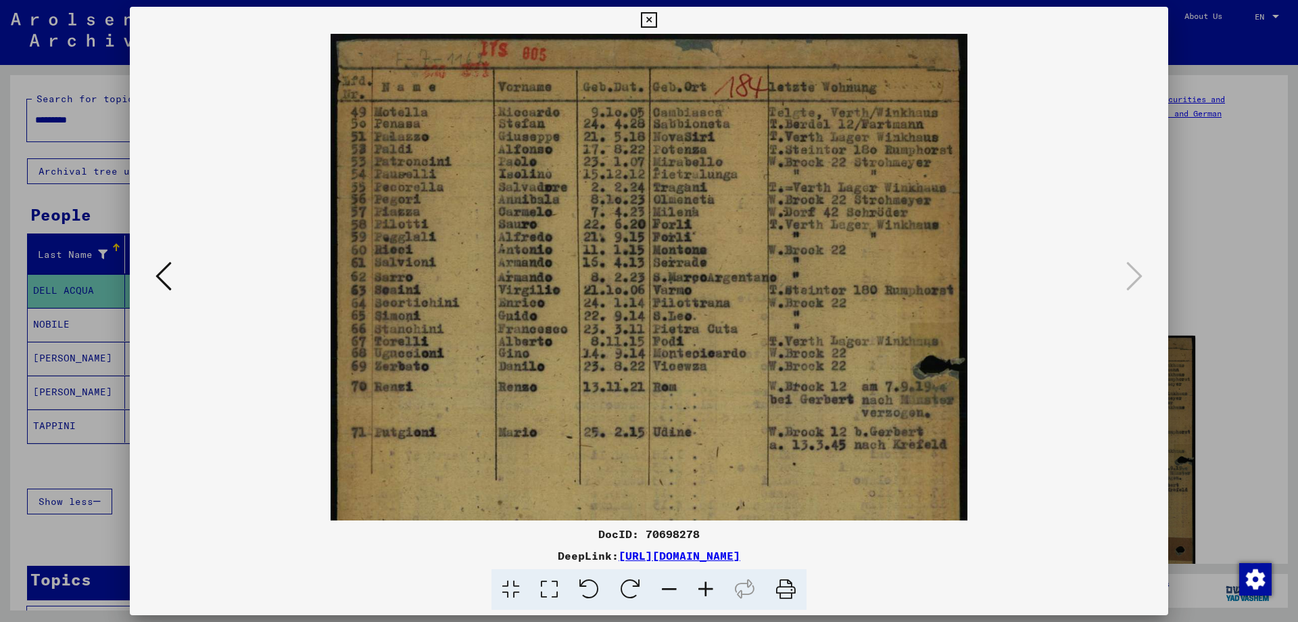
click at [709, 588] on icon at bounding box center [706, 589] width 37 height 41
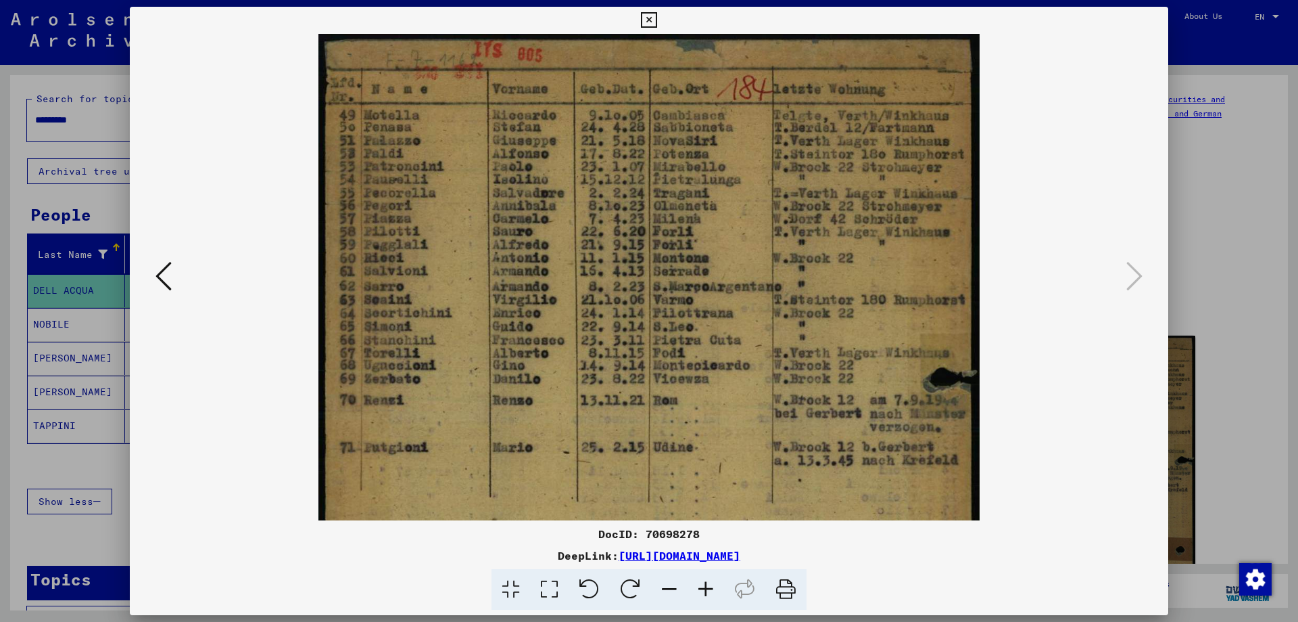
click at [709, 588] on icon at bounding box center [706, 589] width 37 height 41
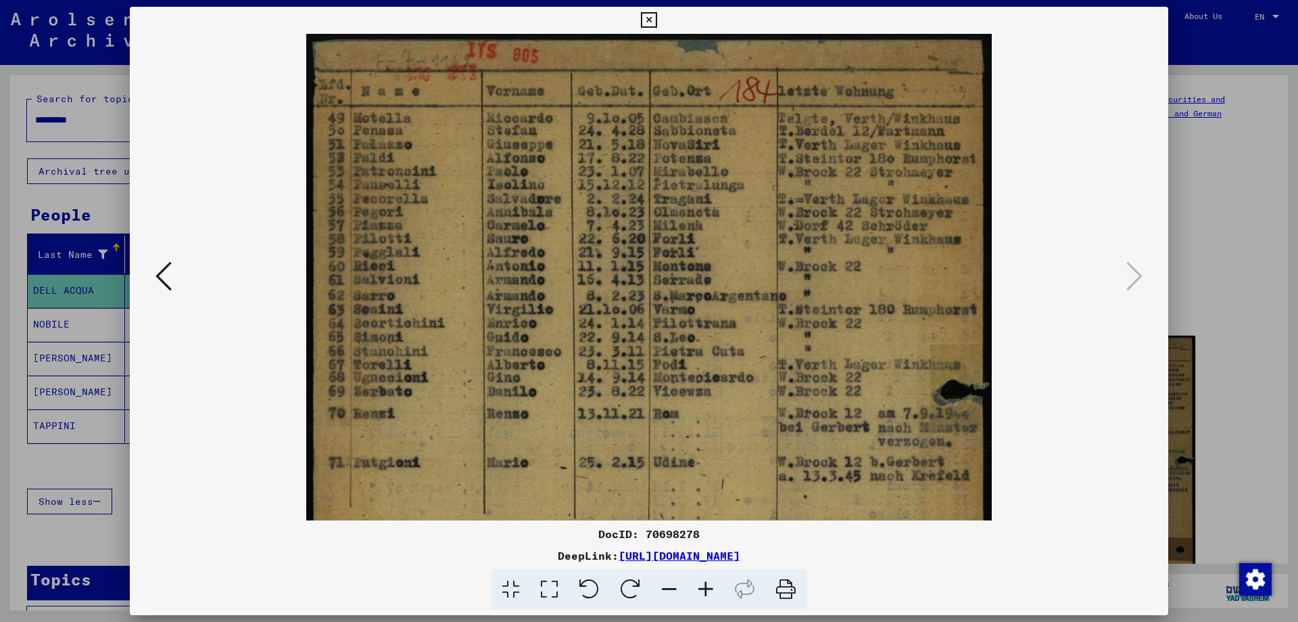
click at [709, 588] on icon at bounding box center [706, 589] width 37 height 41
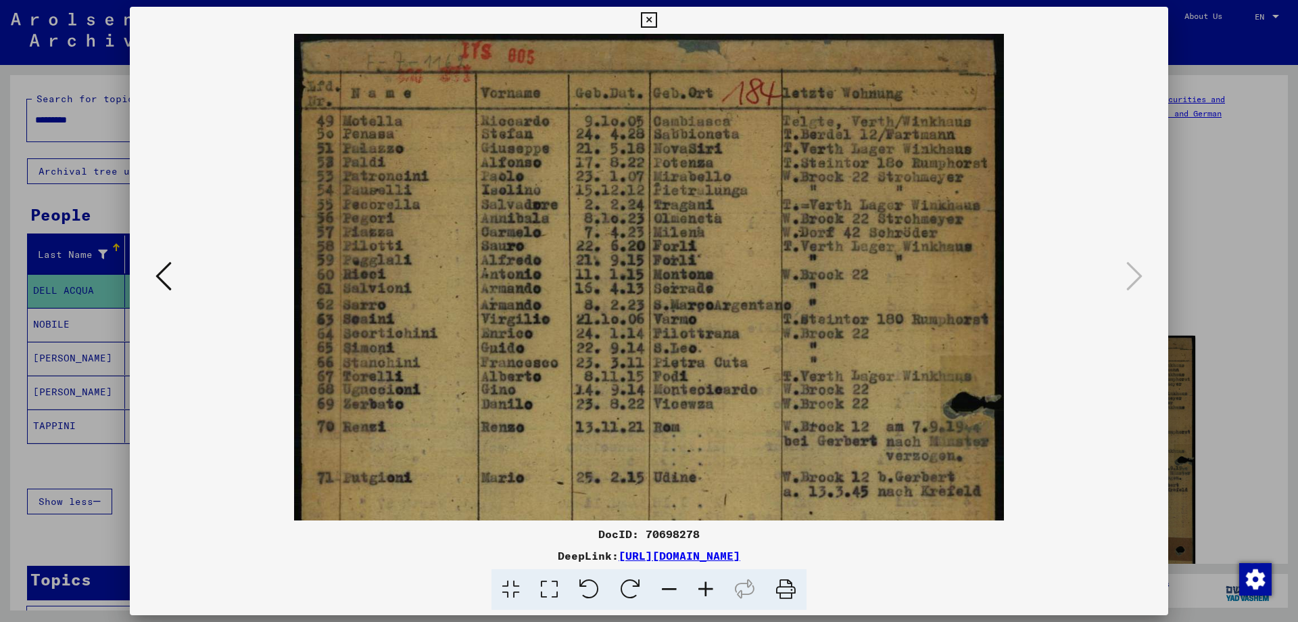
click at [709, 588] on icon at bounding box center [706, 589] width 37 height 41
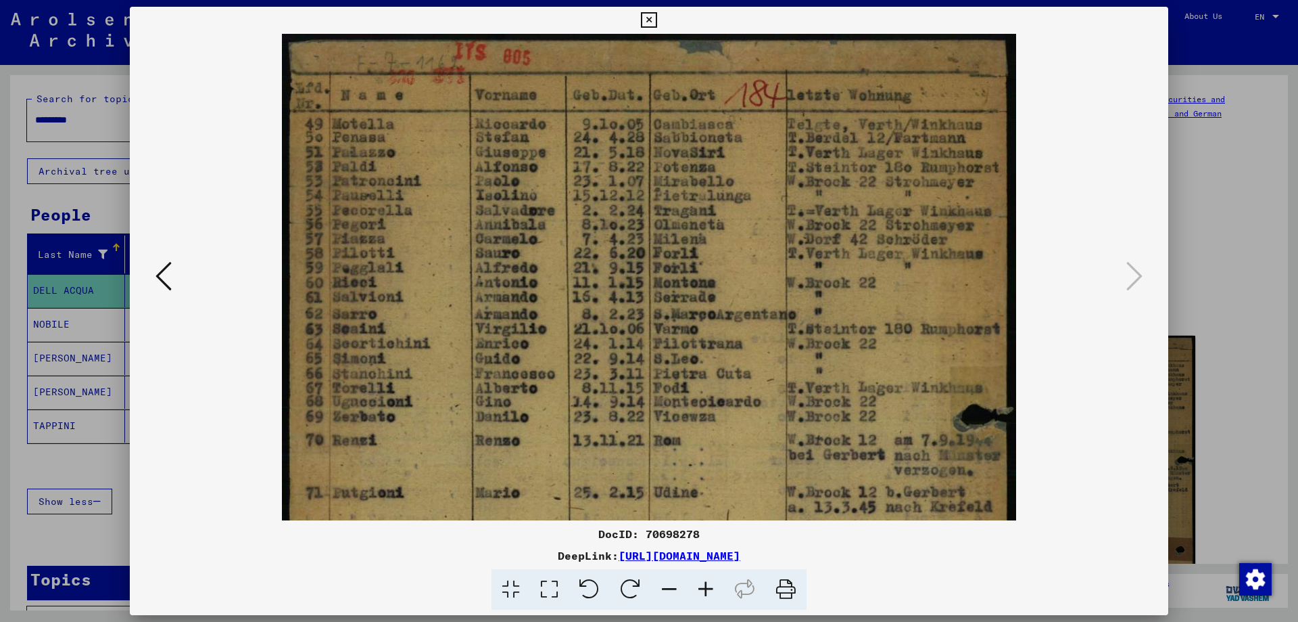
click at [160, 281] on icon at bounding box center [164, 276] width 16 height 32
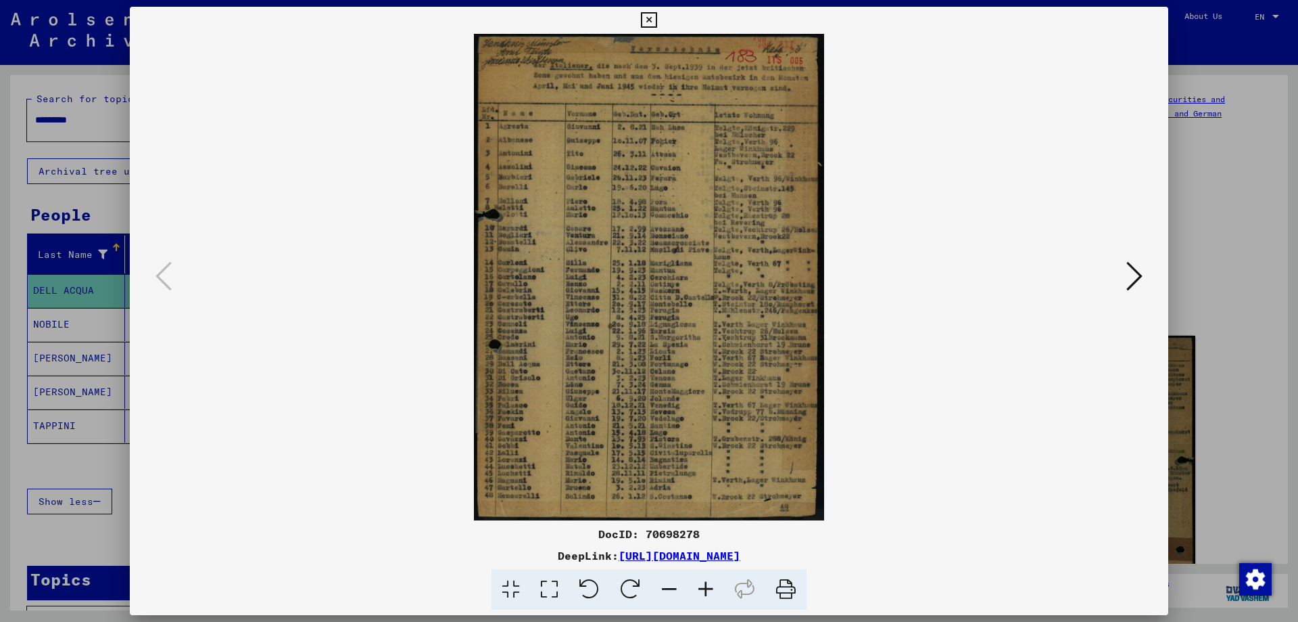
click at [703, 586] on icon at bounding box center [706, 589] width 37 height 41
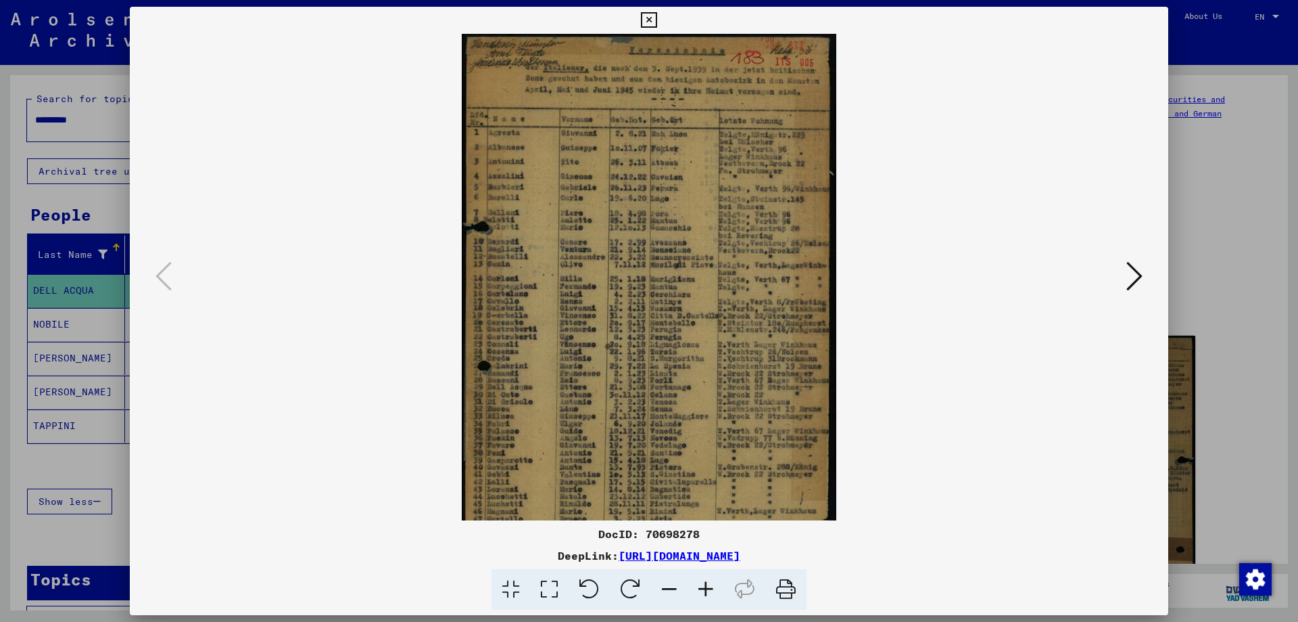
click at [703, 586] on icon at bounding box center [706, 589] width 37 height 41
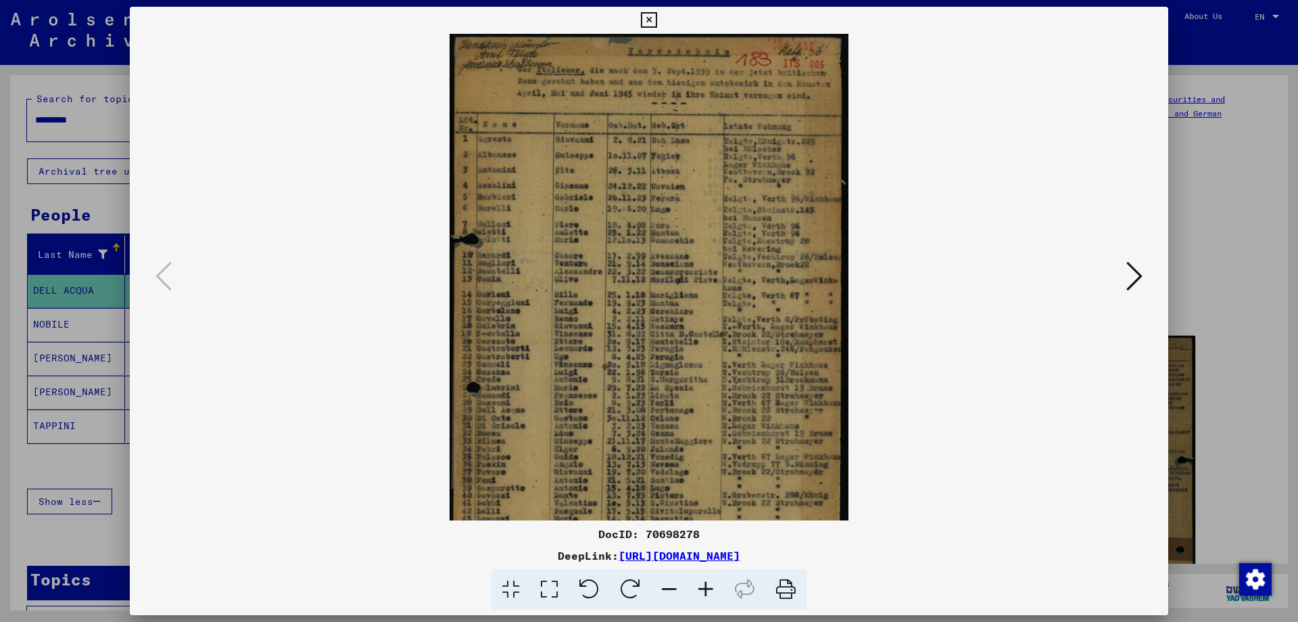
click at [703, 586] on icon at bounding box center [706, 589] width 37 height 41
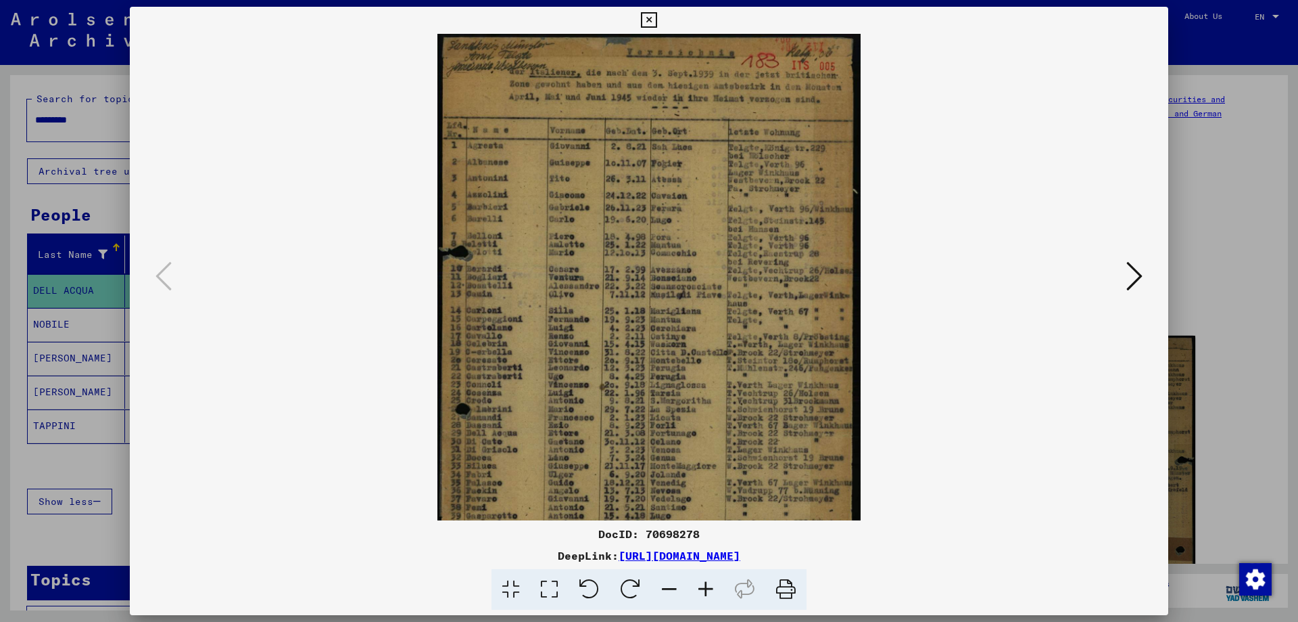
click at [703, 586] on icon at bounding box center [706, 589] width 37 height 41
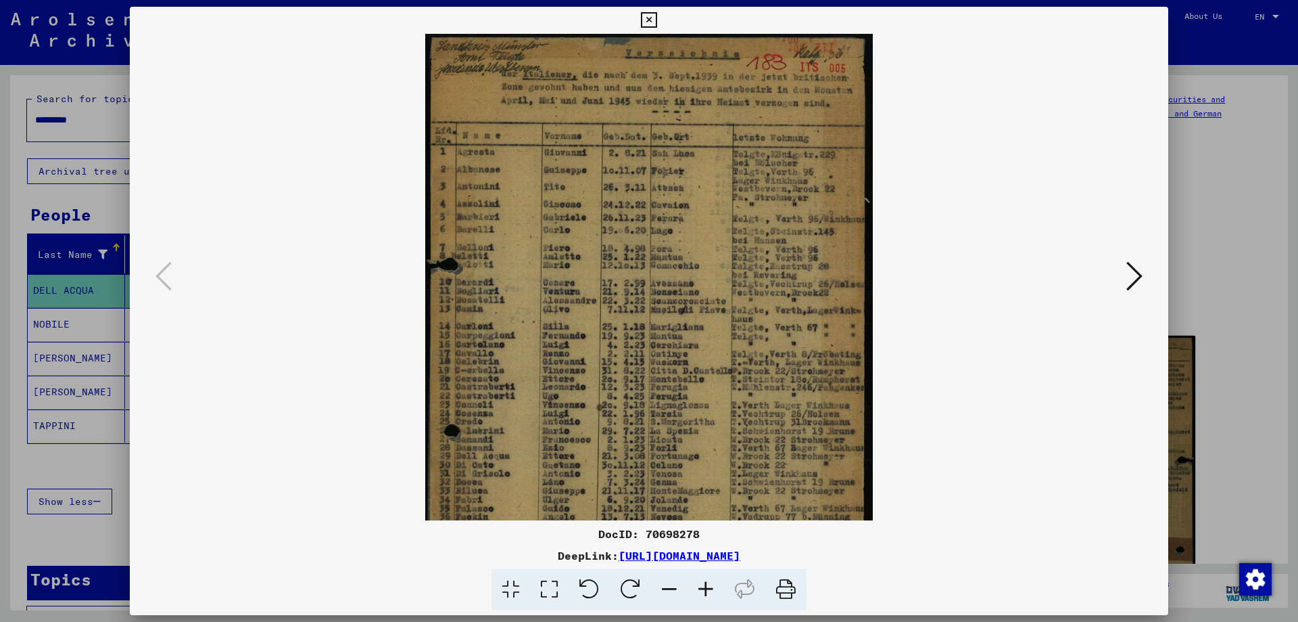
click at [703, 586] on icon at bounding box center [706, 589] width 37 height 41
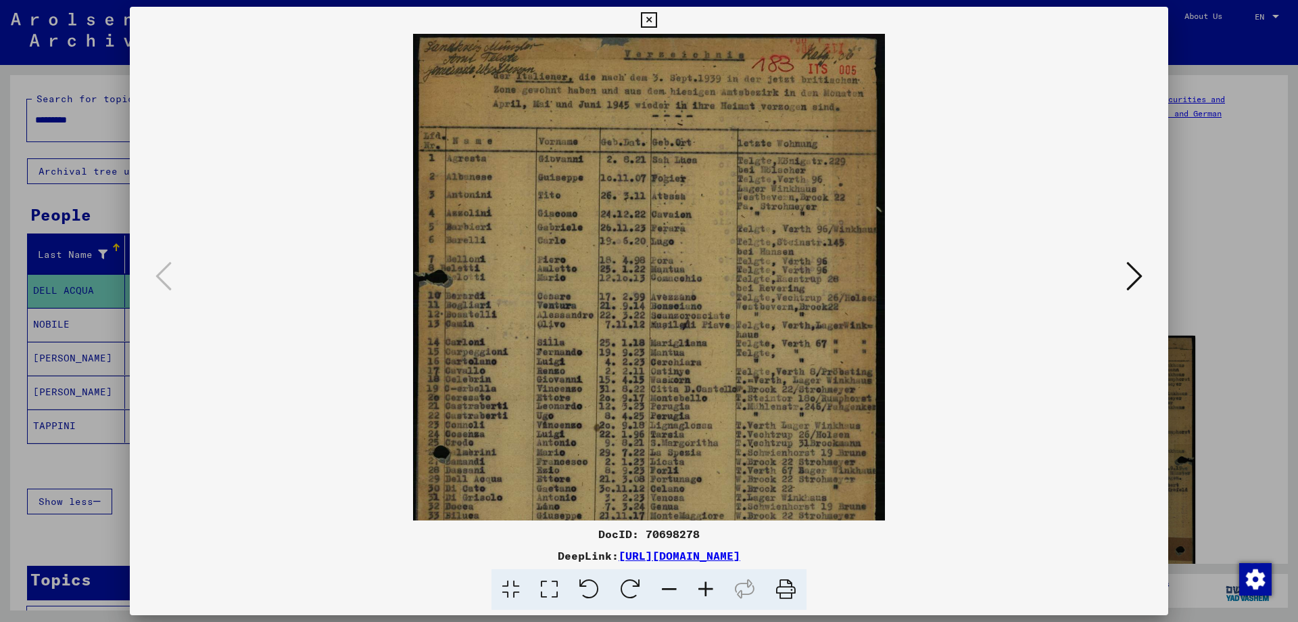
click at [703, 586] on icon at bounding box center [706, 589] width 37 height 41
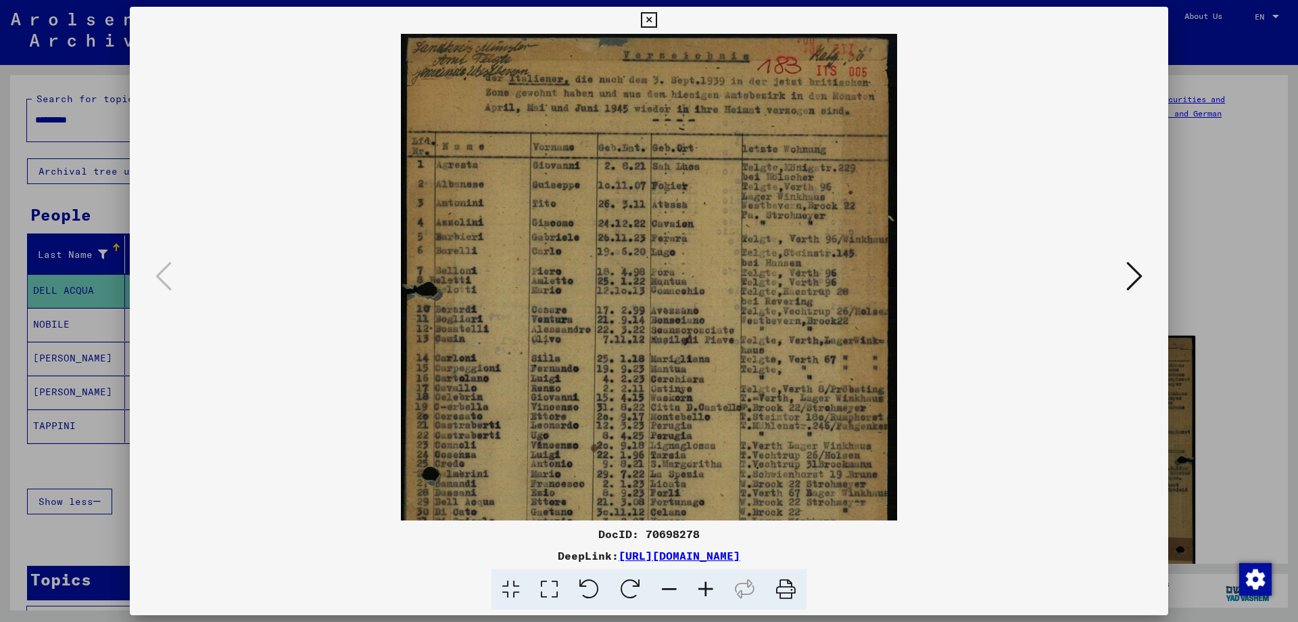
click at [703, 586] on icon at bounding box center [706, 589] width 37 height 41
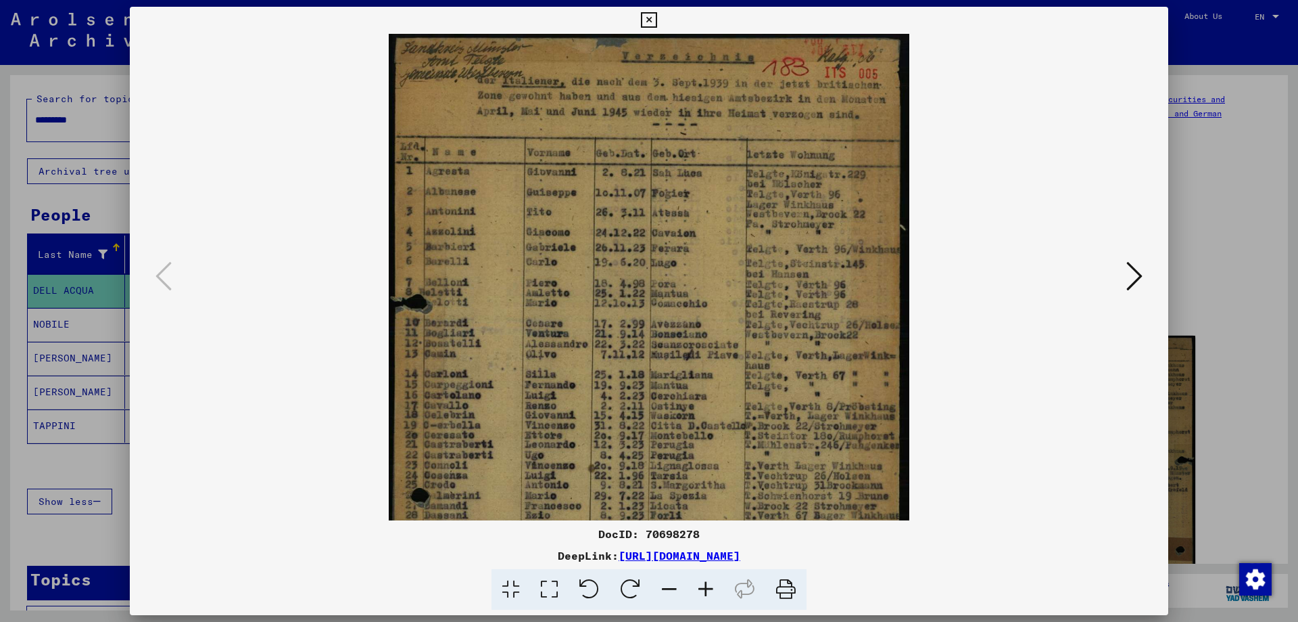
click at [703, 586] on icon at bounding box center [706, 589] width 37 height 41
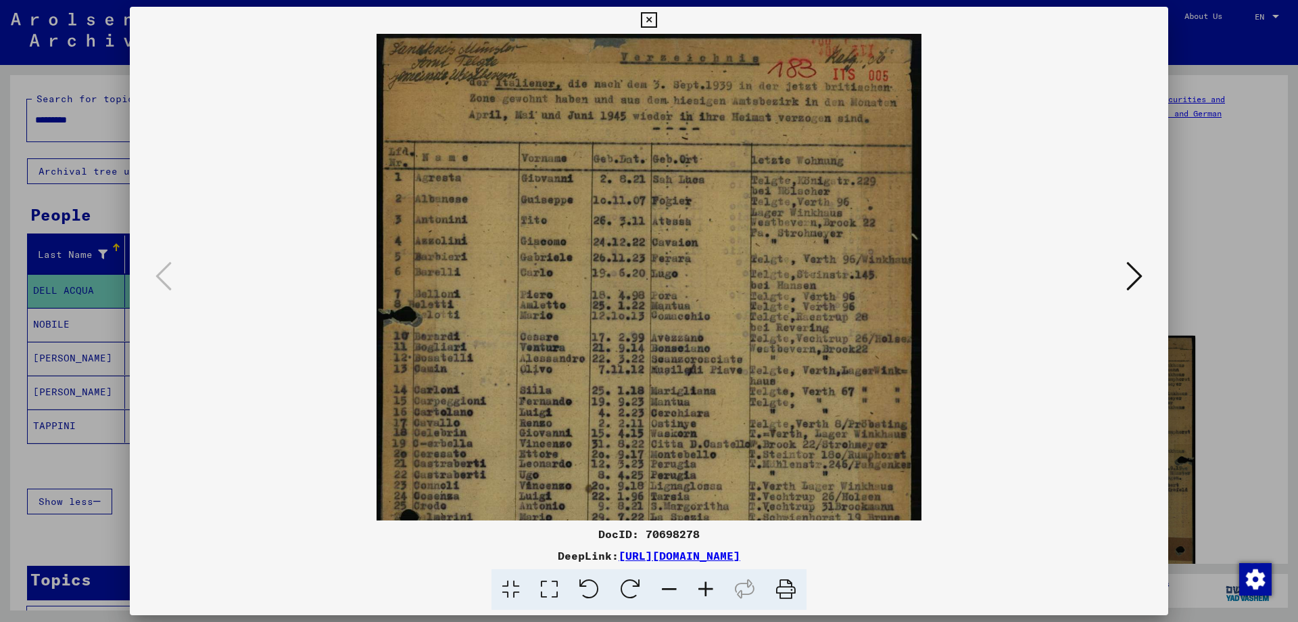
click at [703, 586] on icon at bounding box center [706, 589] width 37 height 41
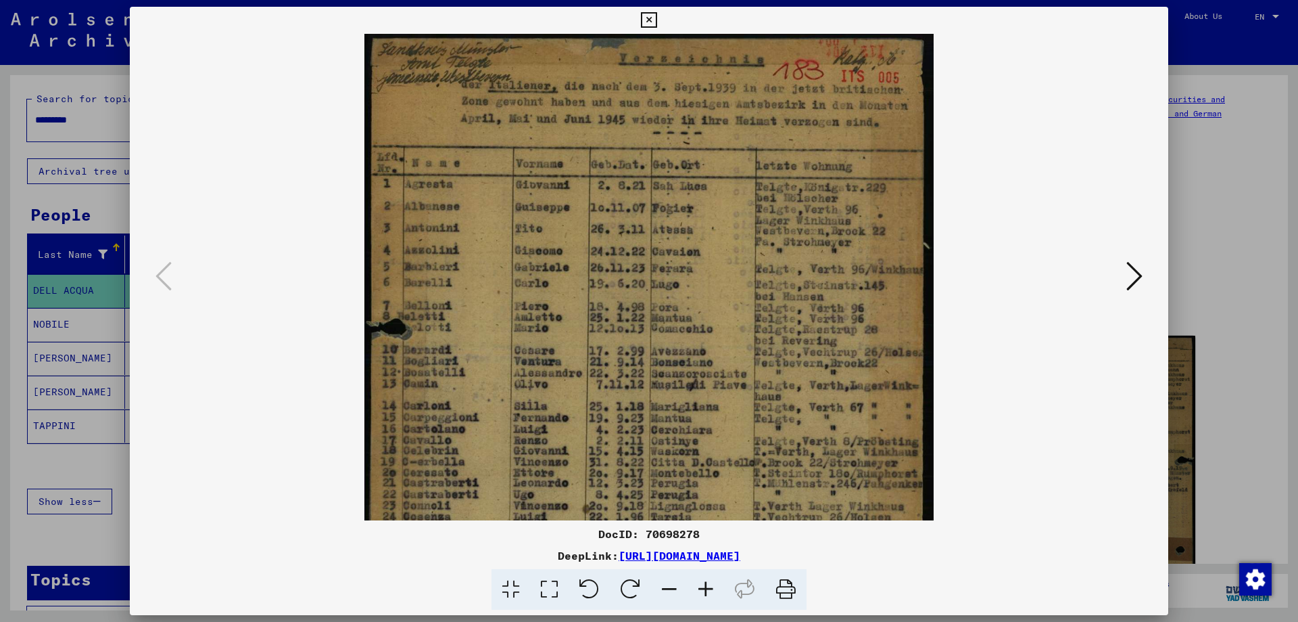
click at [703, 586] on icon at bounding box center [706, 589] width 37 height 41
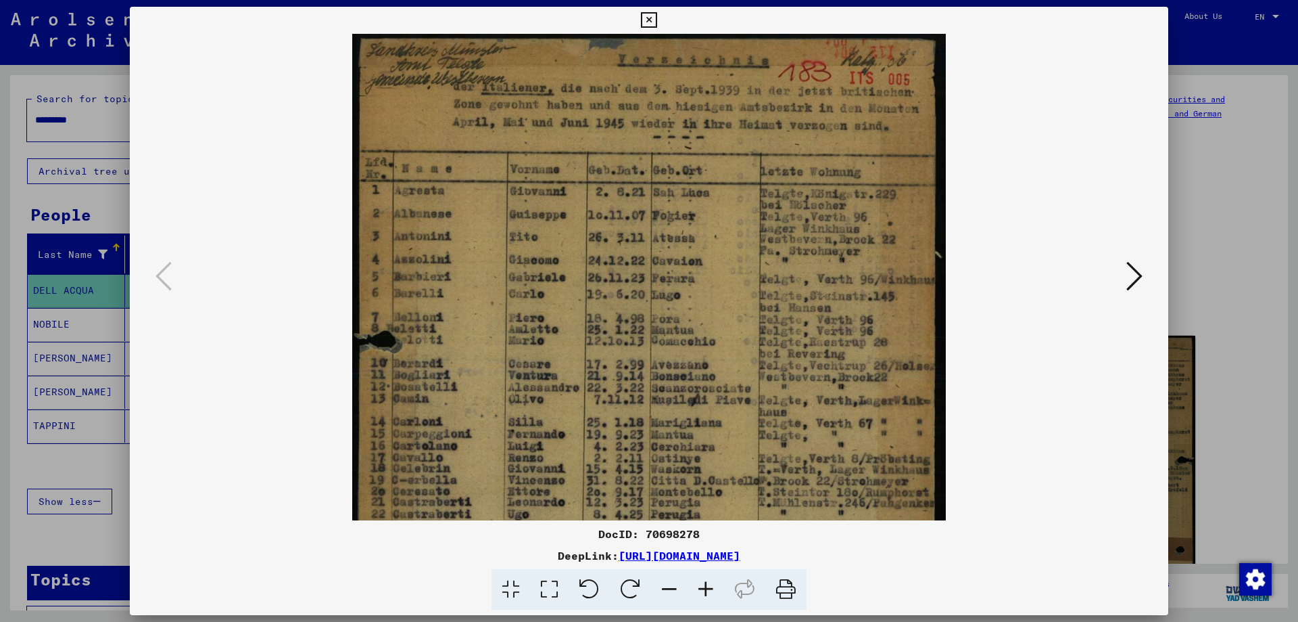
click at [703, 586] on icon at bounding box center [706, 589] width 37 height 41
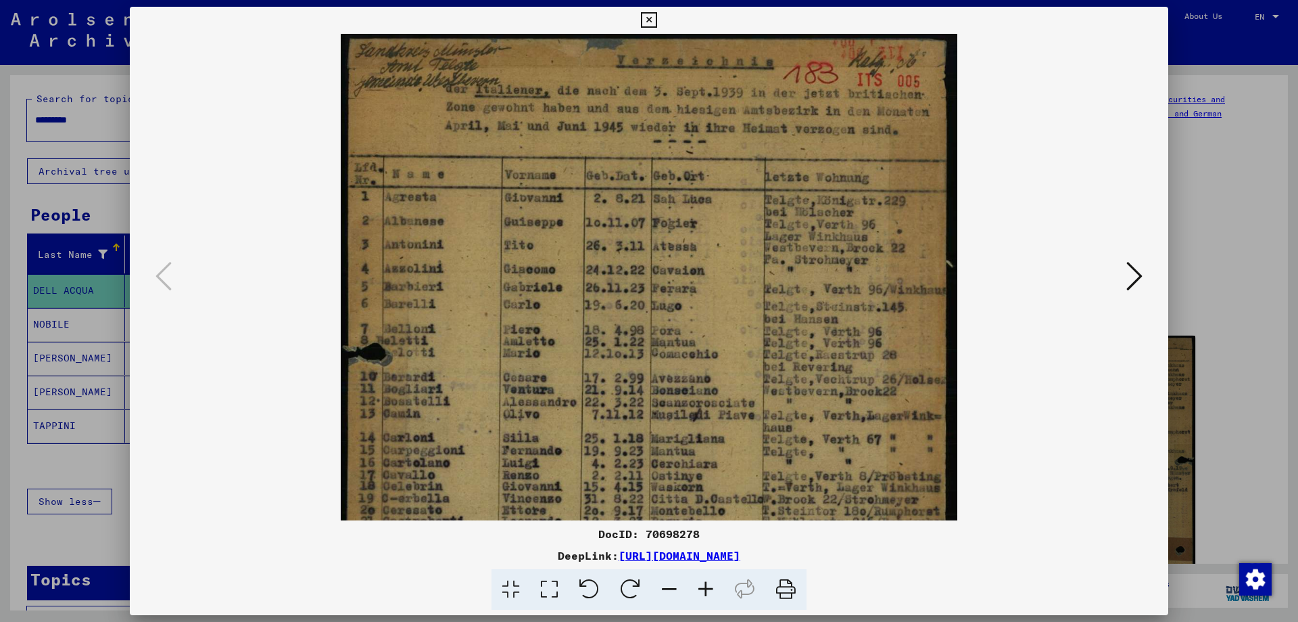
click at [703, 586] on icon at bounding box center [706, 589] width 37 height 41
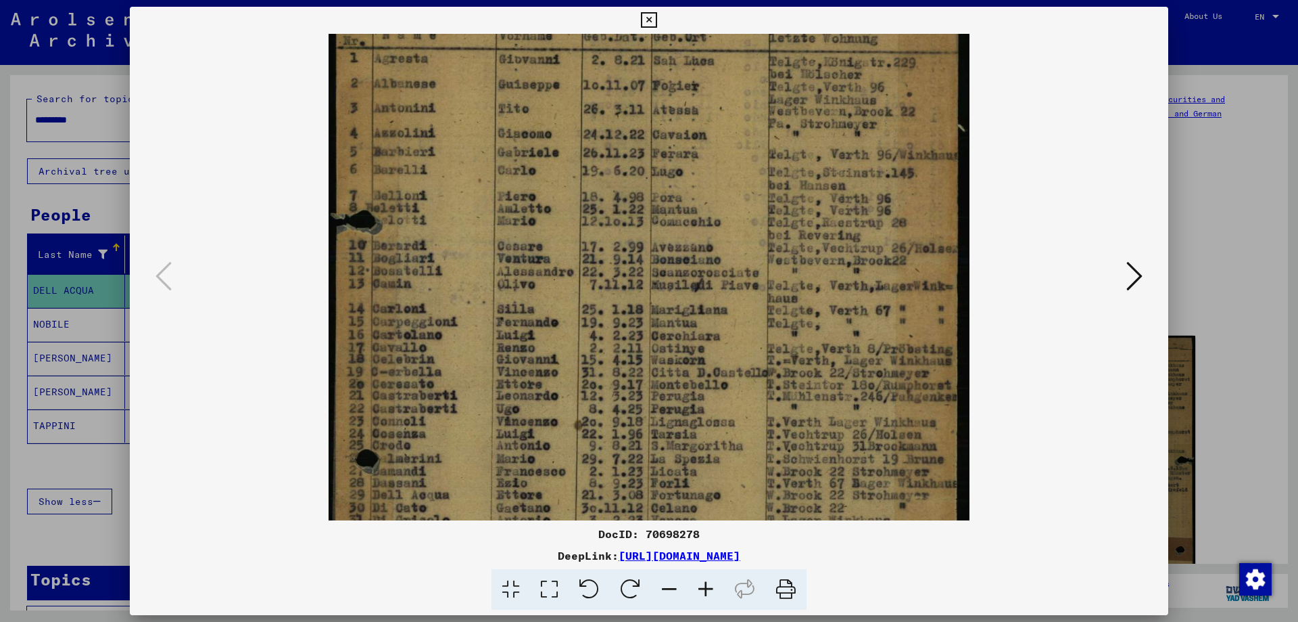
drag, startPoint x: 764, startPoint y: 373, endPoint x: 764, endPoint y: 316, distance: 56.8
click at [764, 316] on img at bounding box center [650, 335] width 642 height 892
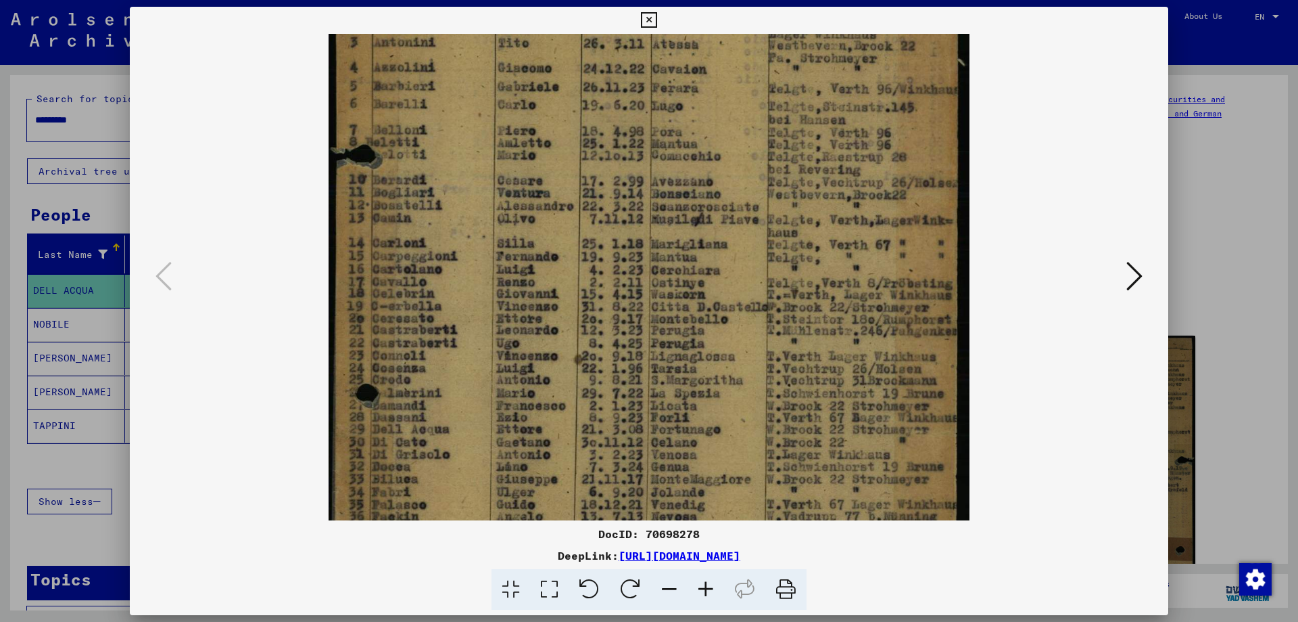
scroll to position [215, 0]
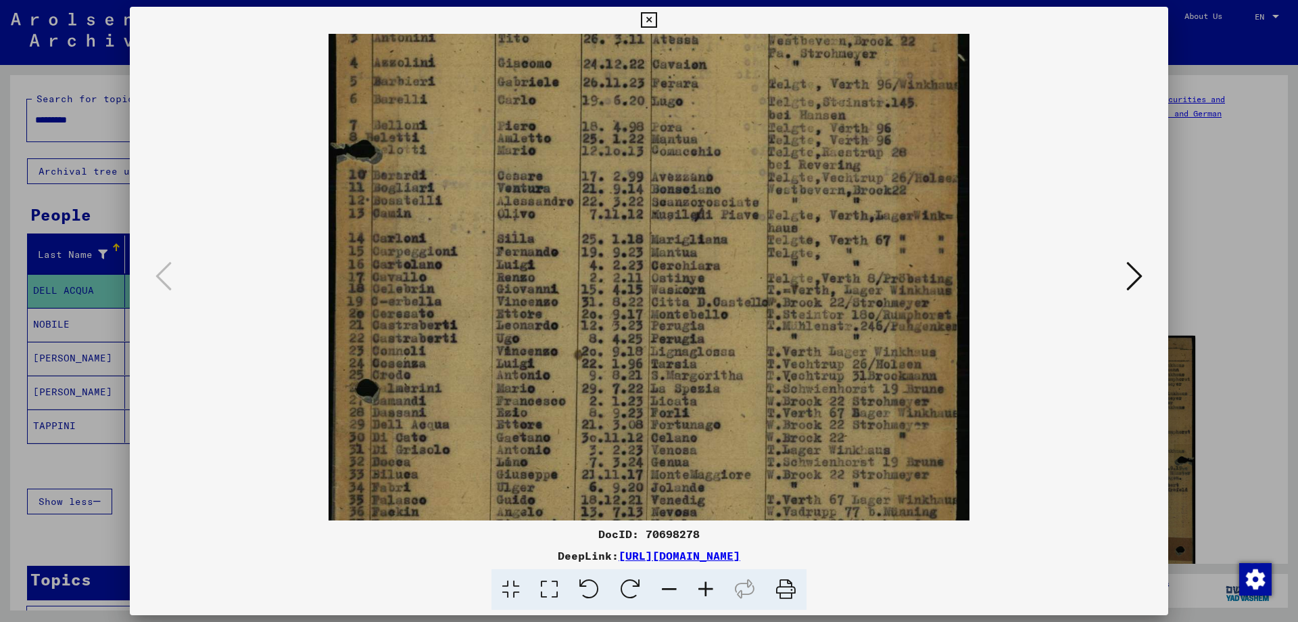
drag, startPoint x: 785, startPoint y: 450, endPoint x: 823, endPoint y: 380, distance: 79.9
click at [823, 380] on img at bounding box center [650, 265] width 642 height 892
click at [645, 15] on icon at bounding box center [649, 20] width 16 height 16
